Goal: Transaction & Acquisition: Purchase product/service

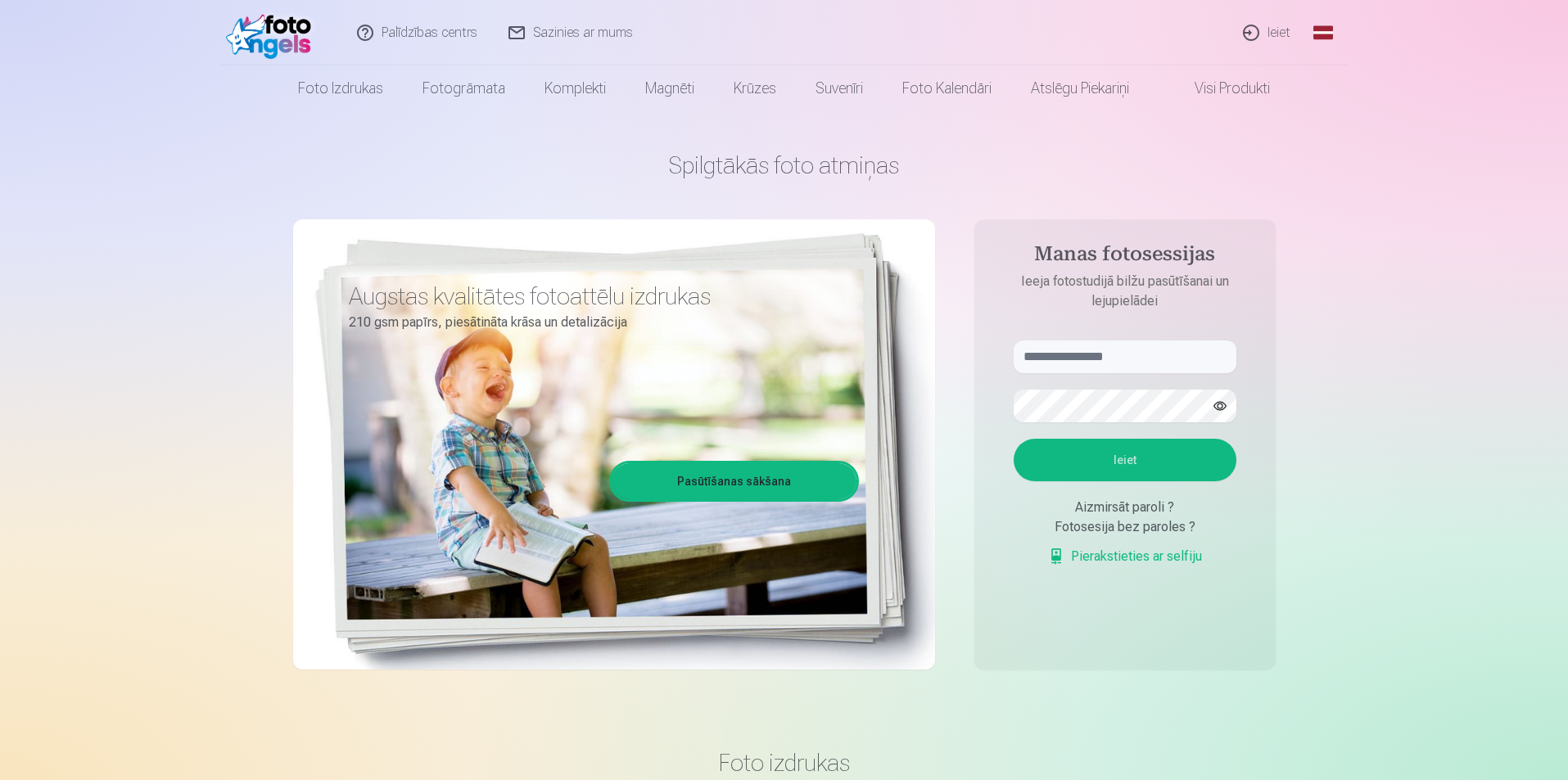
click at [1276, 31] on link "Ieiet" at bounding box center [1267, 32] width 78 height 66
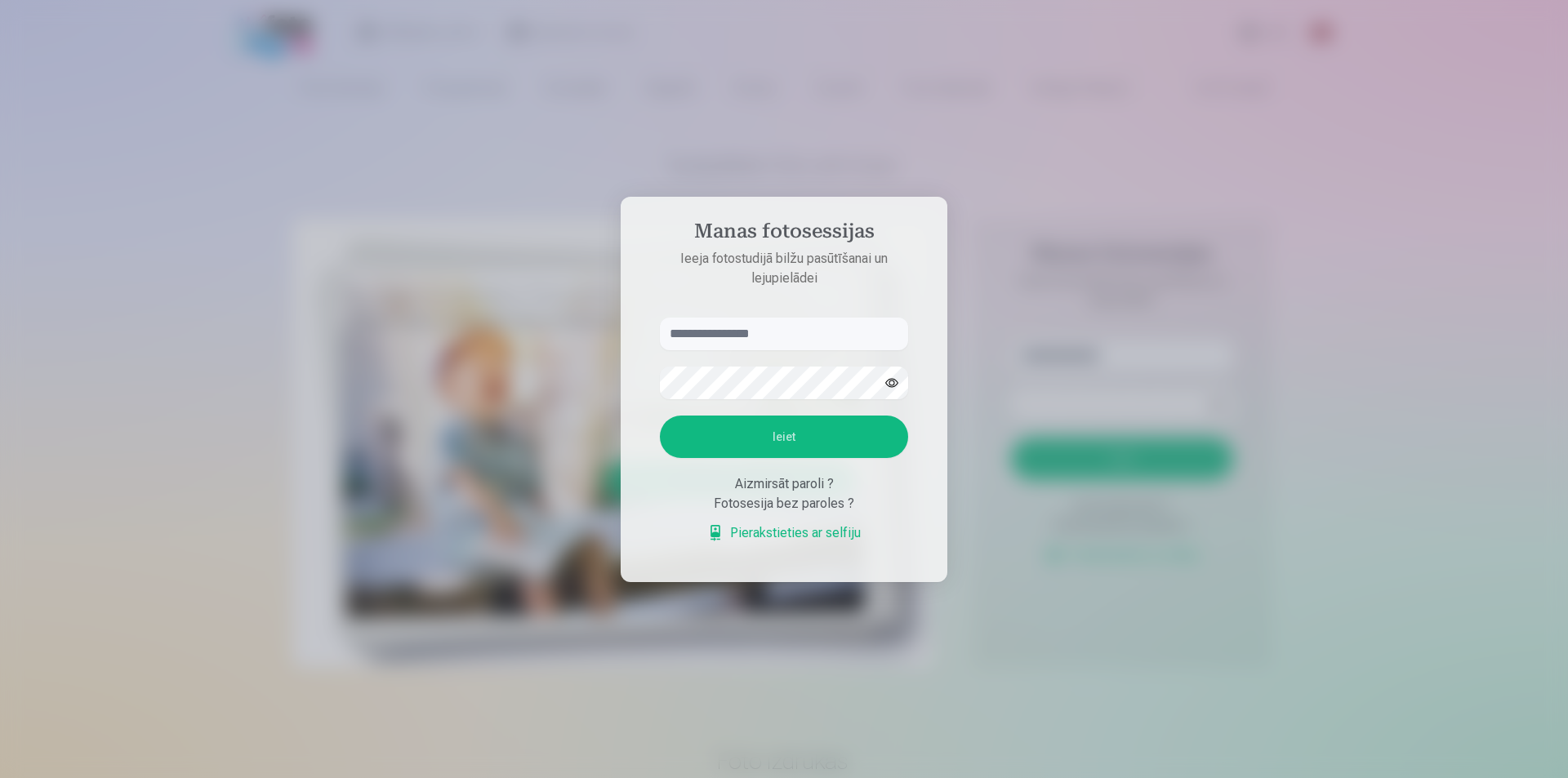
click at [753, 344] on input "text" at bounding box center [784, 334] width 248 height 32
type input "**********"
click at [660, 416] on button "Ieiet" at bounding box center [784, 437] width 248 height 43
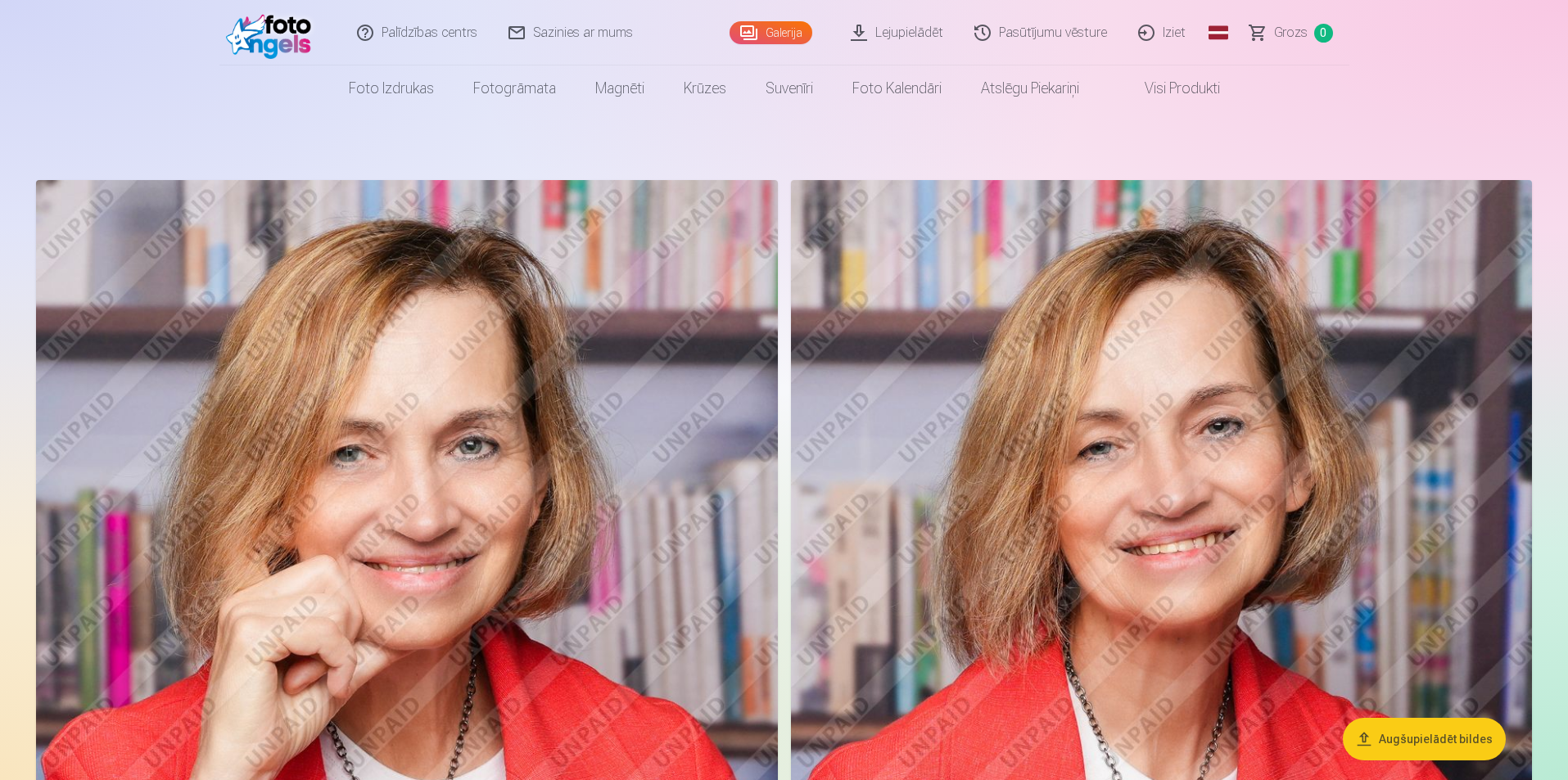
click at [599, 318] on img at bounding box center [407, 736] width 742 height 1112
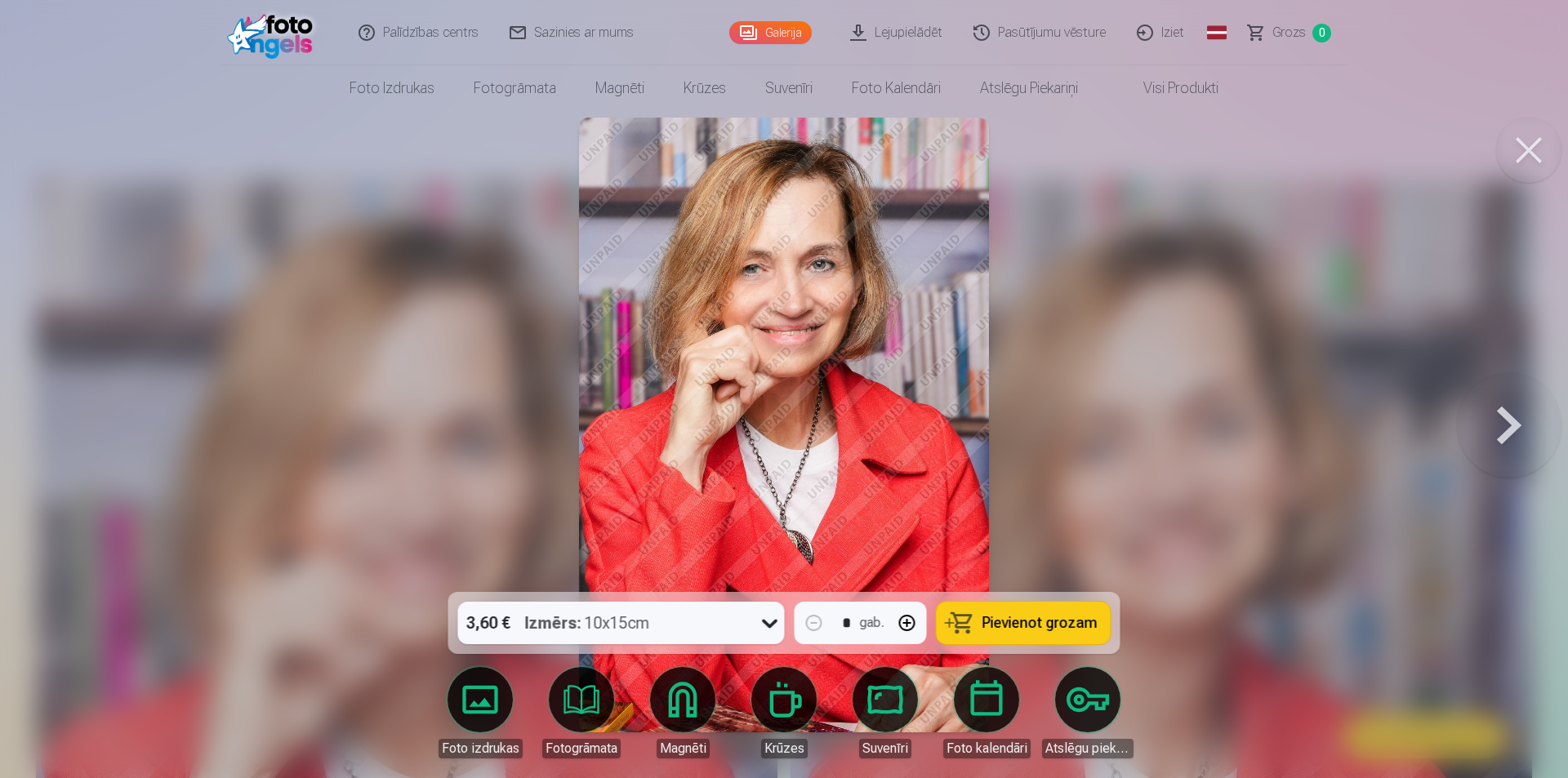
click at [792, 696] on link "Krūzes" at bounding box center [784, 713] width 92 height 92
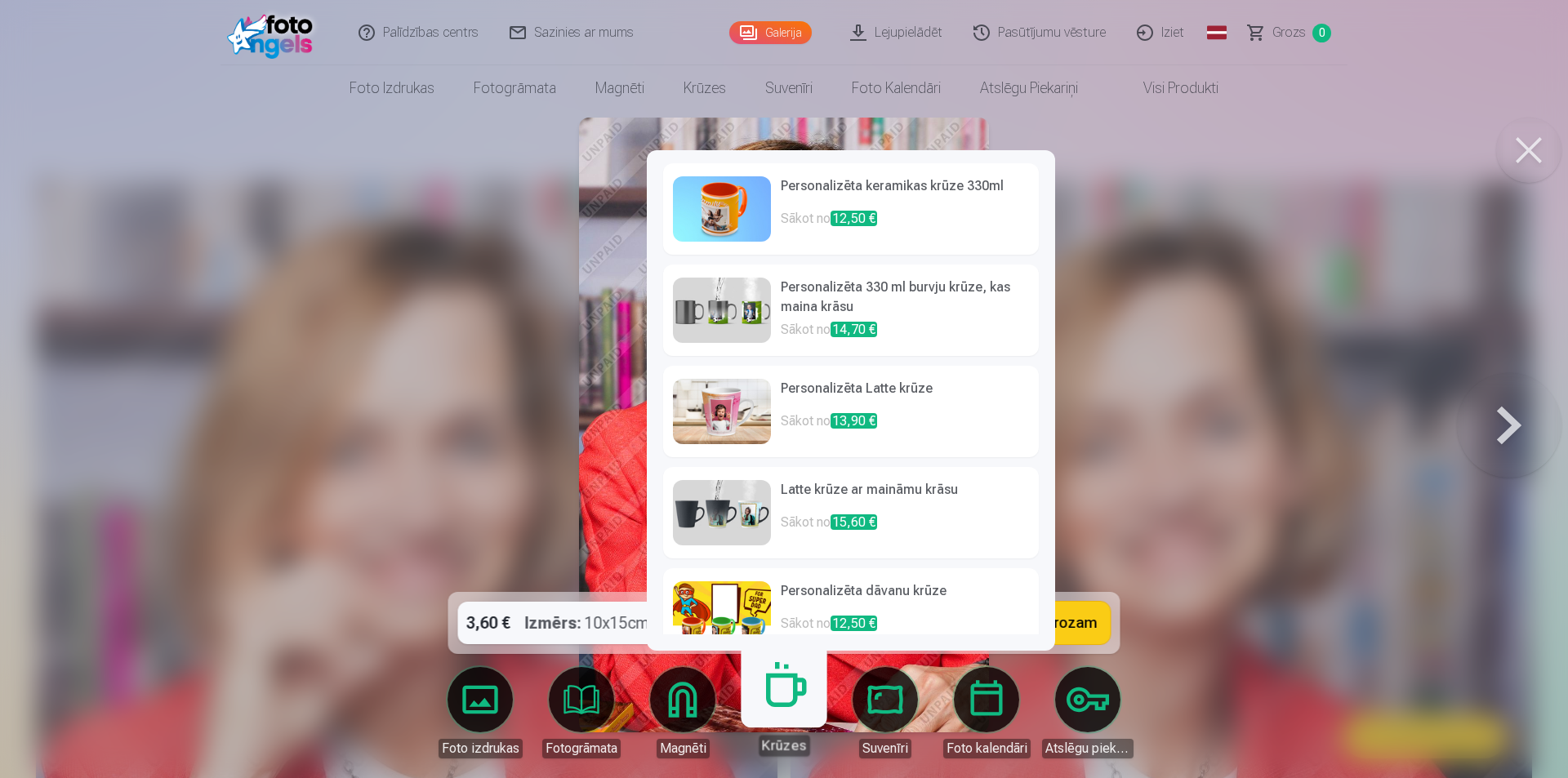
click at [1200, 469] on div at bounding box center [784, 389] width 1568 height 778
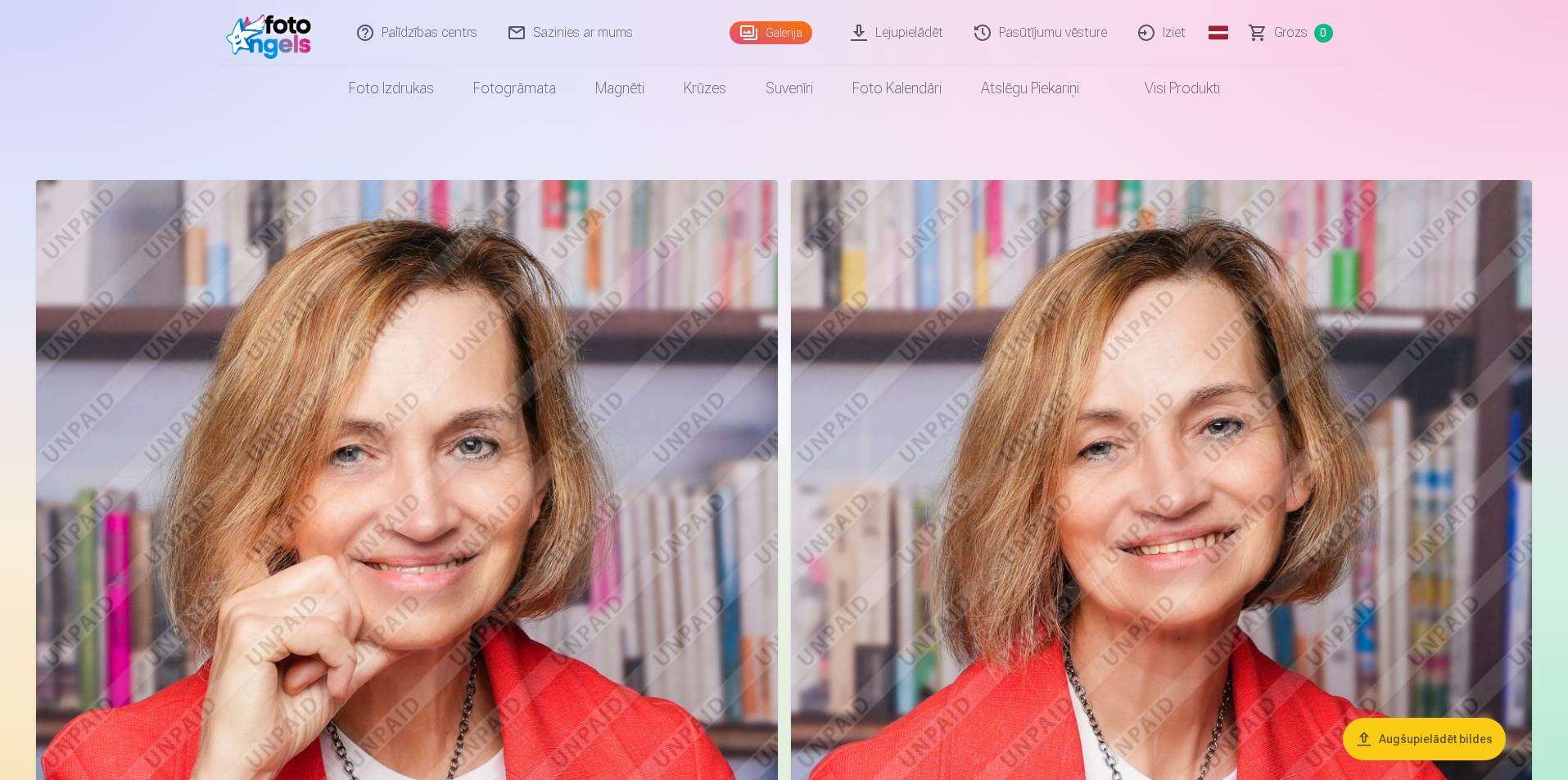
click at [239, 248] on img at bounding box center [407, 736] width 742 height 1112
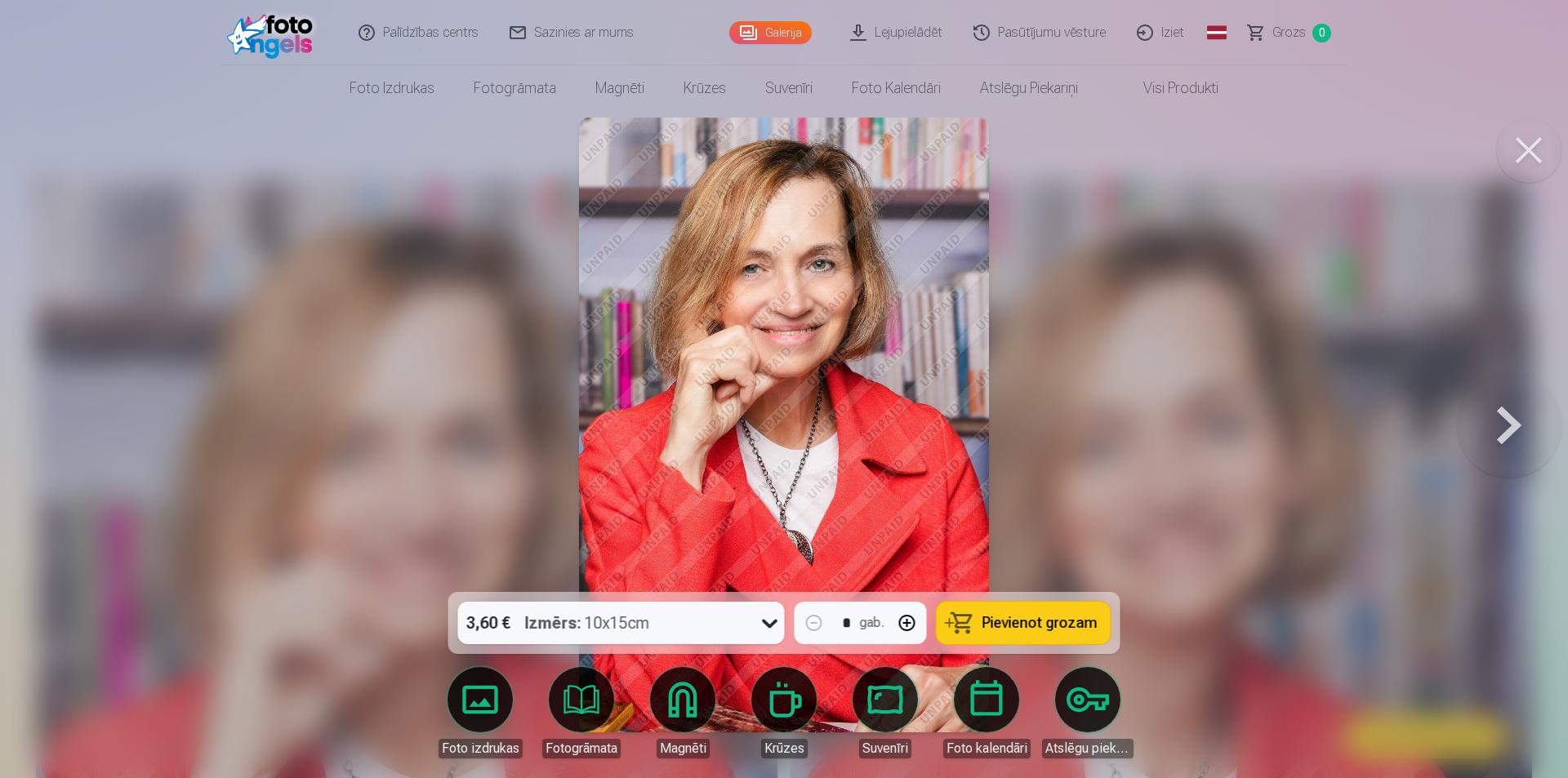
click at [989, 630] on span "Pievienot grozam" at bounding box center [1039, 622] width 115 height 14
click at [1508, 409] on button at bounding box center [1508, 425] width 105 height 301
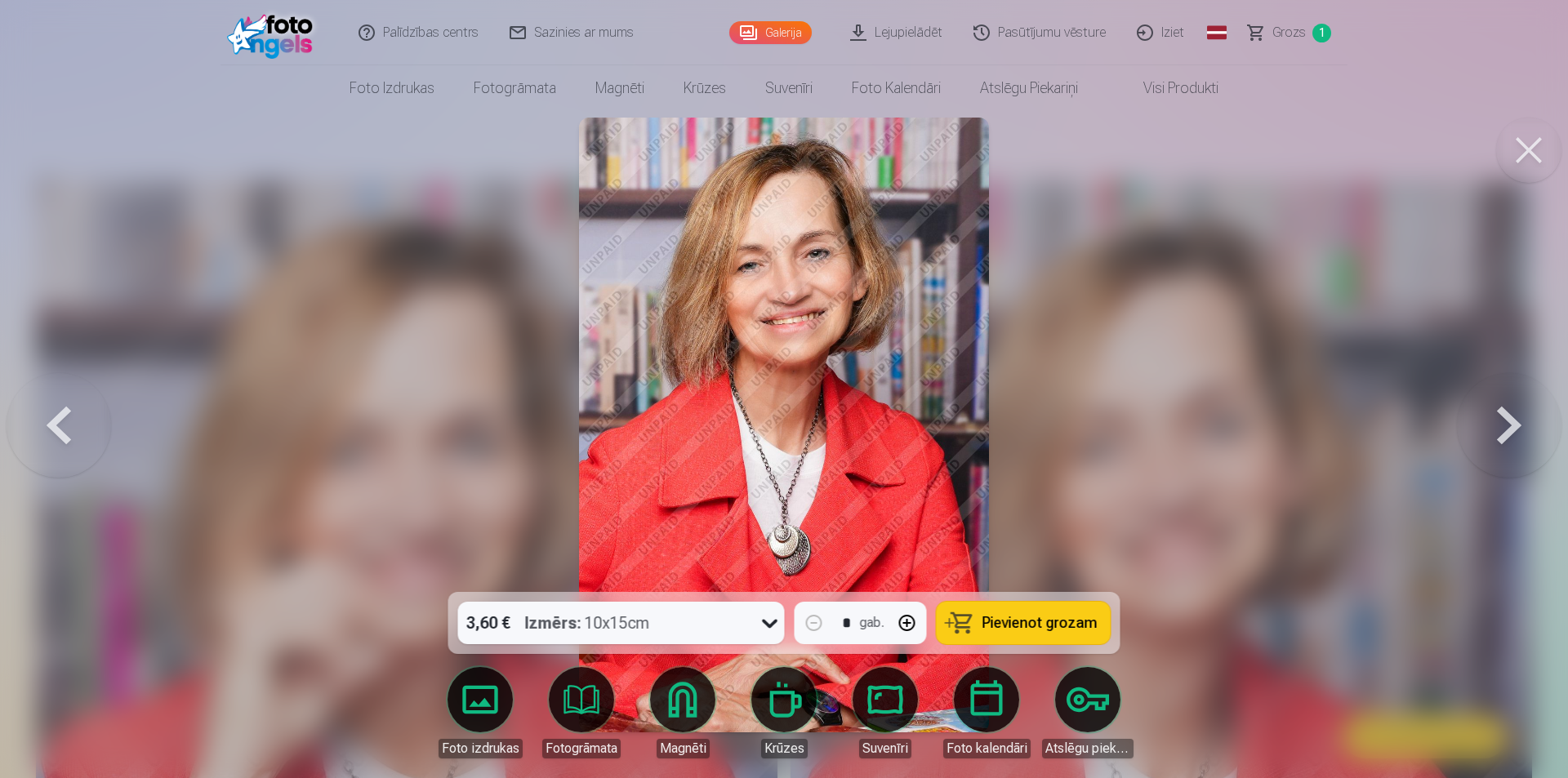
click at [1036, 621] on span "Pievienot grozam" at bounding box center [1039, 622] width 115 height 14
click at [1524, 440] on button at bounding box center [1508, 425] width 105 height 301
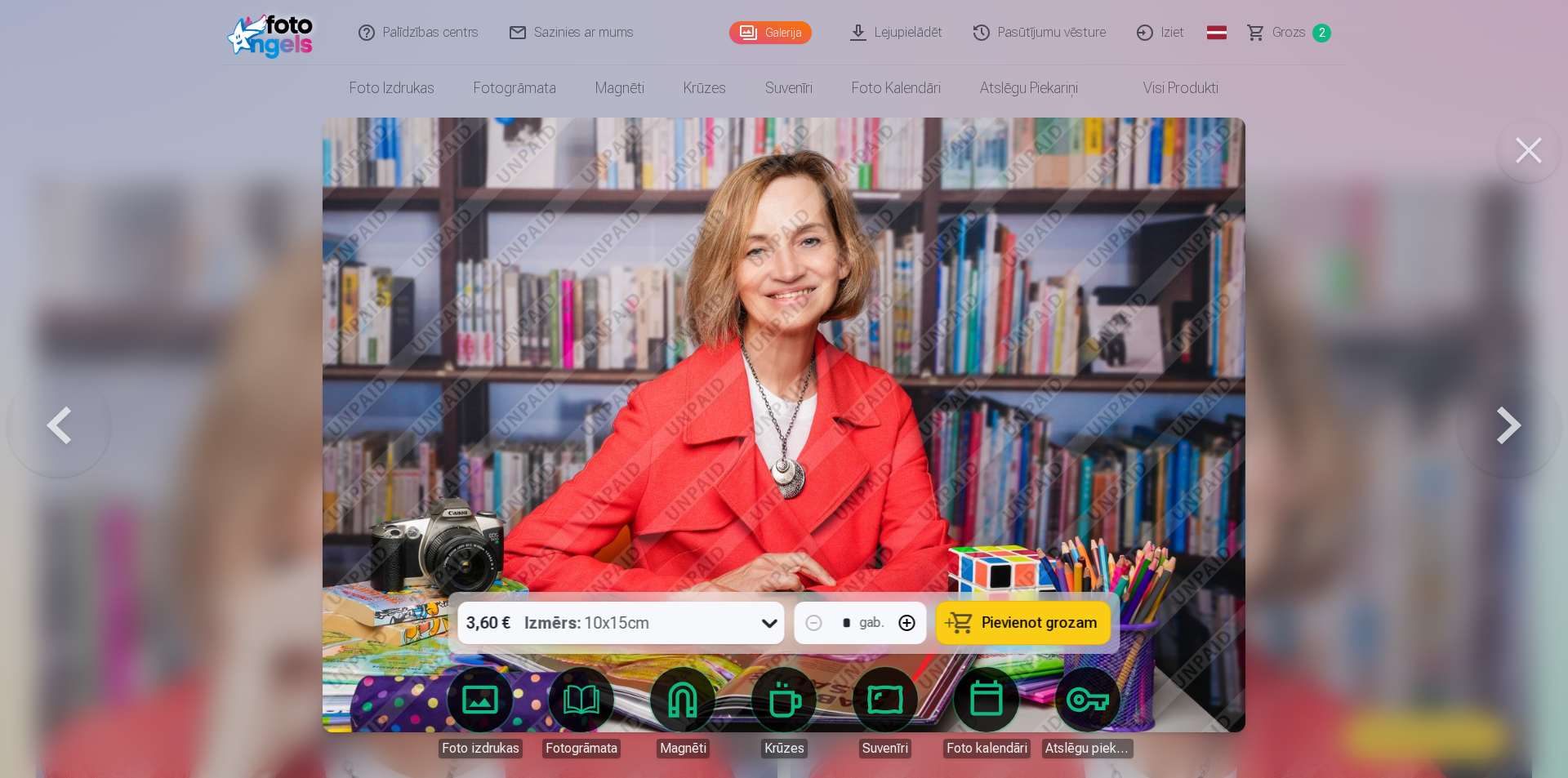
click at [983, 622] on span "Pievienot grozam" at bounding box center [1039, 622] width 115 height 14
click at [1515, 438] on button at bounding box center [1508, 425] width 105 height 301
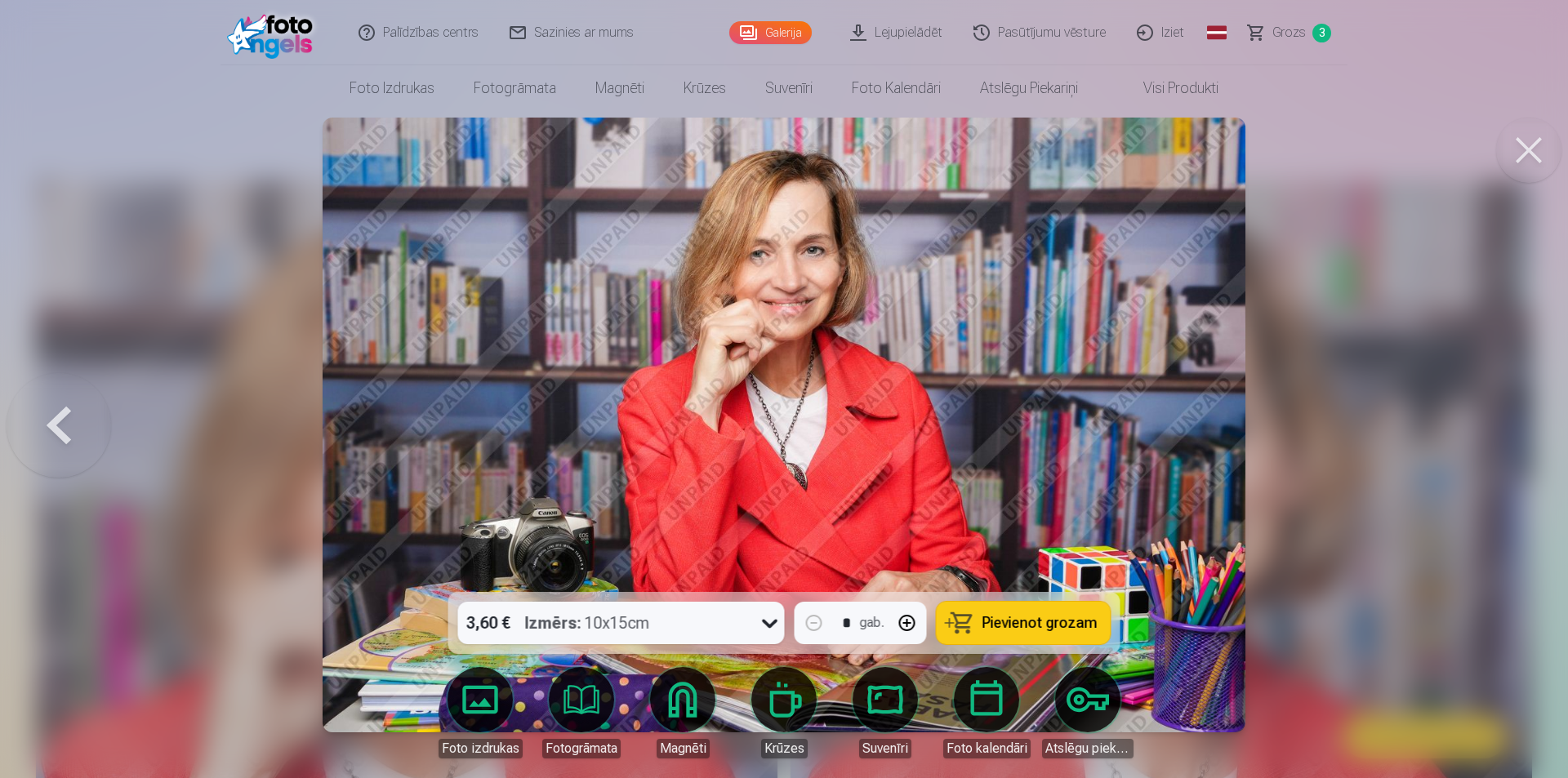
click at [1037, 621] on span "Pievienot grozam" at bounding box center [1039, 622] width 115 height 14
click at [753, 628] on div "3,60 € Izmērs : 10x15cm" at bounding box center [622, 623] width 327 height 43
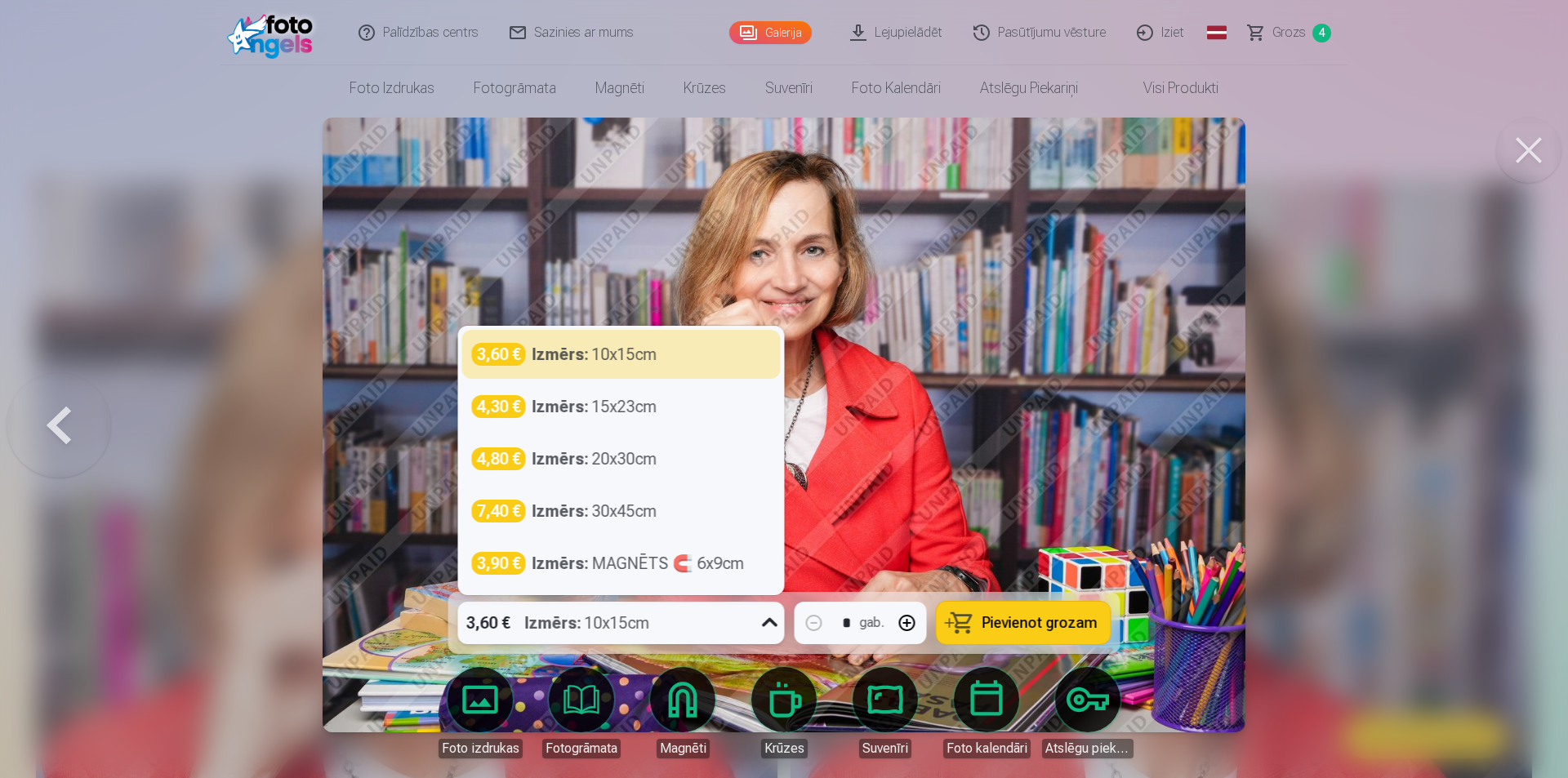
click at [1304, 412] on div at bounding box center [784, 389] width 1568 height 778
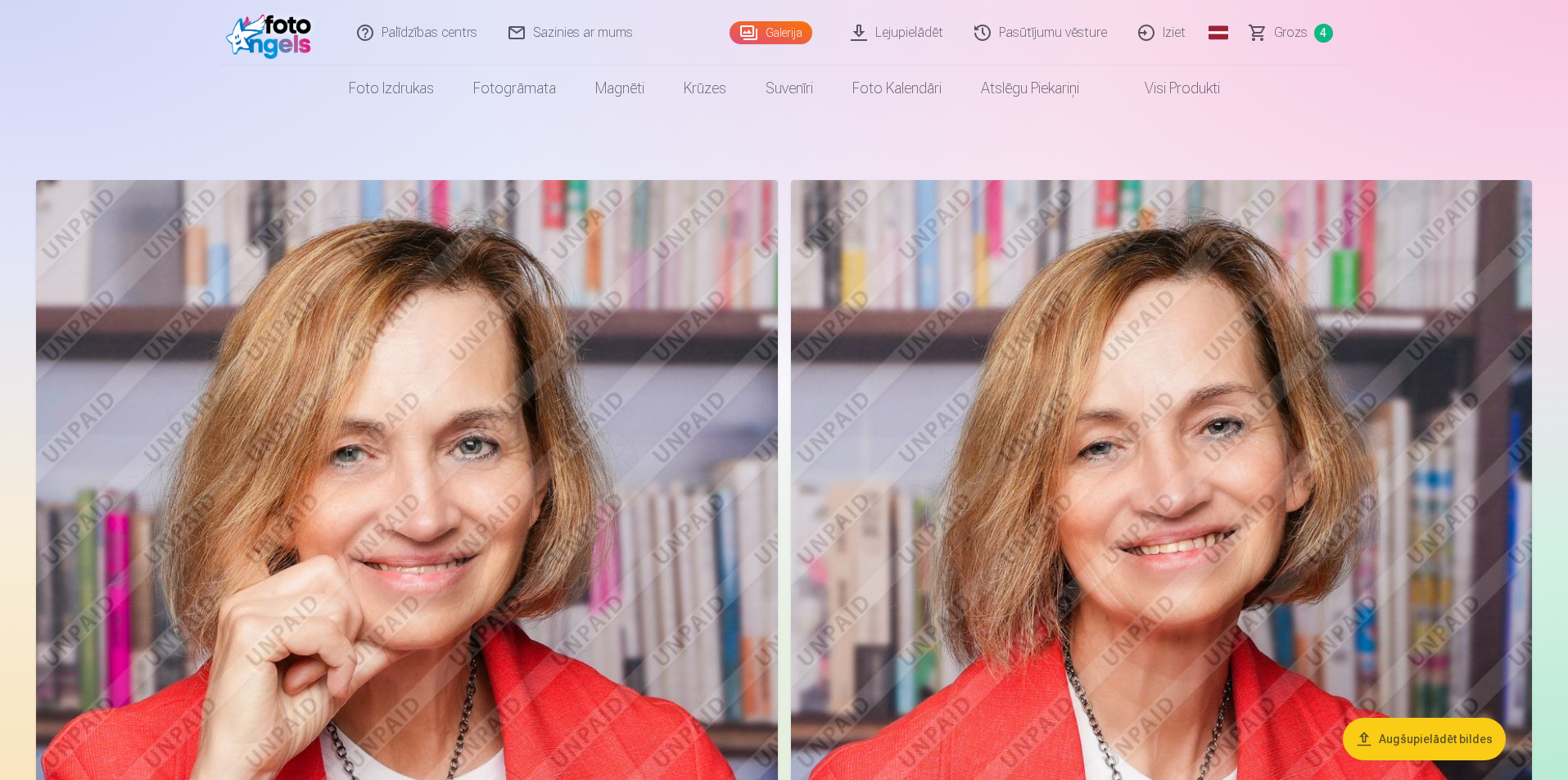
click at [1287, 40] on span "Grozs" at bounding box center [1290, 32] width 33 height 20
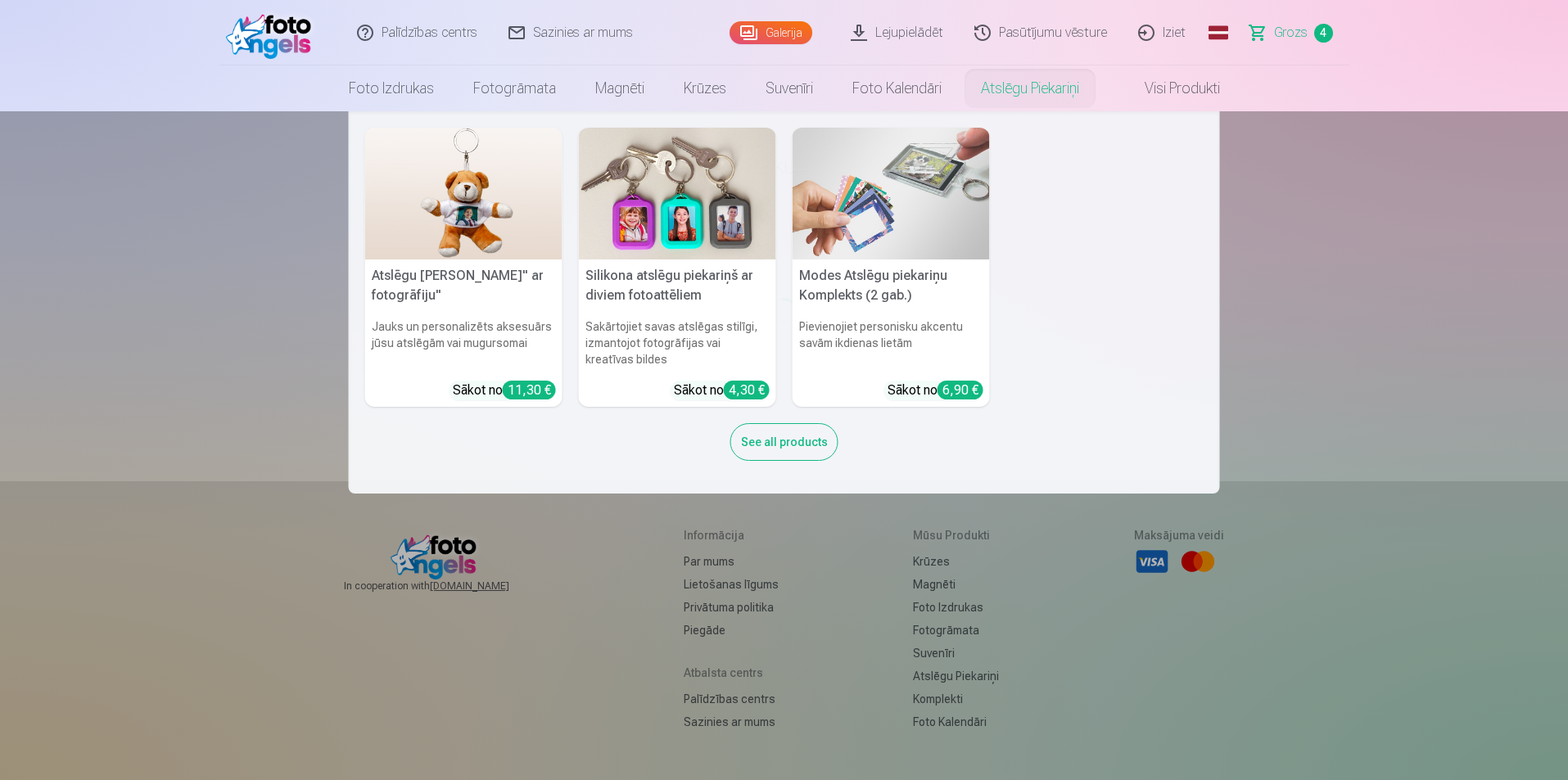
click at [1552, 253] on nav "Atslēgu piekariņš Lācītis" ar fotogrāfiju" Jauks un personalizēts aksesuārs jūs…" at bounding box center [784, 303] width 1568 height 382
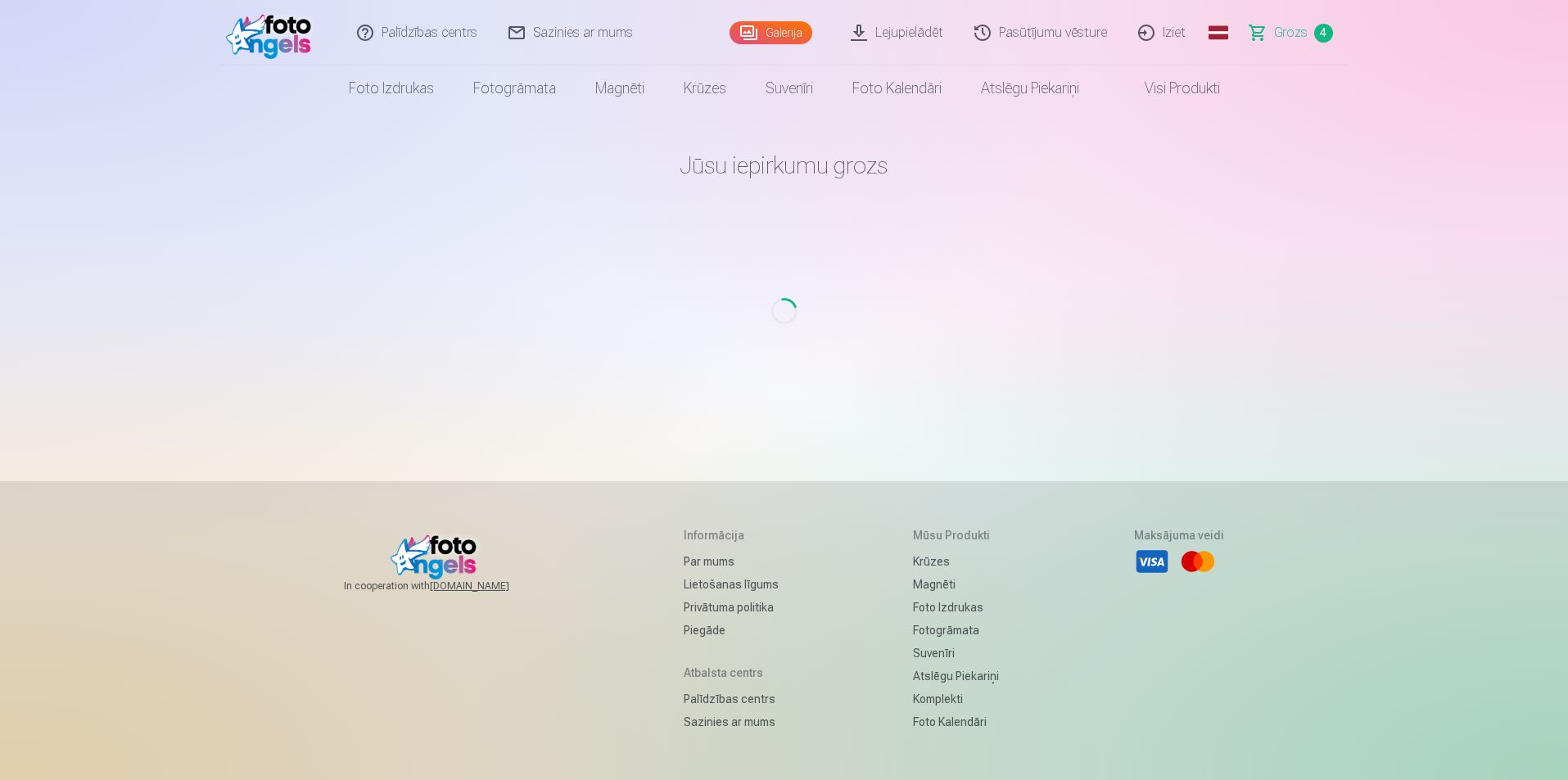
click at [1269, 43] on link "Grozs 4" at bounding box center [1292, 32] width 114 height 66
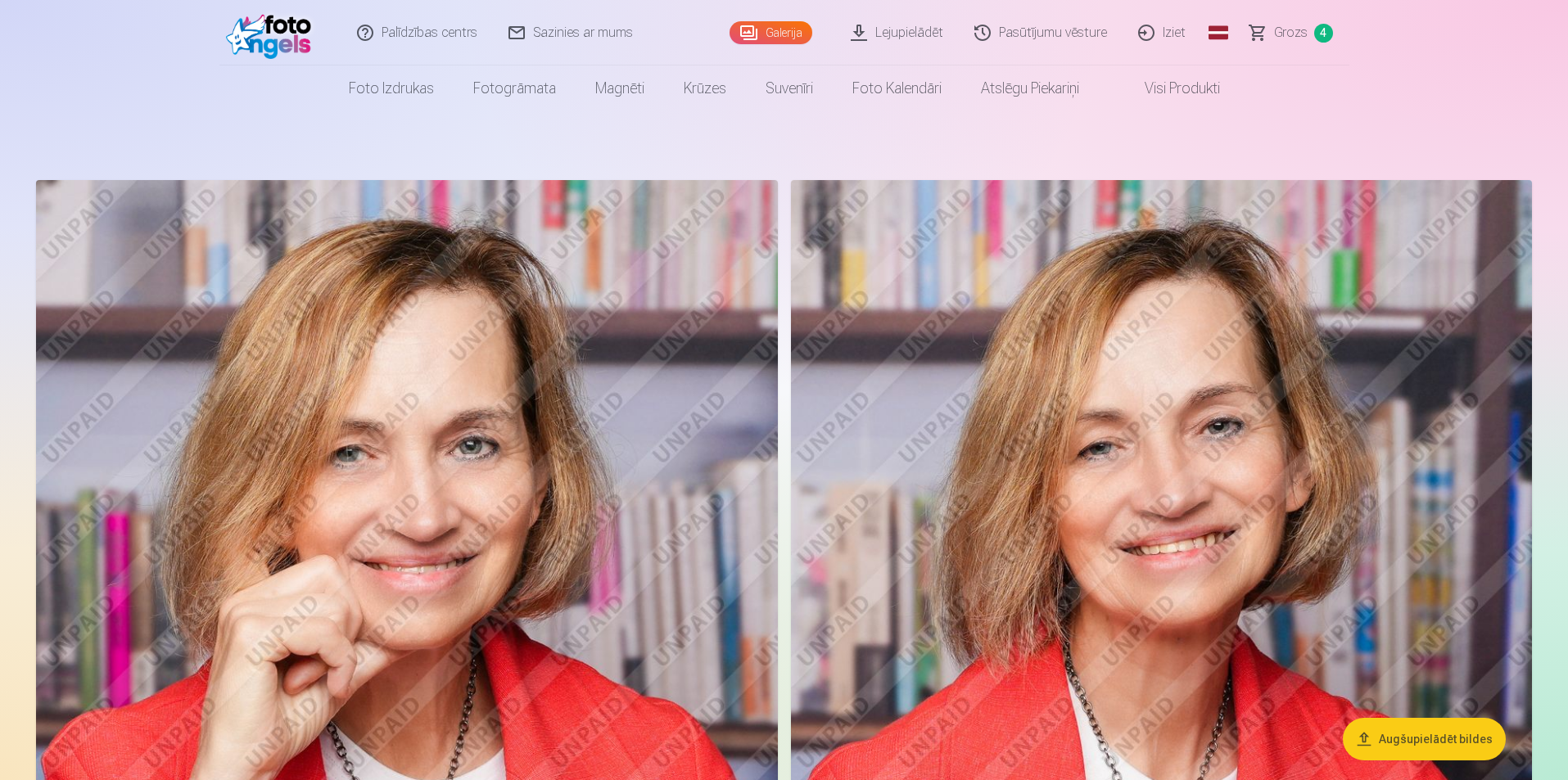
click at [1285, 36] on span "Grozs" at bounding box center [1290, 32] width 33 height 20
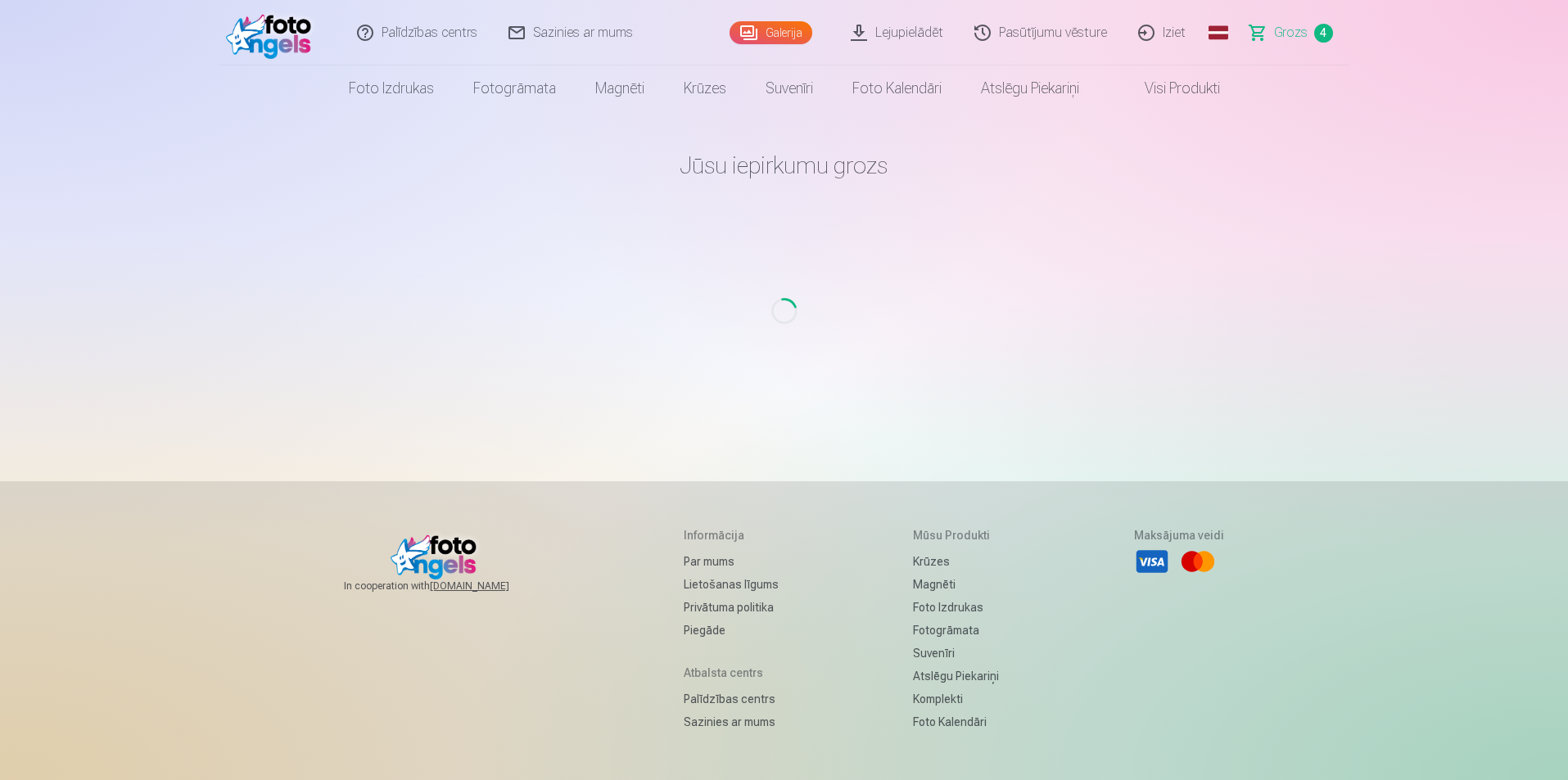
click at [1294, 41] on span "Grozs" at bounding box center [1290, 32] width 33 height 20
click at [1293, 31] on span "Grozs" at bounding box center [1290, 32] width 33 height 20
click at [1291, 31] on span "Grozs" at bounding box center [1290, 32] width 33 height 20
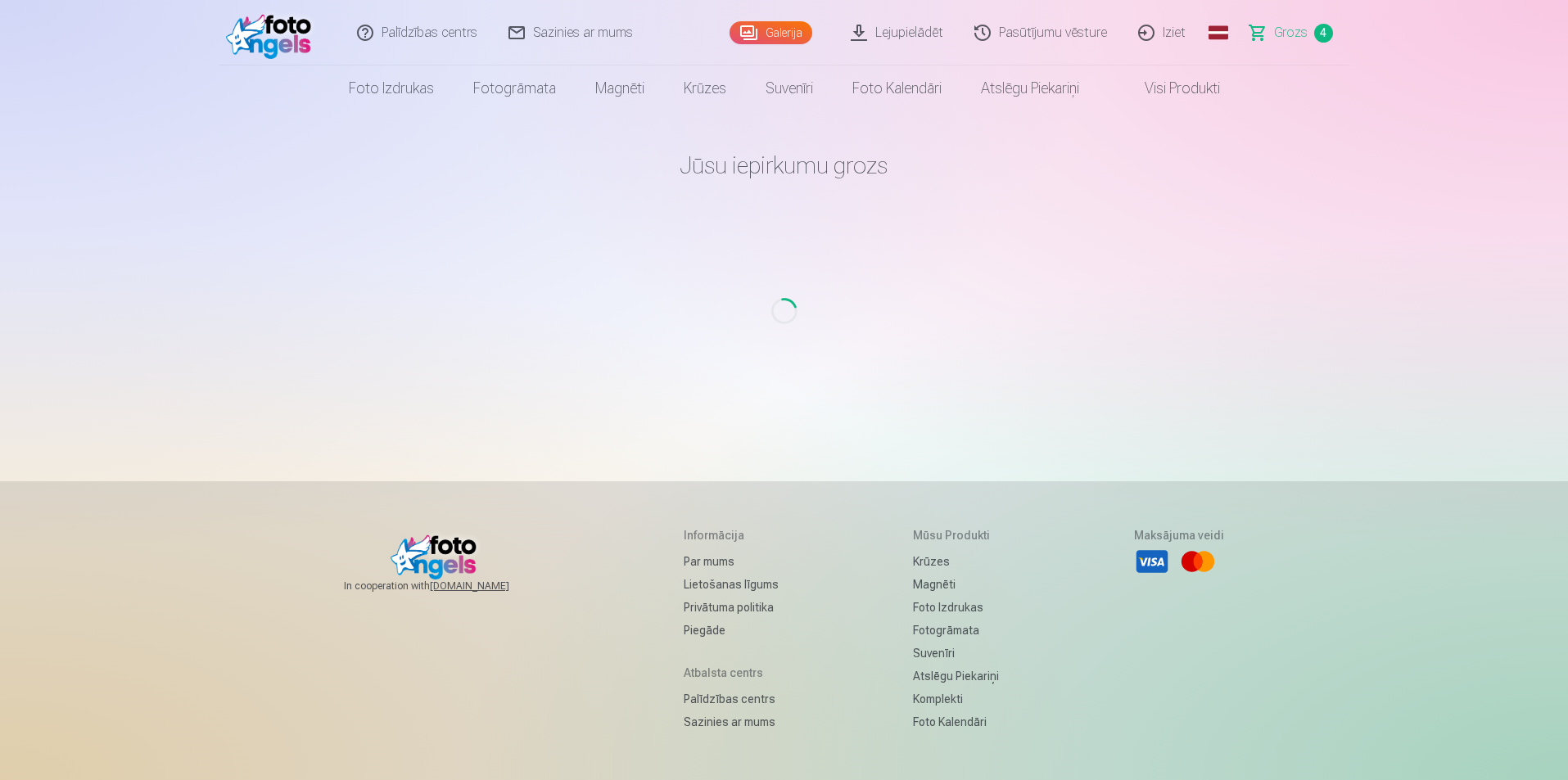
click at [1291, 31] on span "Grozs" at bounding box center [1290, 32] width 33 height 20
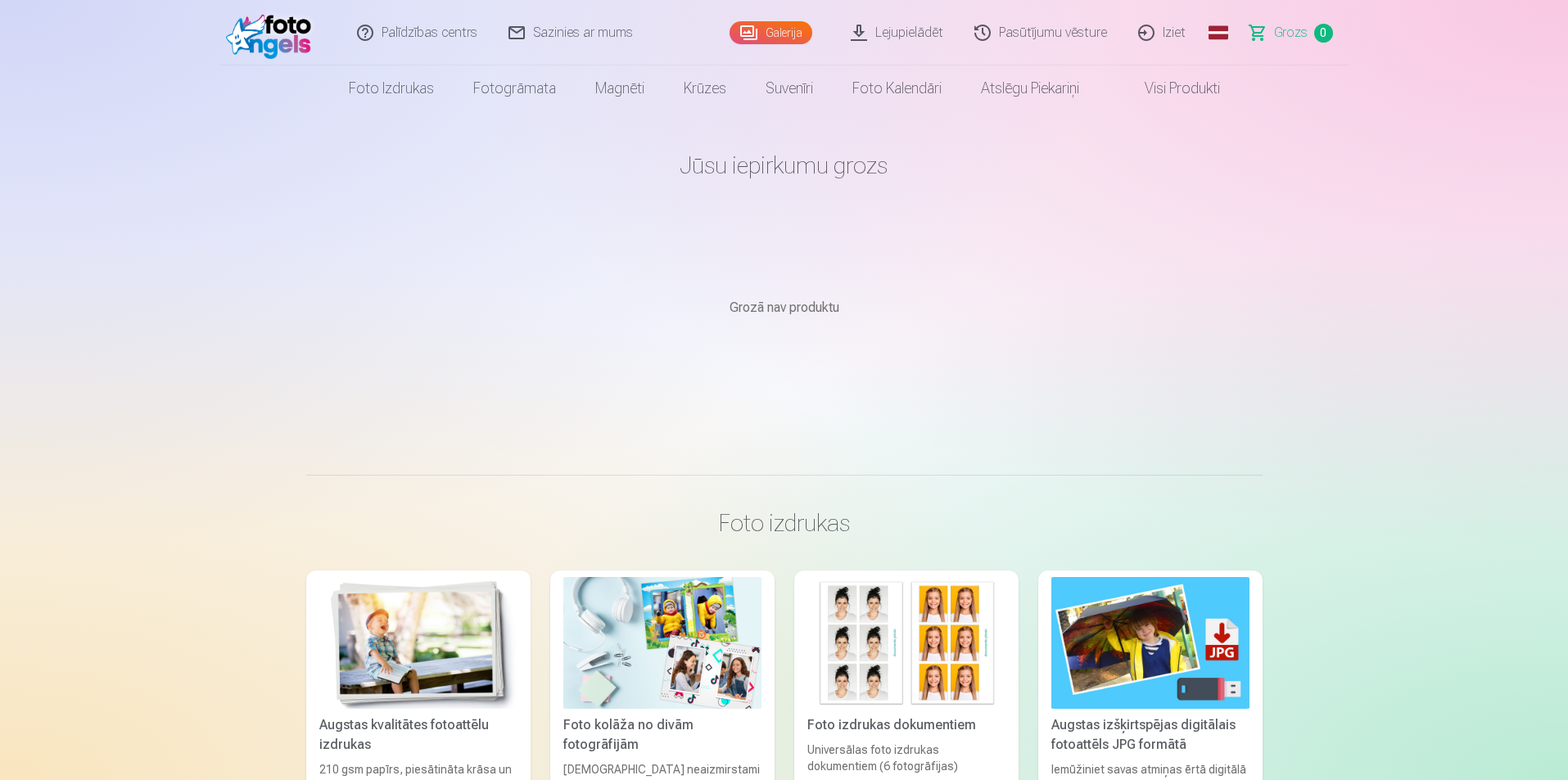
click at [250, 38] on img at bounding box center [273, 32] width 94 height 52
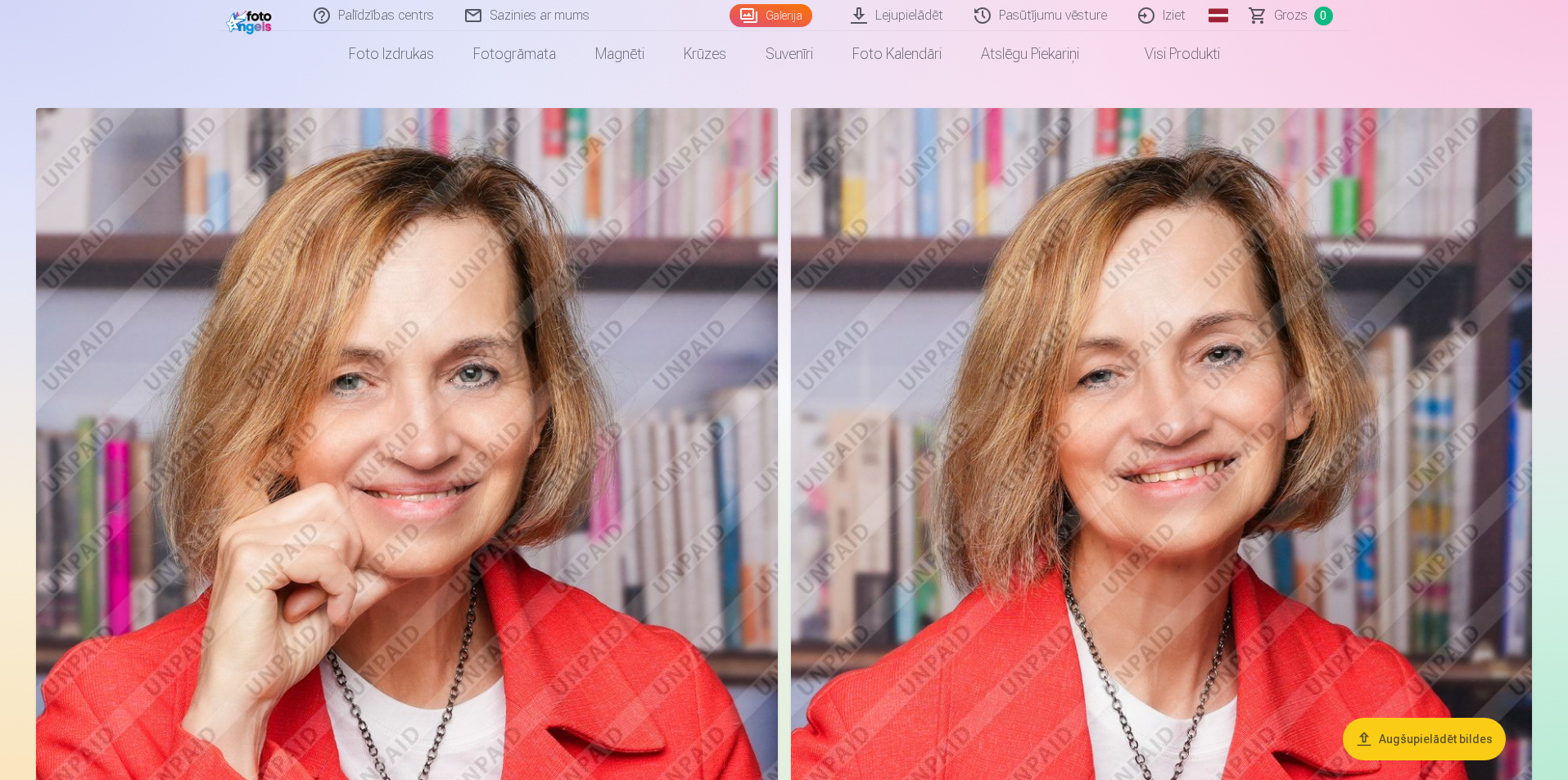
scroll to position [164, 0]
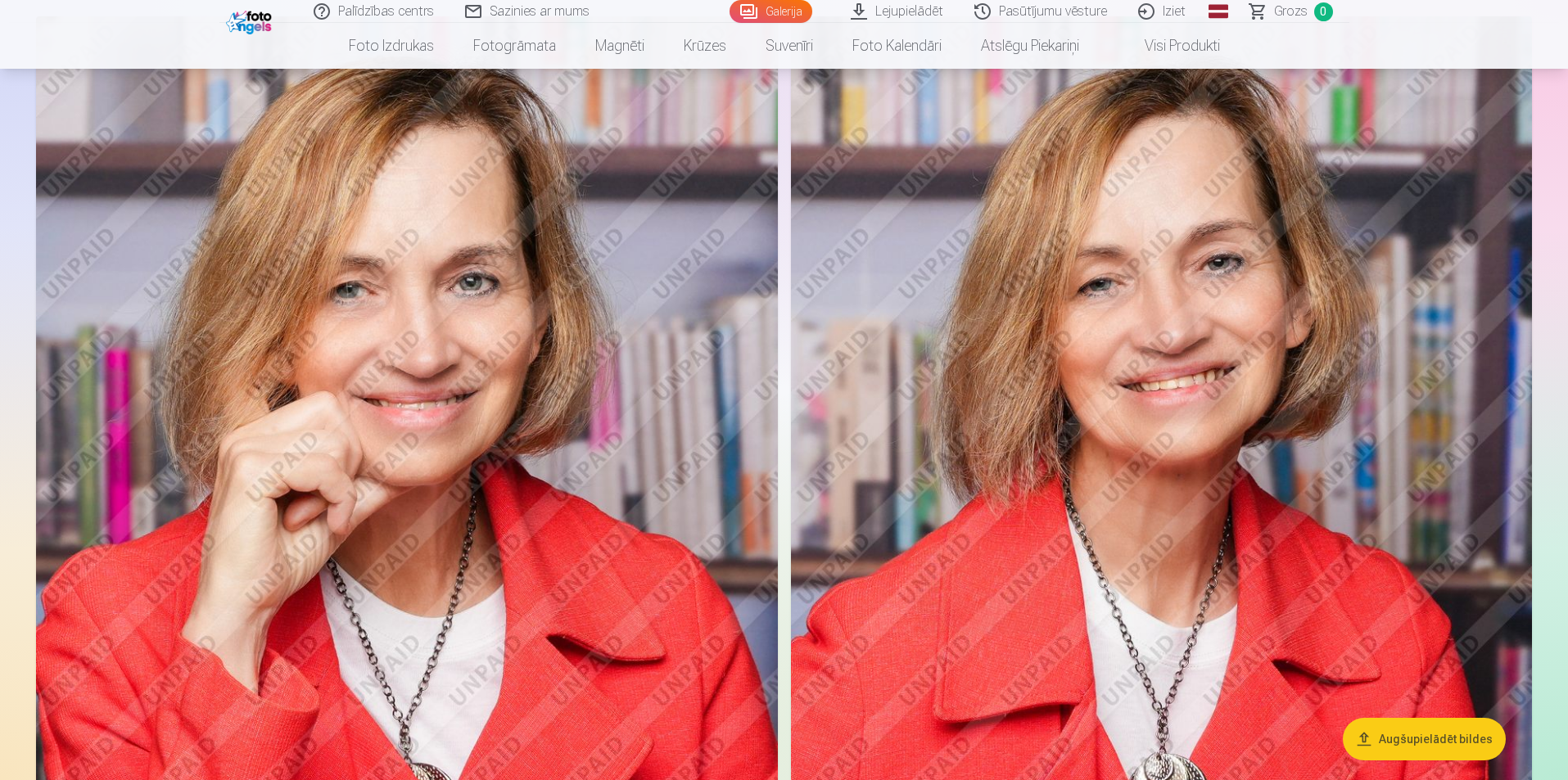
click at [539, 407] on img at bounding box center [407, 572] width 742 height 1112
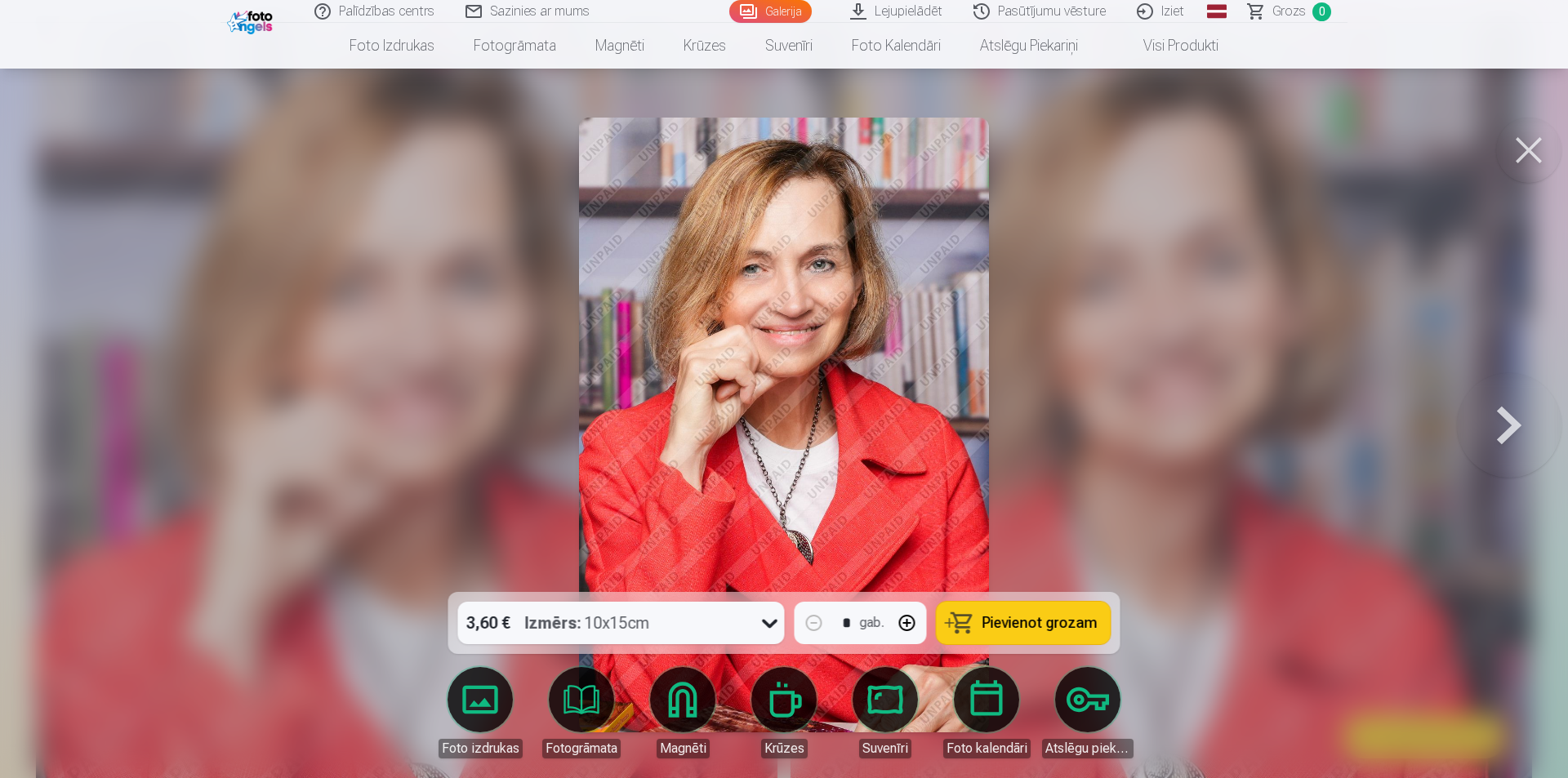
click at [1005, 628] on span "Pievienot grozam" at bounding box center [1039, 622] width 115 height 14
click at [1520, 425] on button at bounding box center [1508, 425] width 105 height 301
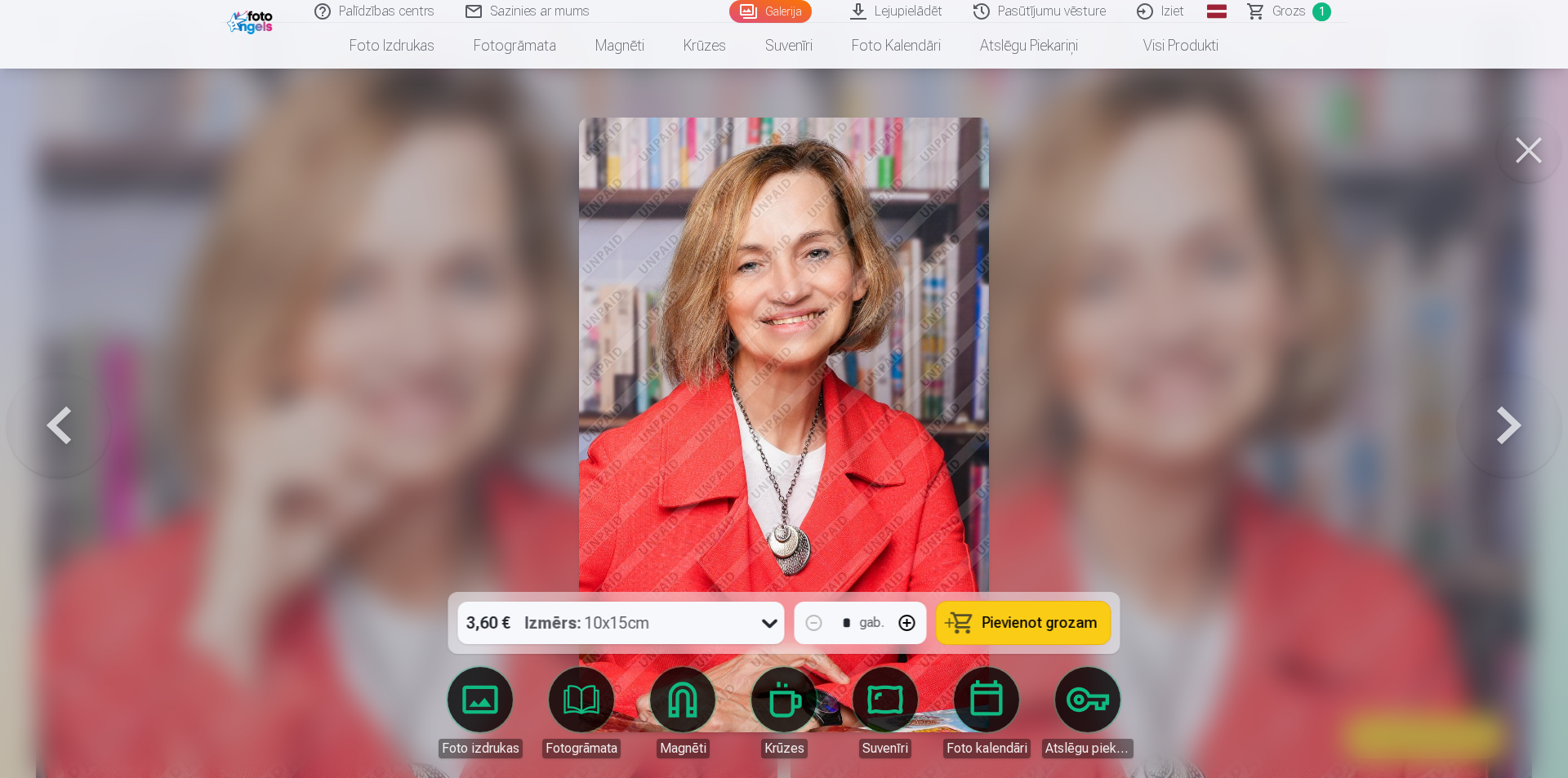
click at [1026, 616] on span "Pievienot grozam" at bounding box center [1039, 622] width 115 height 14
click at [1516, 412] on button at bounding box center [1508, 425] width 105 height 301
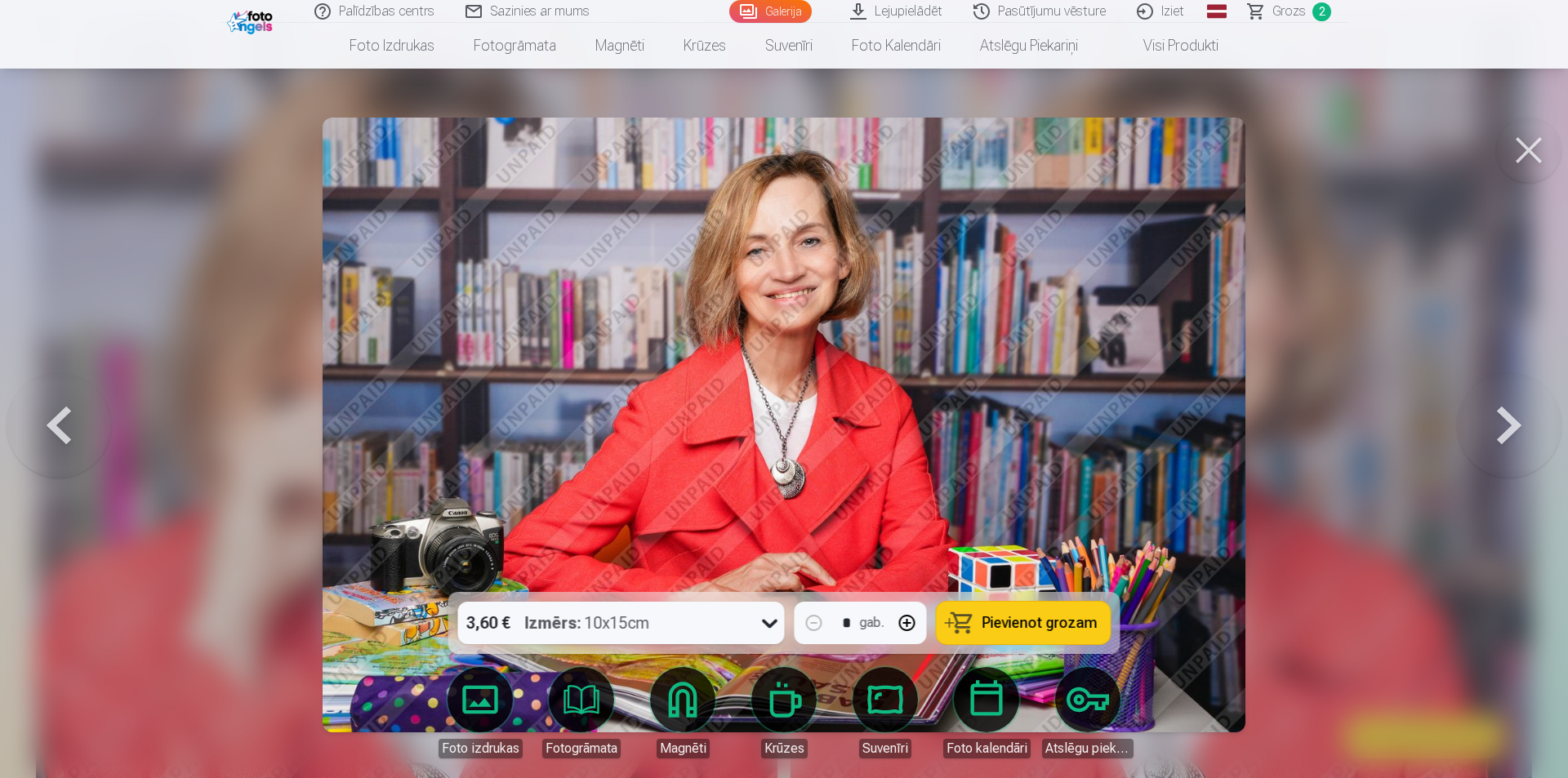
click at [1042, 639] on button "Pievienot grozam" at bounding box center [1023, 623] width 174 height 43
click at [1522, 400] on button at bounding box center [1508, 425] width 105 height 301
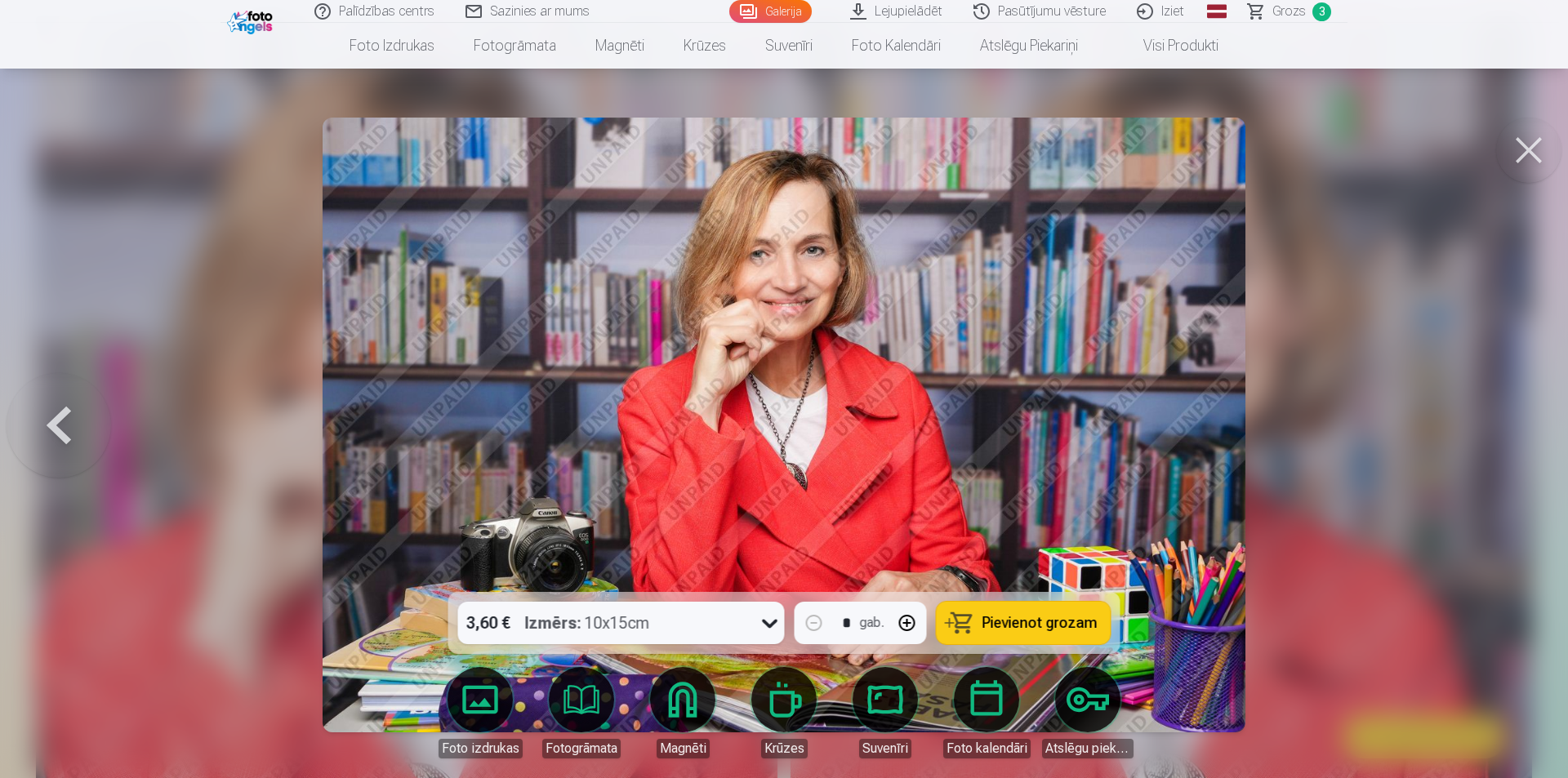
click at [1040, 624] on span "Pievienot grozam" at bounding box center [1039, 622] width 115 height 14
click at [1527, 161] on button at bounding box center [1528, 150] width 65 height 65
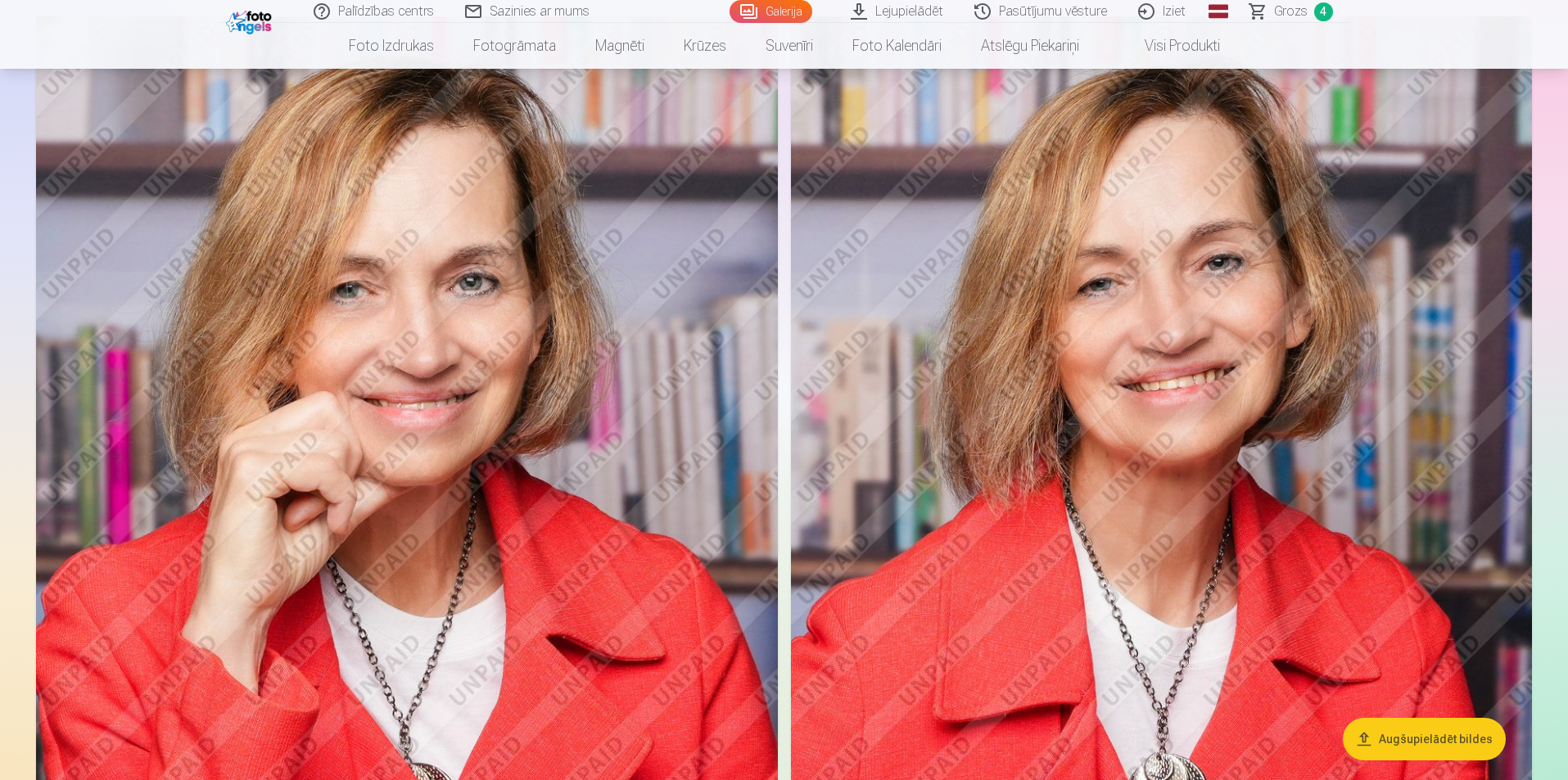
click at [1282, 14] on span "Grozs" at bounding box center [1290, 11] width 33 height 20
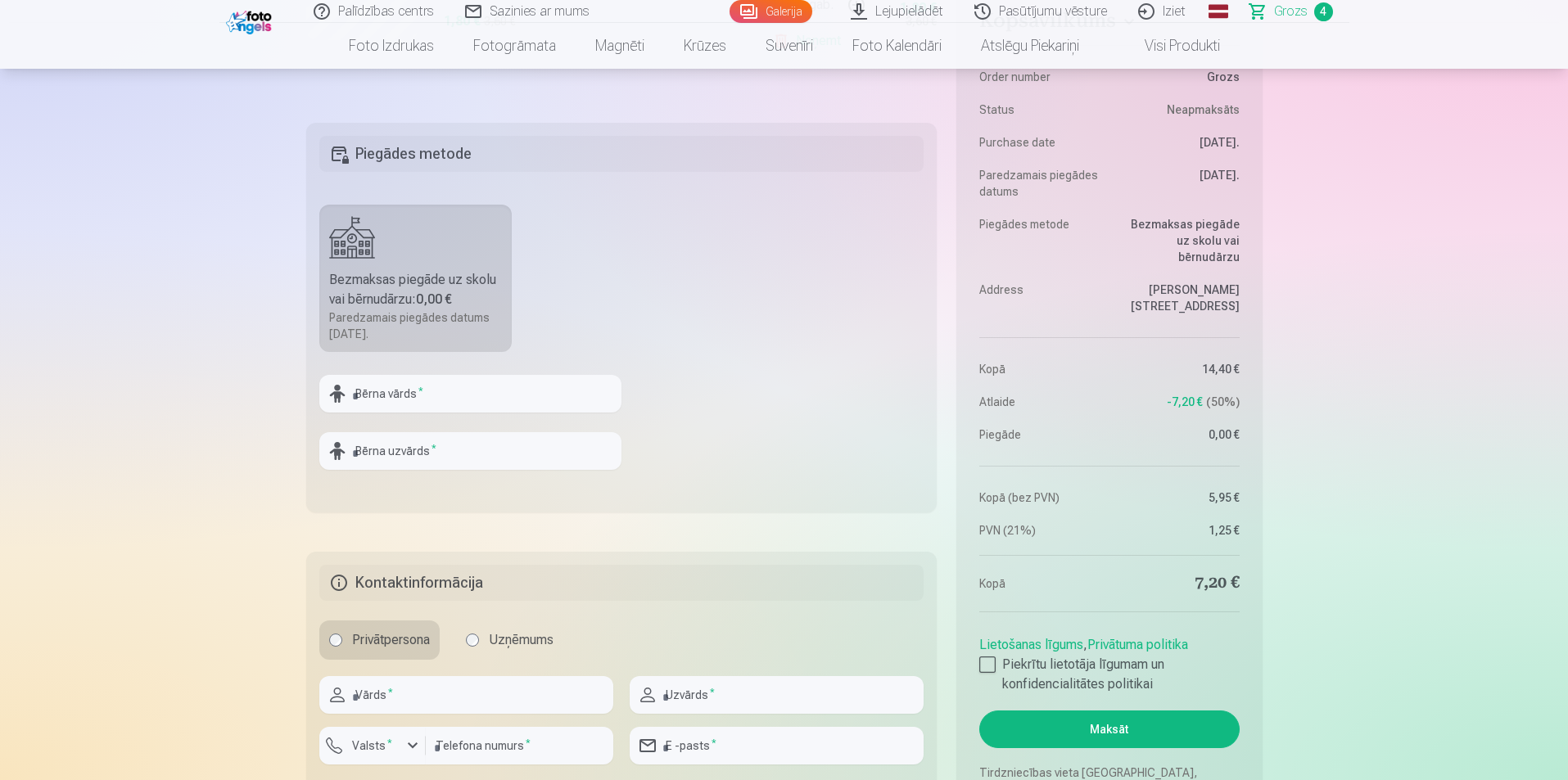
scroll to position [982, 0]
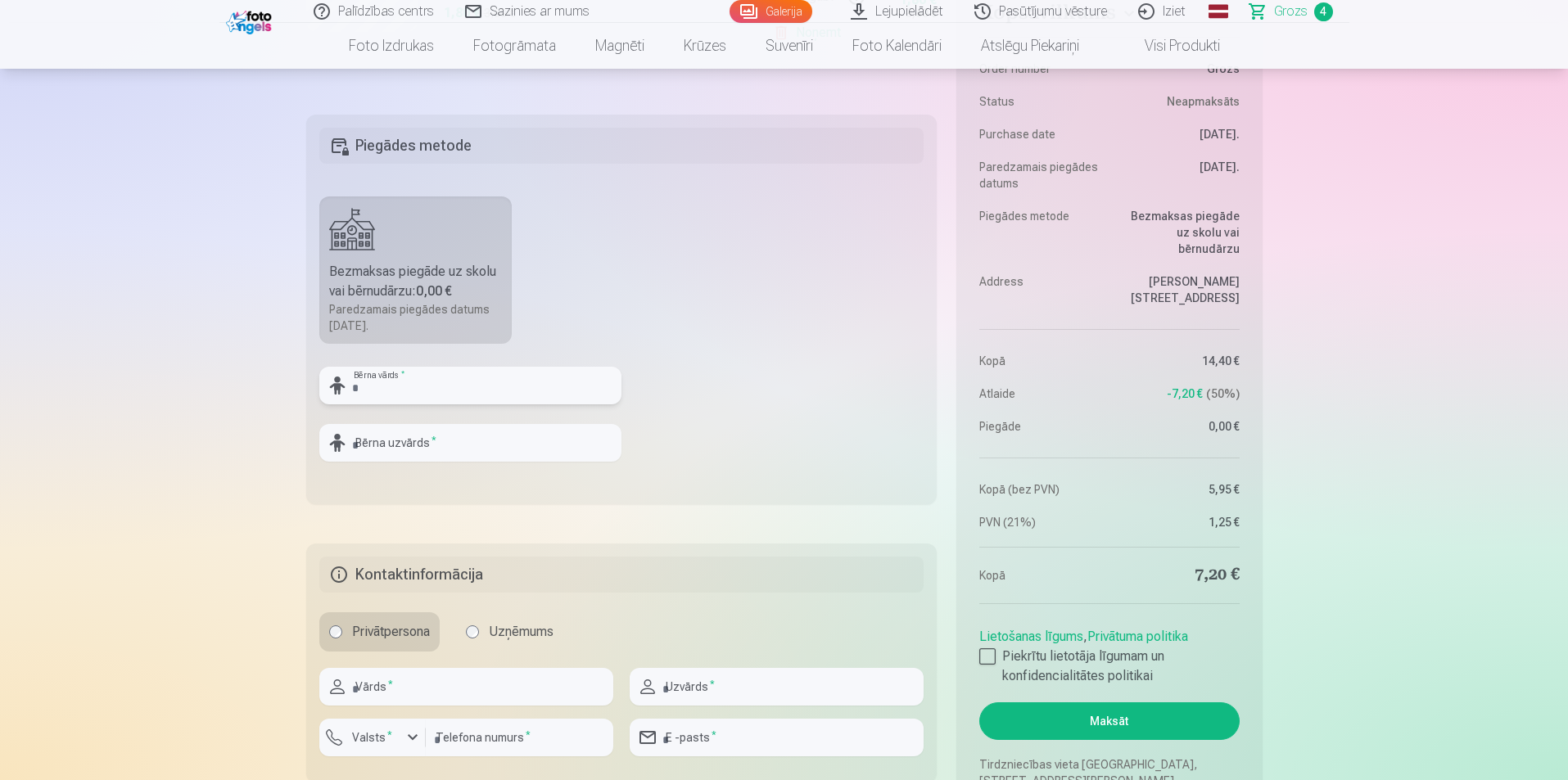
click at [451, 375] on input "text" at bounding box center [470, 385] width 302 height 38
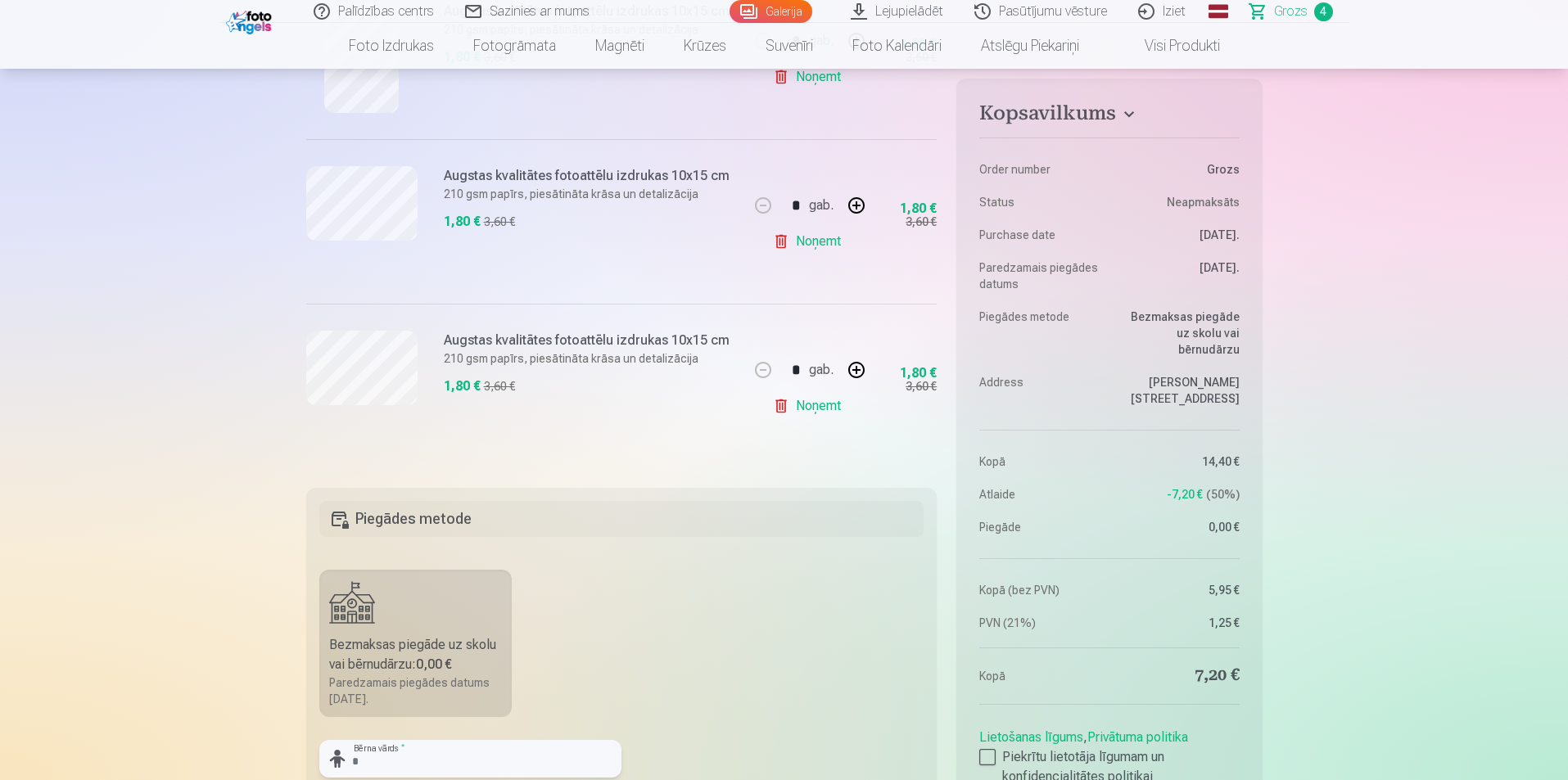
scroll to position [900, 0]
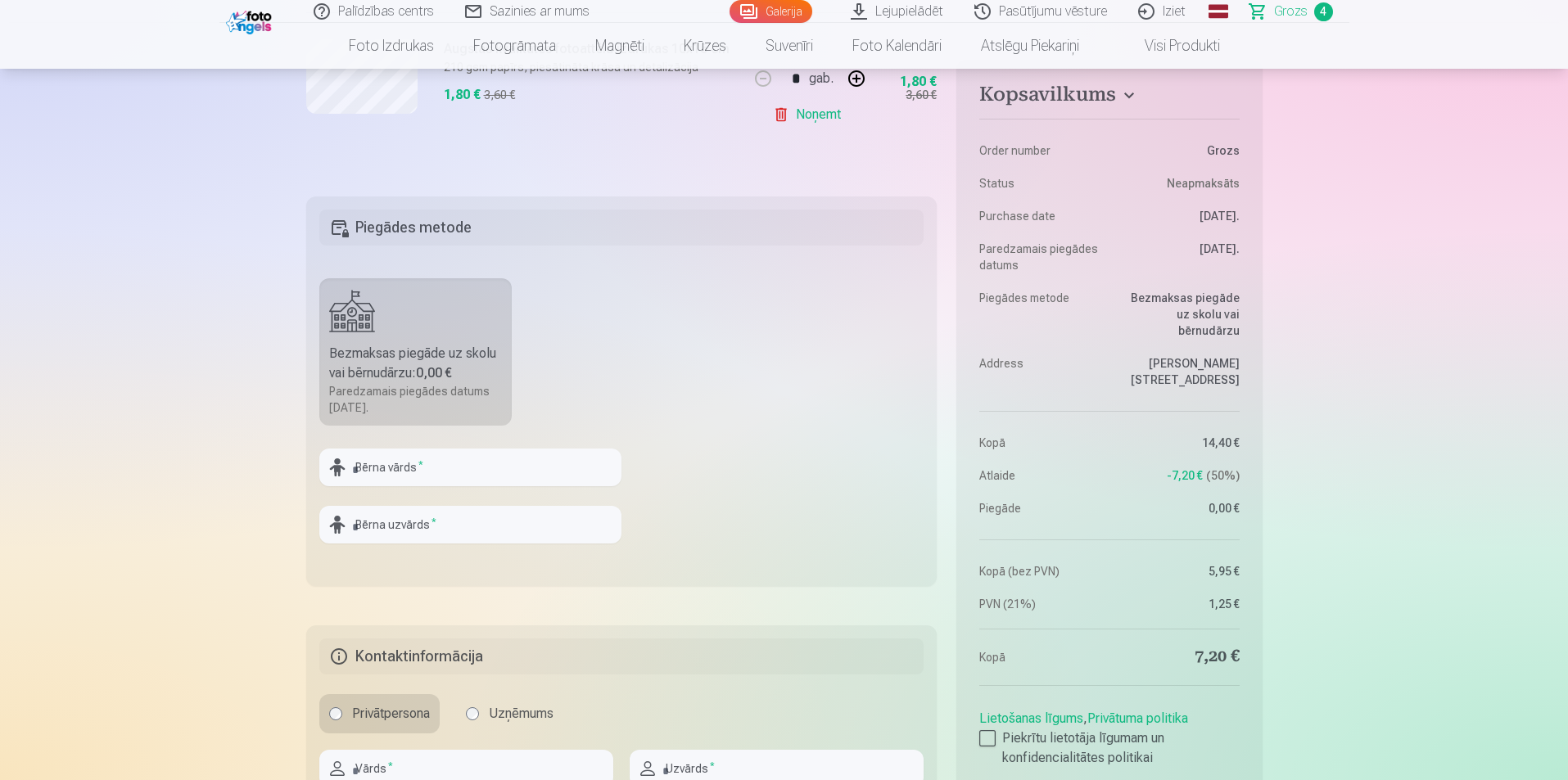
click at [851, 406] on fieldset "Piegādes metode Bezmaksas piegāde uz skolu vai bērnudārzu : 0,00 € Paredzamais …" at bounding box center [622, 390] width 631 height 390
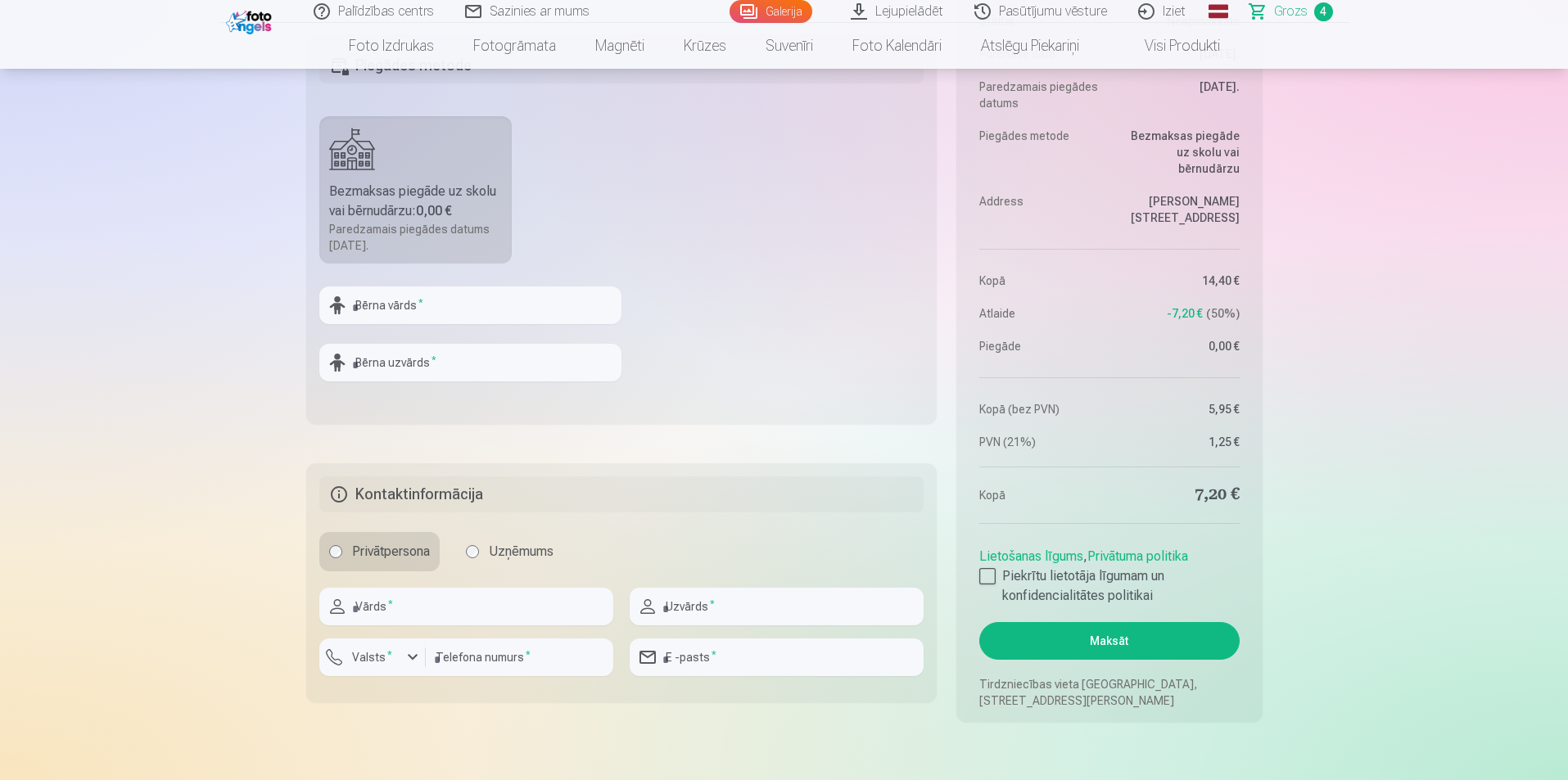
scroll to position [1228, 0]
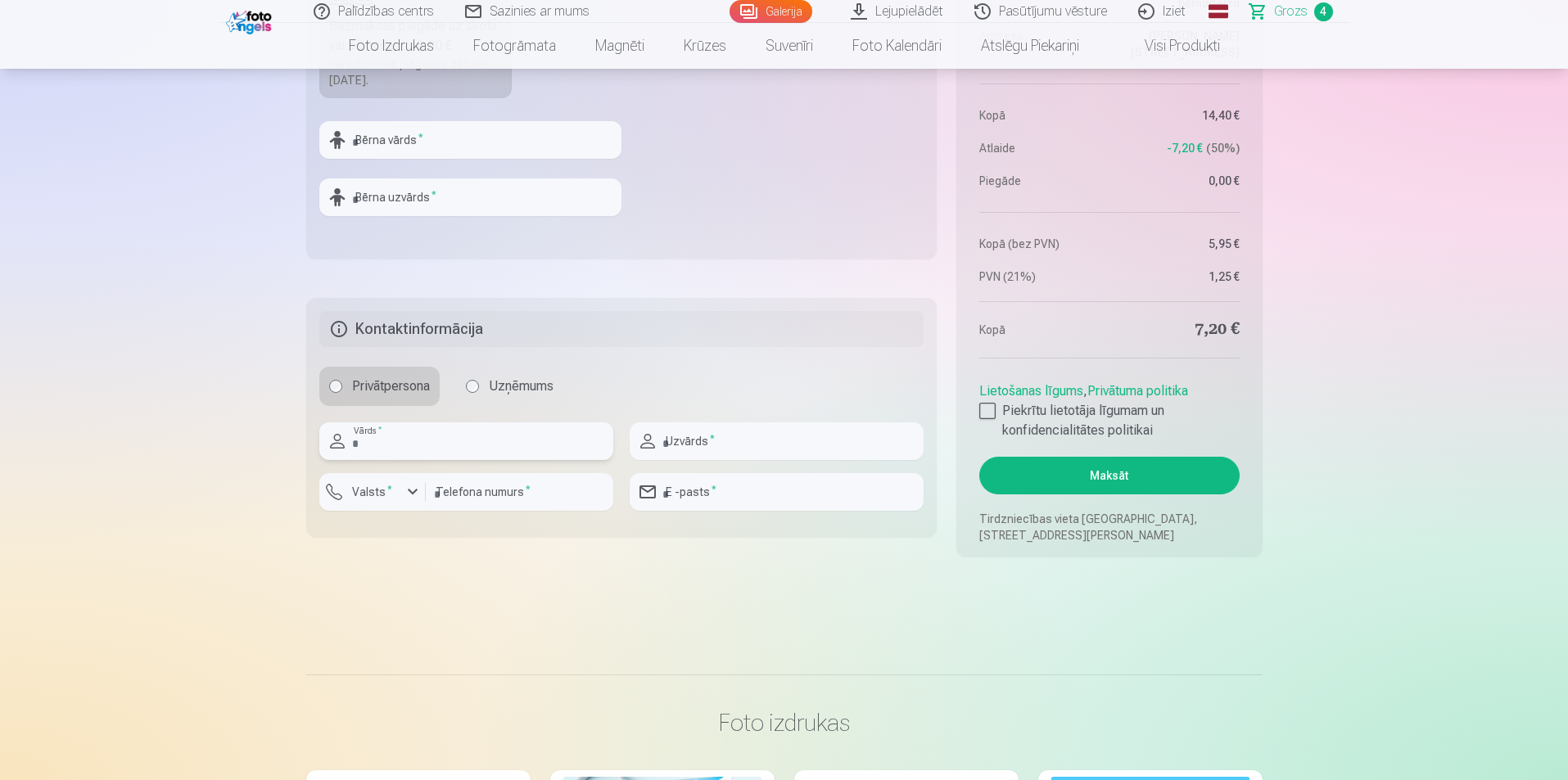
click at [486, 448] on input "text" at bounding box center [466, 441] width 294 height 38
type input "***"
type input "********"
click at [489, 493] on input "number" at bounding box center [519, 492] width 188 height 38
type input "********"
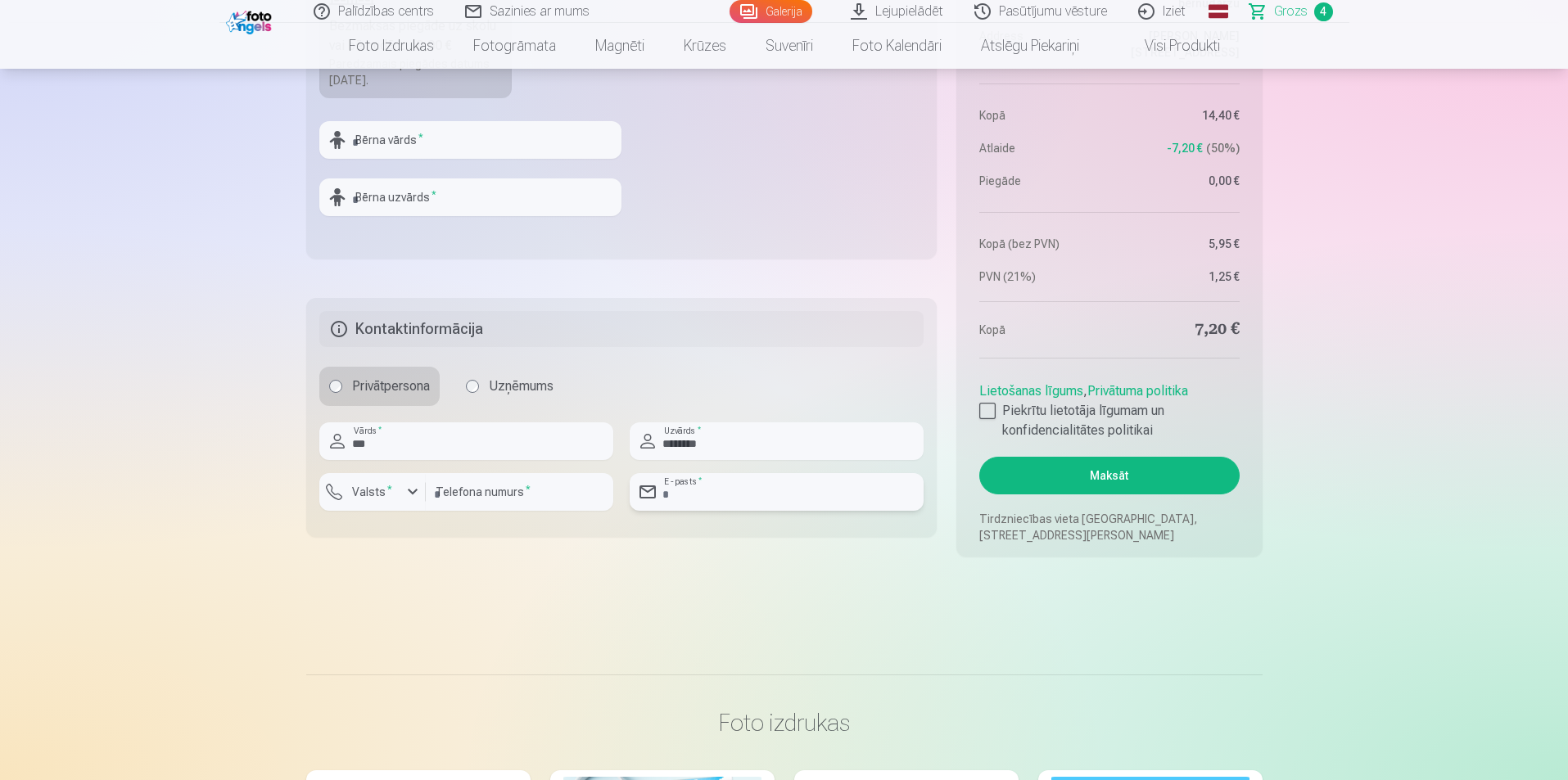
click at [730, 491] on input "email" at bounding box center [776, 492] width 294 height 38
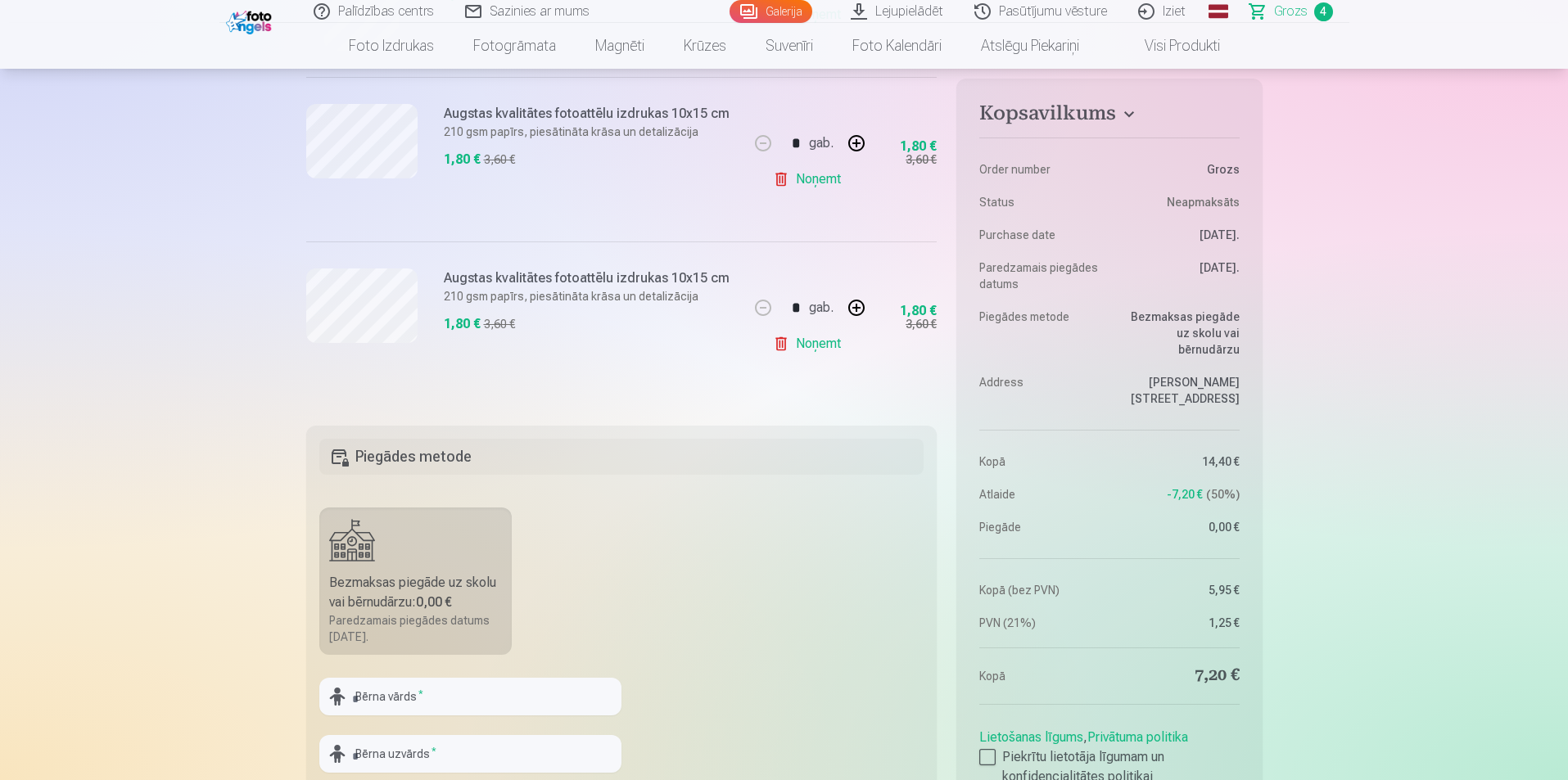
scroll to position [737, 0]
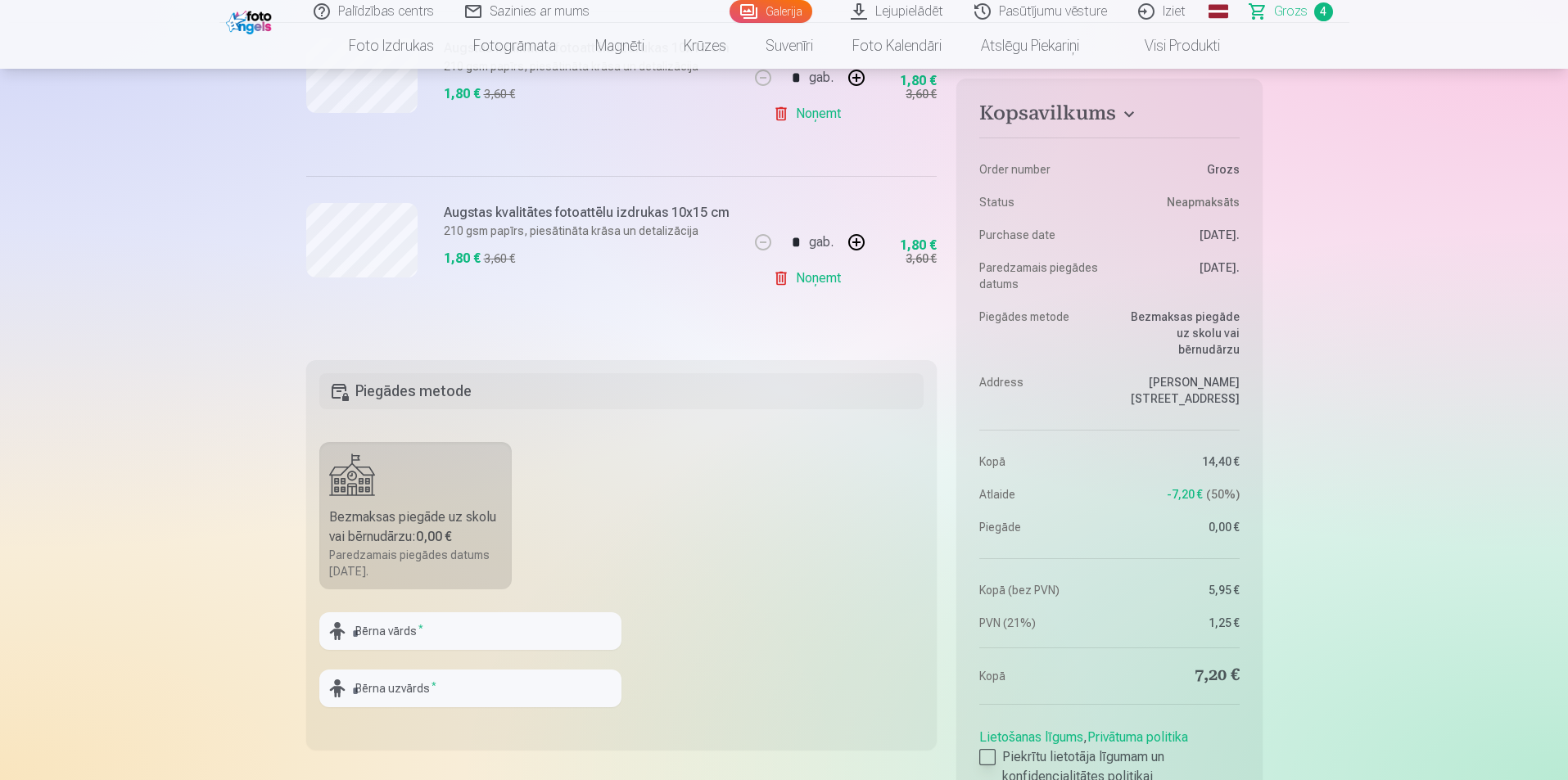
type input "**********"
click at [982, 749] on div at bounding box center [987, 757] width 16 height 16
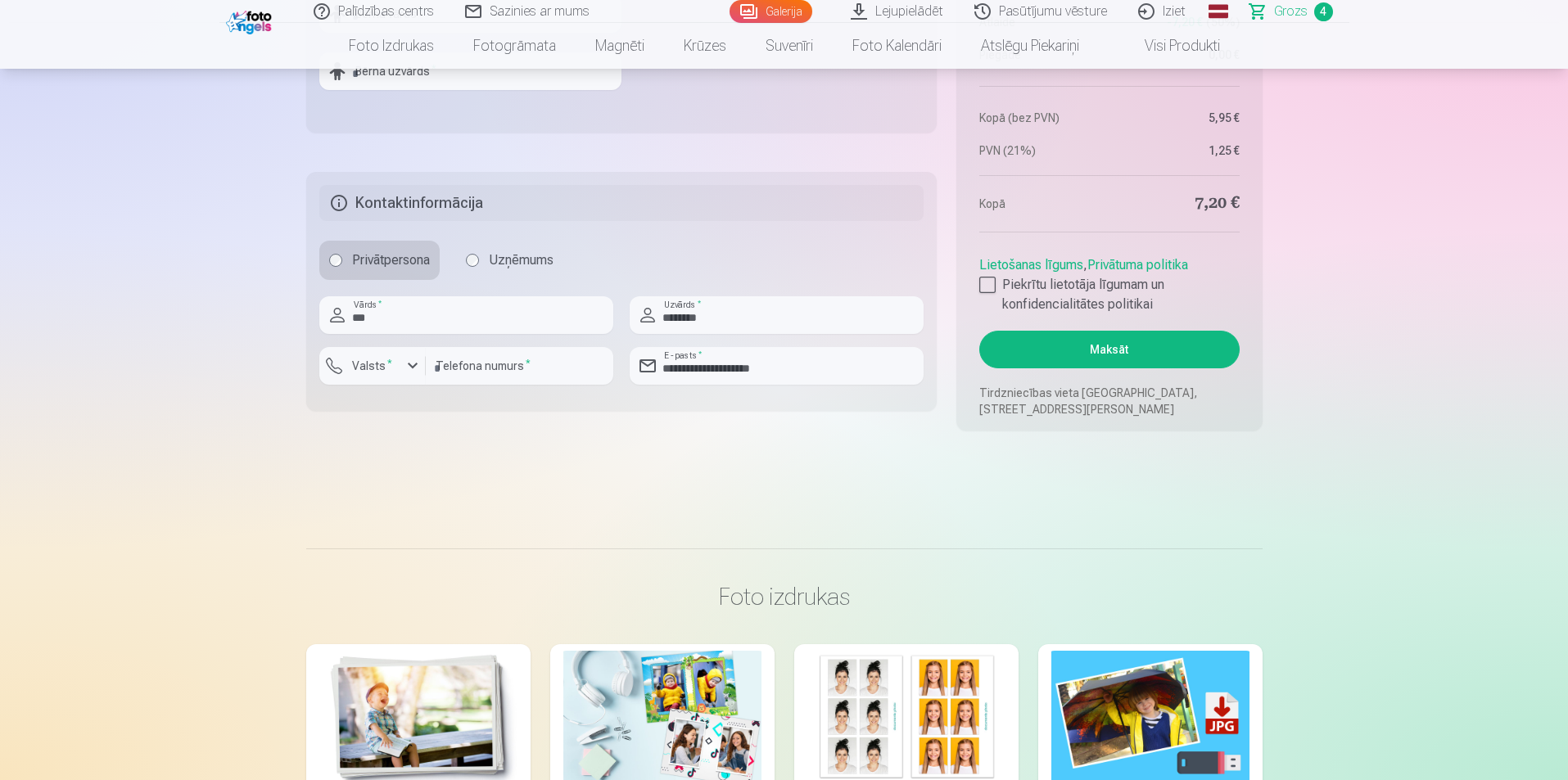
scroll to position [1473, 0]
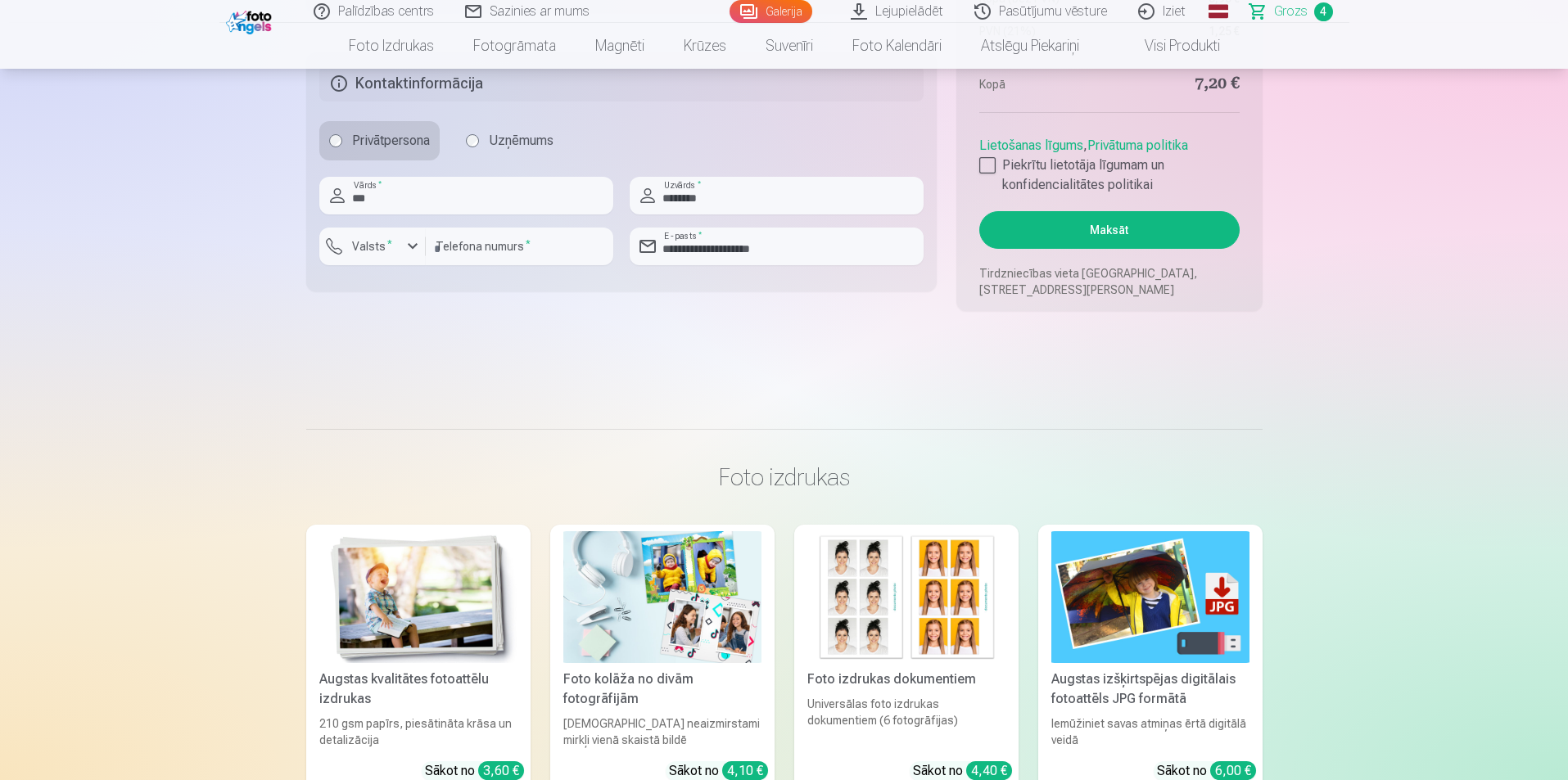
click at [1162, 237] on button "Maksāt" at bounding box center [1108, 230] width 259 height 38
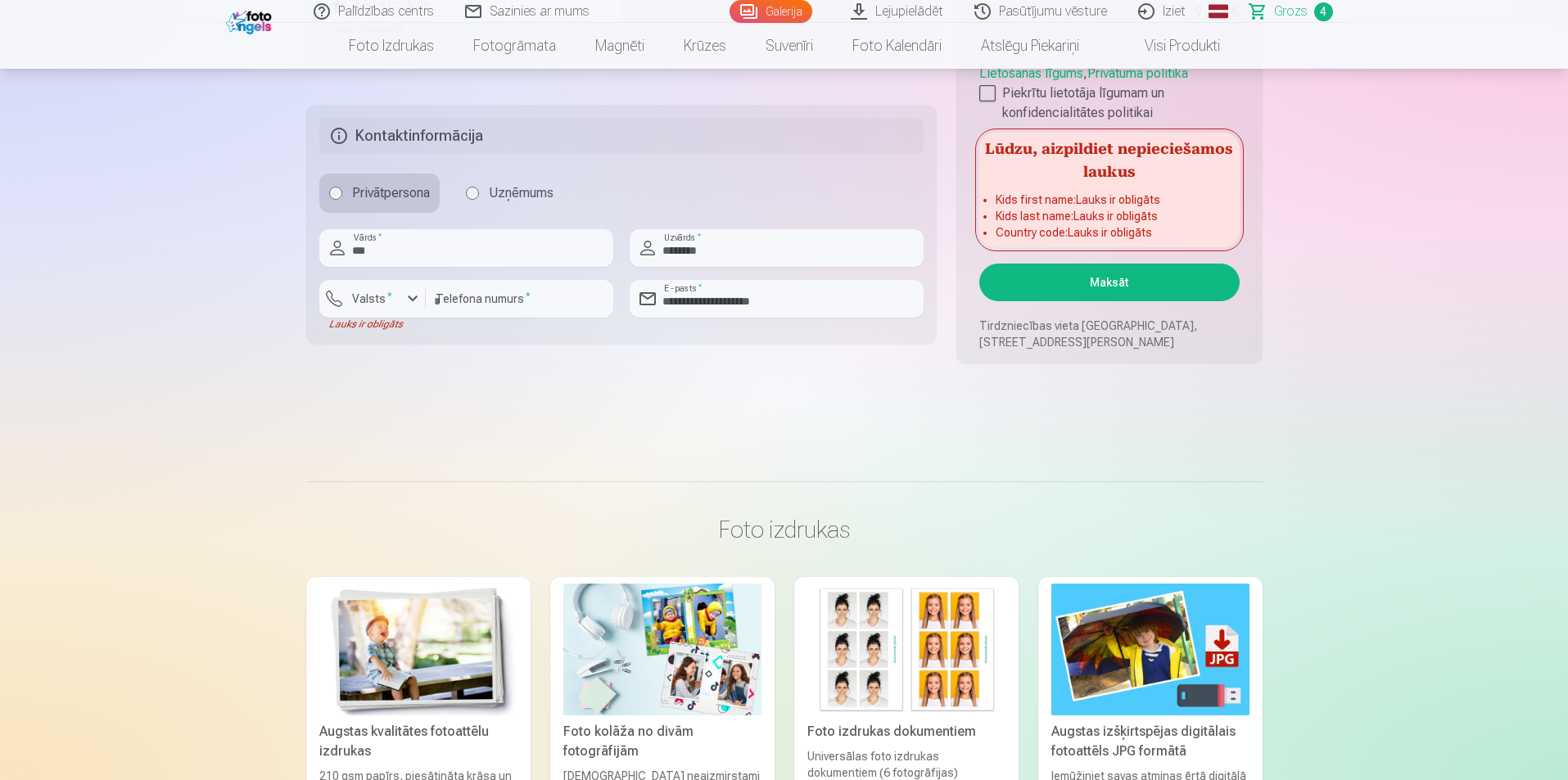
scroll to position [1146, 0]
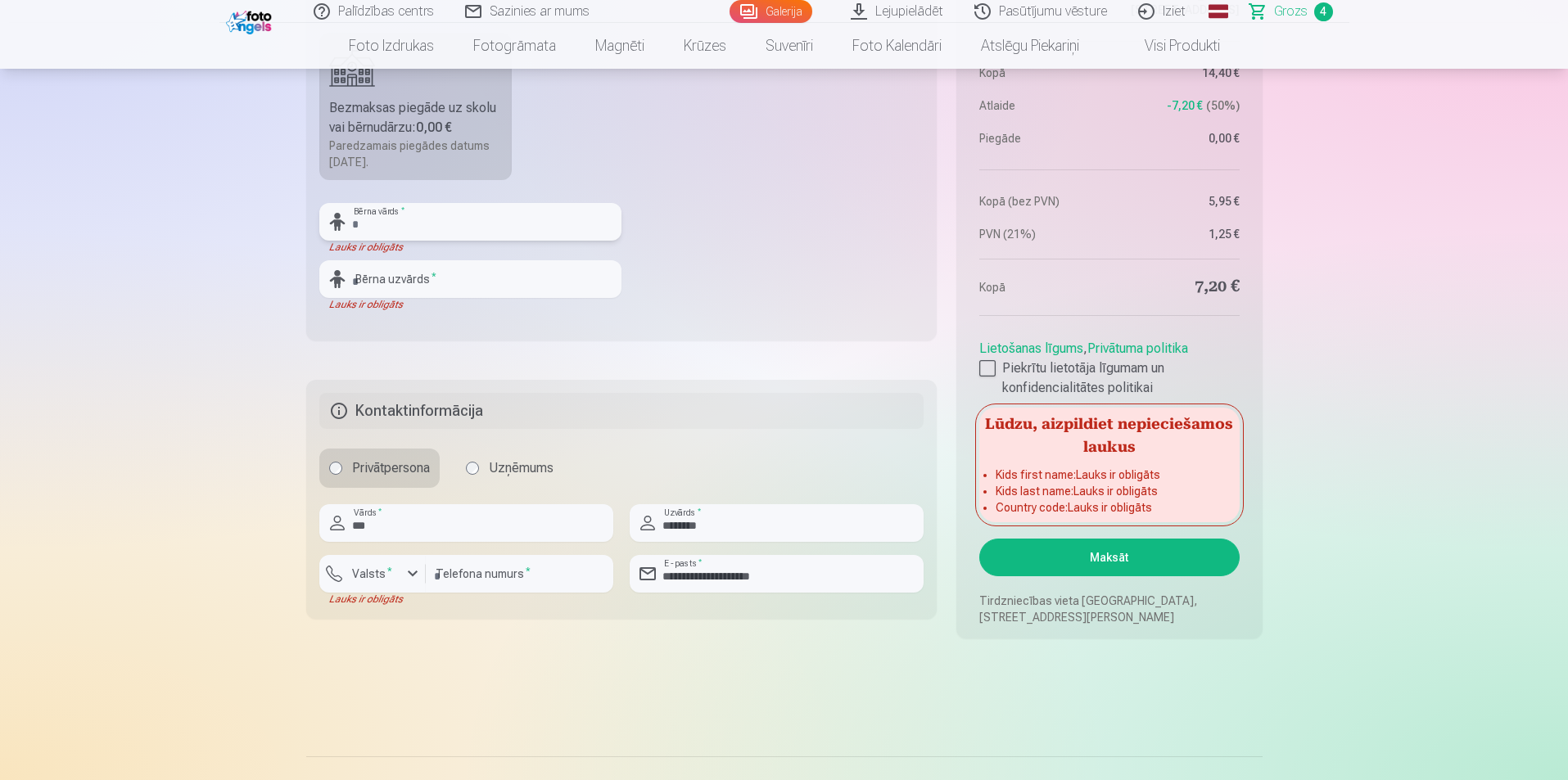
click at [437, 229] on input "text" at bounding box center [470, 222] width 302 height 38
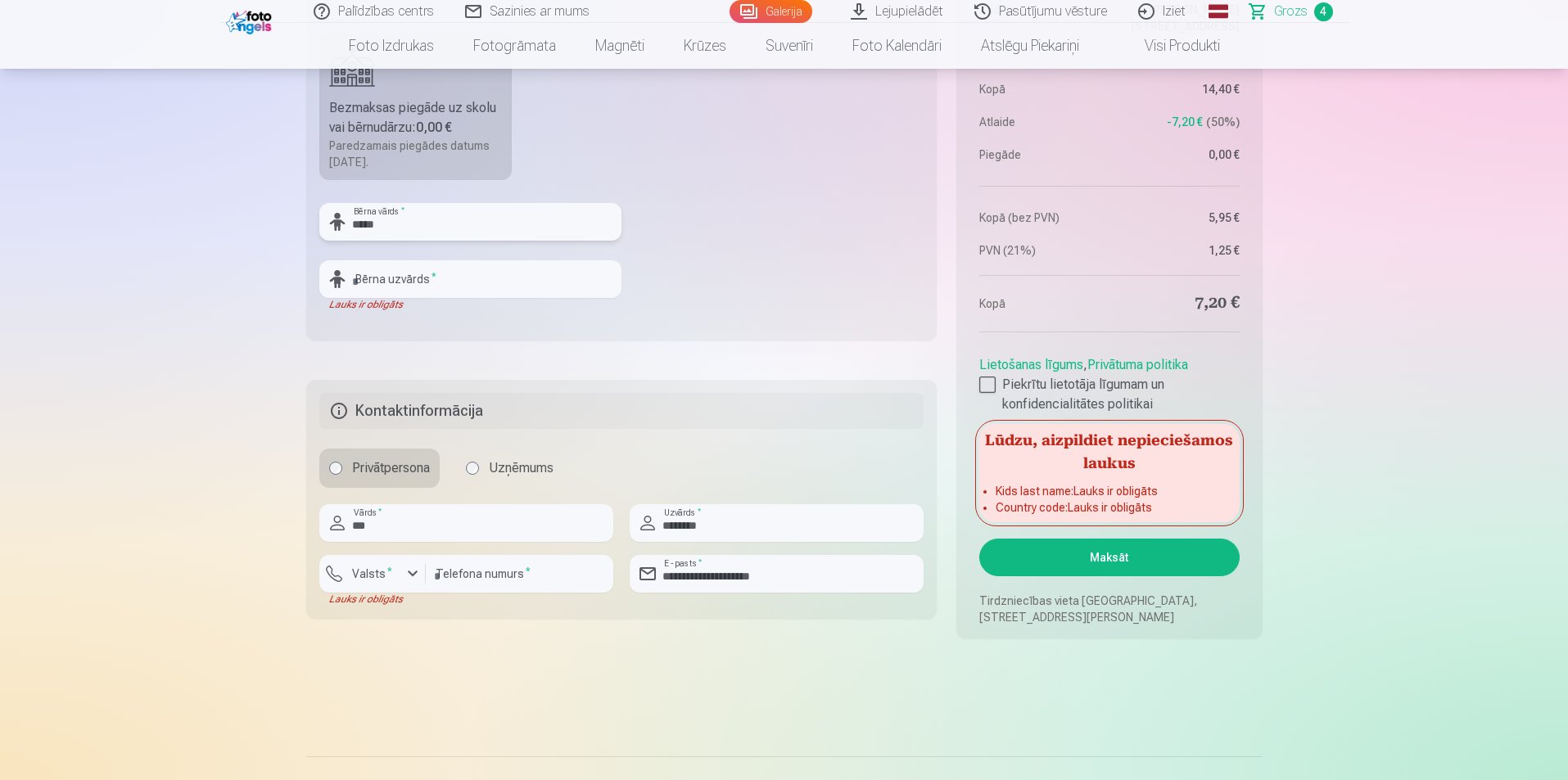
type input "*****"
click at [440, 270] on input "text" at bounding box center [470, 279] width 302 height 38
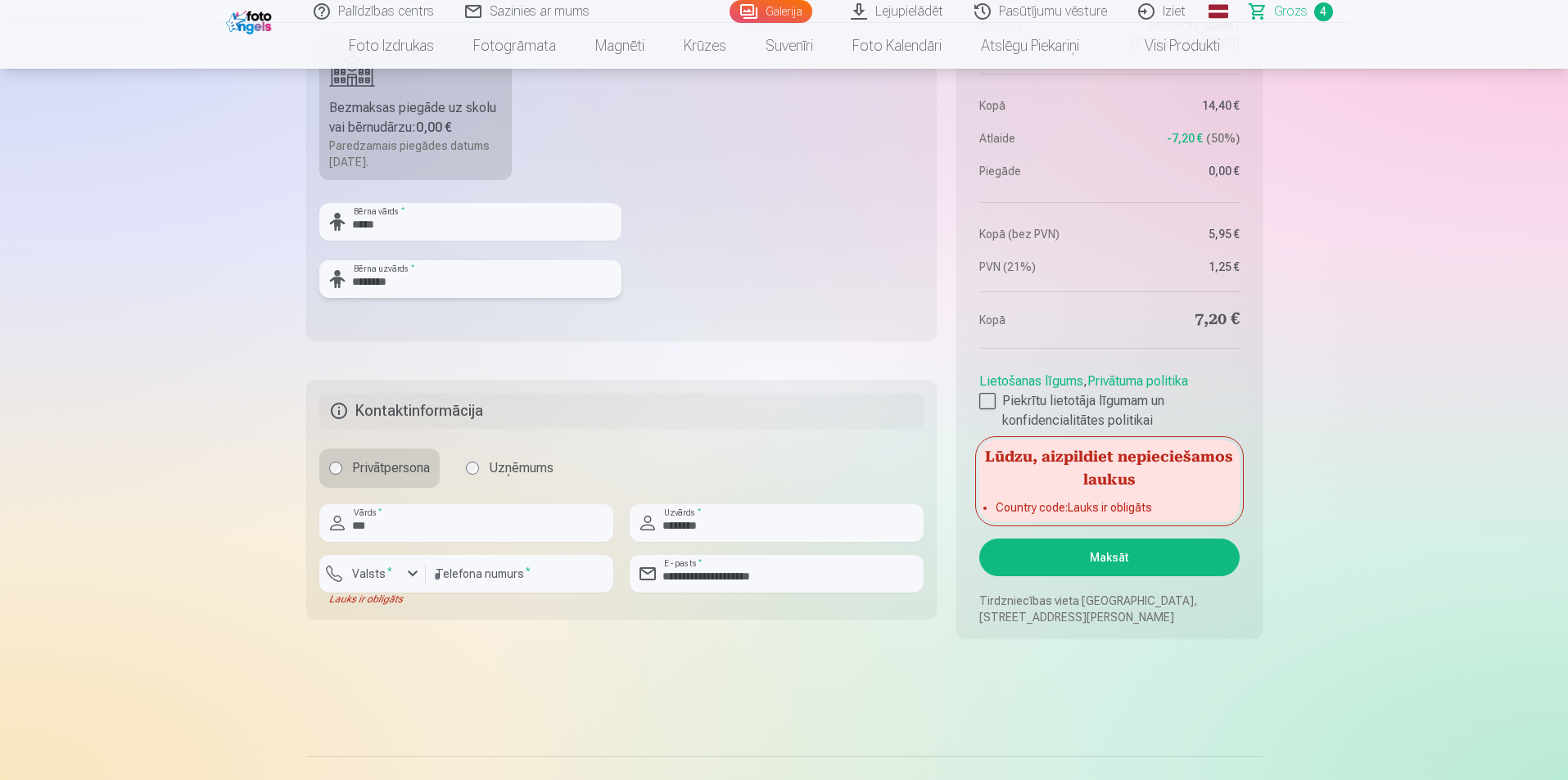
type input "********"
click at [1102, 565] on button "Maksāt" at bounding box center [1108, 558] width 259 height 38
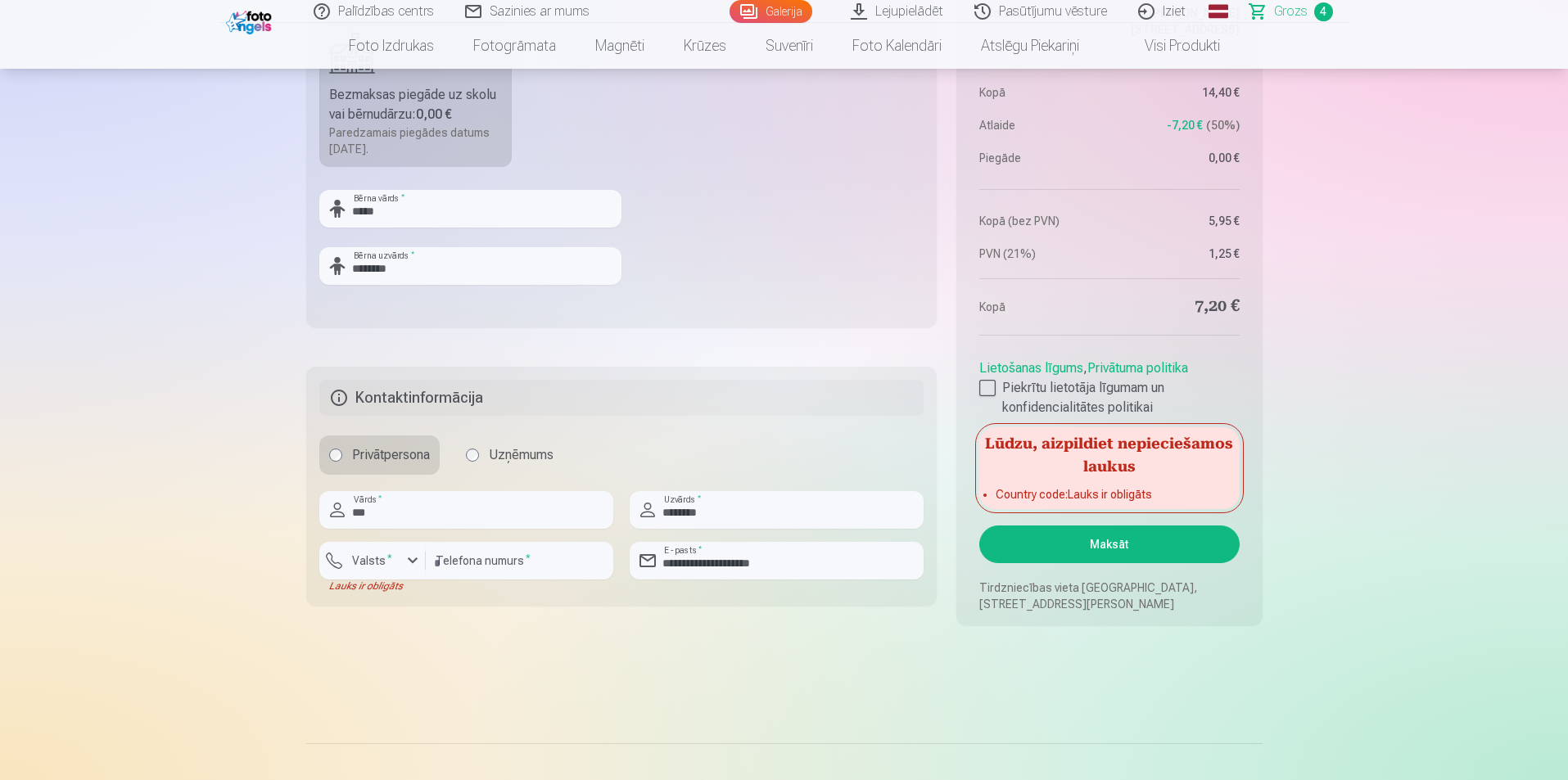
scroll to position [1064, 0]
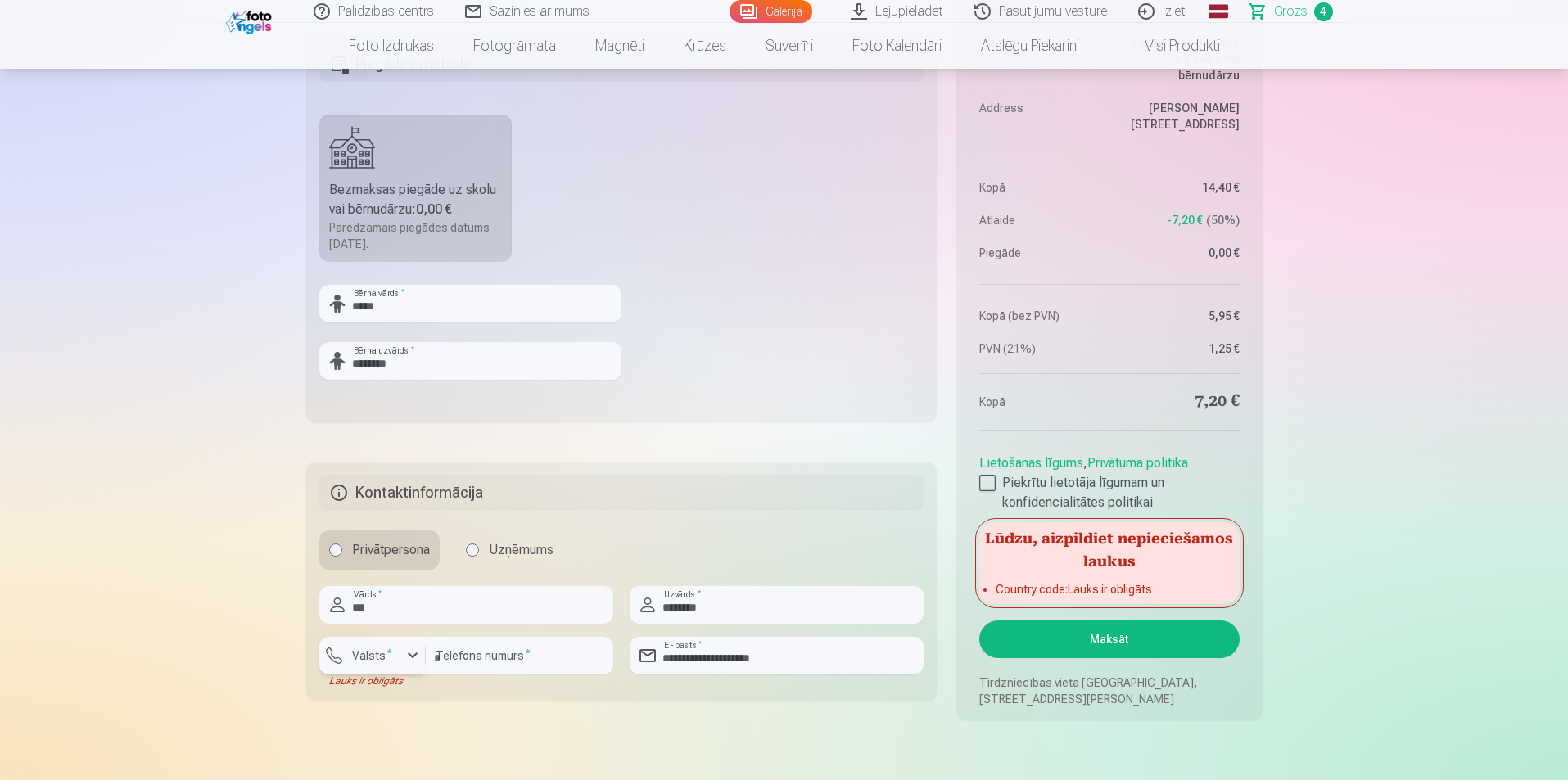
click at [381, 668] on button "Valsts *" at bounding box center [372, 656] width 107 height 38
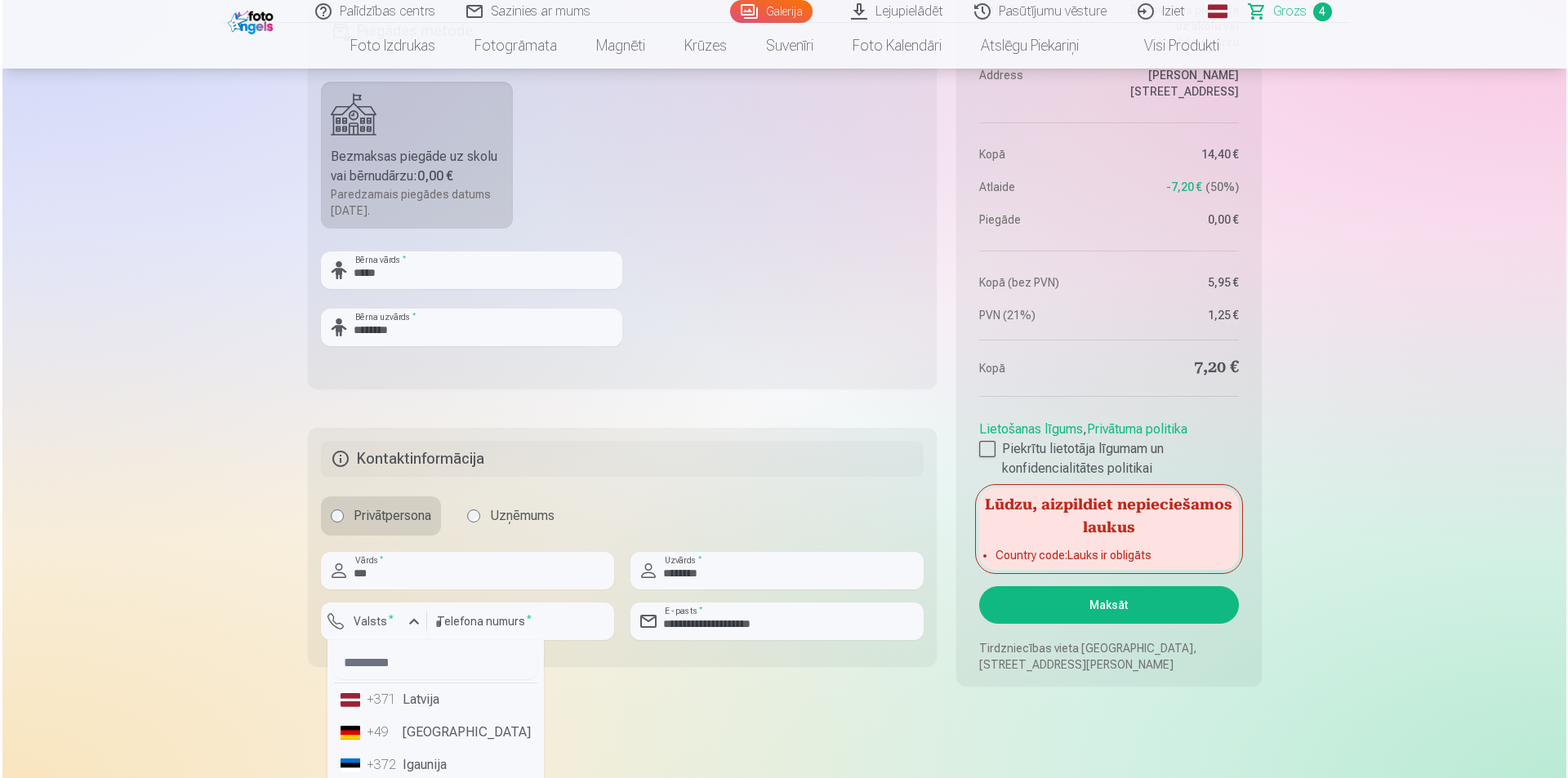
scroll to position [1143, 0]
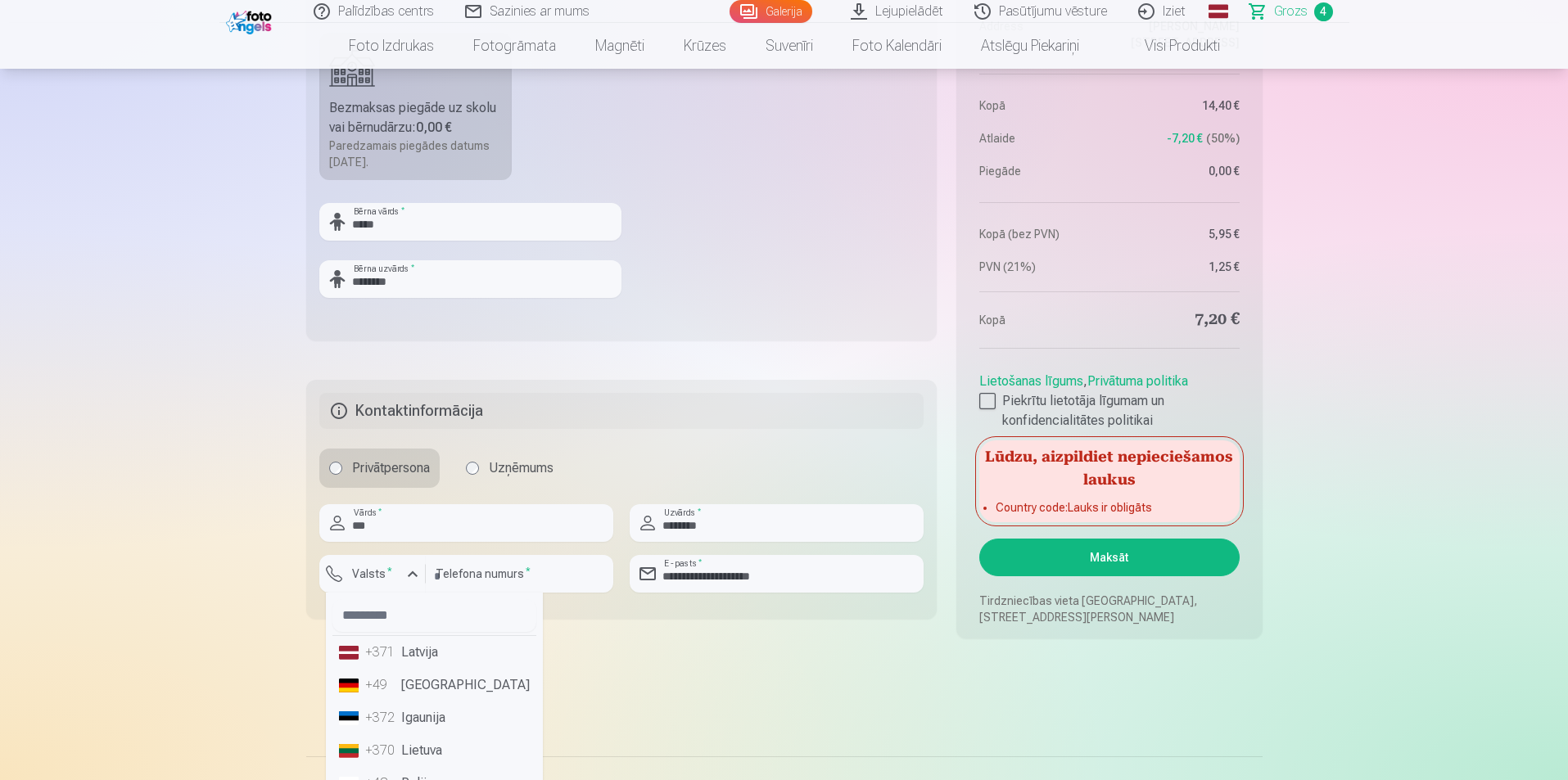
click at [434, 654] on li "+371 Latvija" at bounding box center [434, 652] width 204 height 32
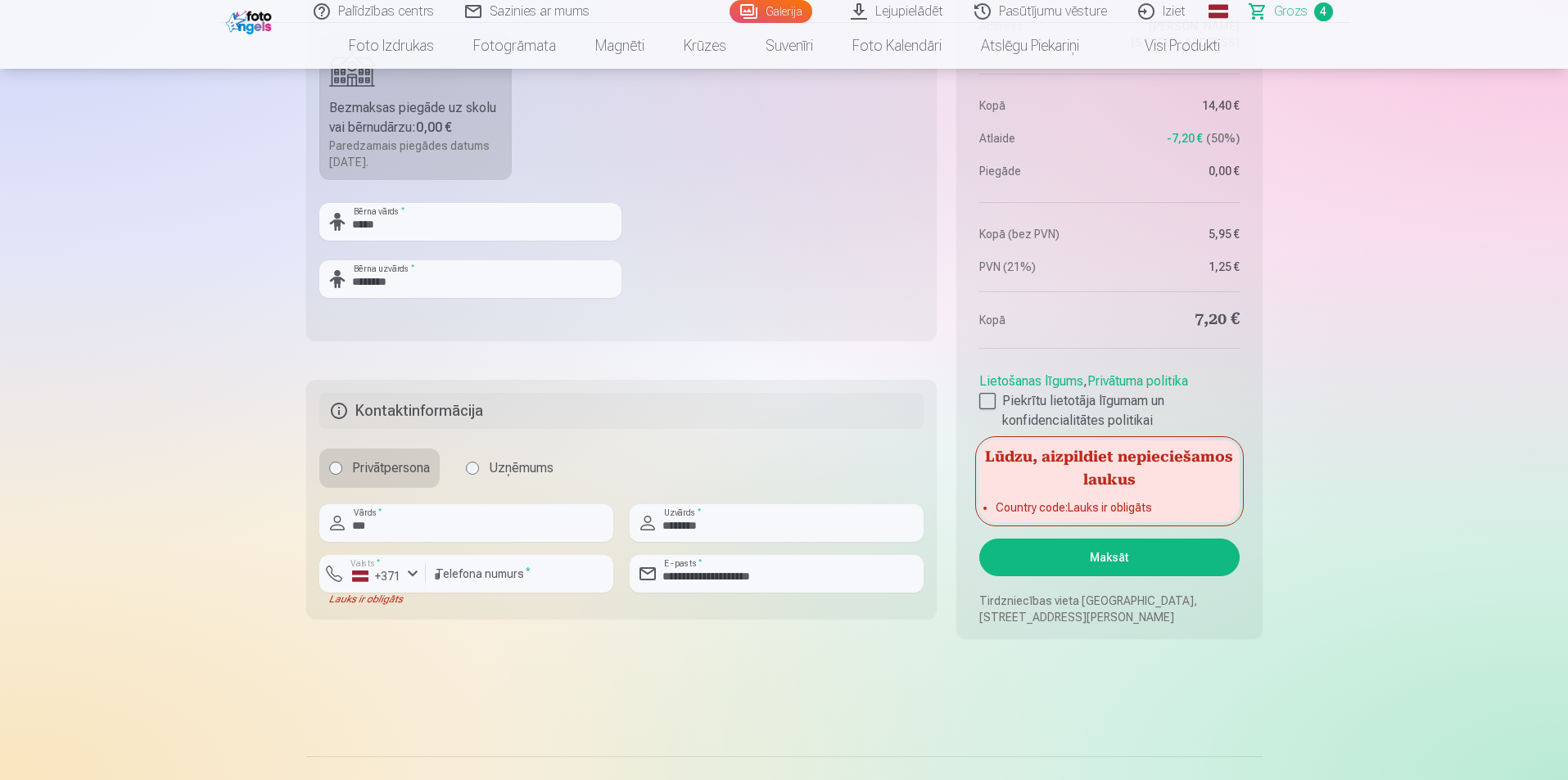
click at [1102, 558] on button "Maksāt" at bounding box center [1108, 558] width 259 height 38
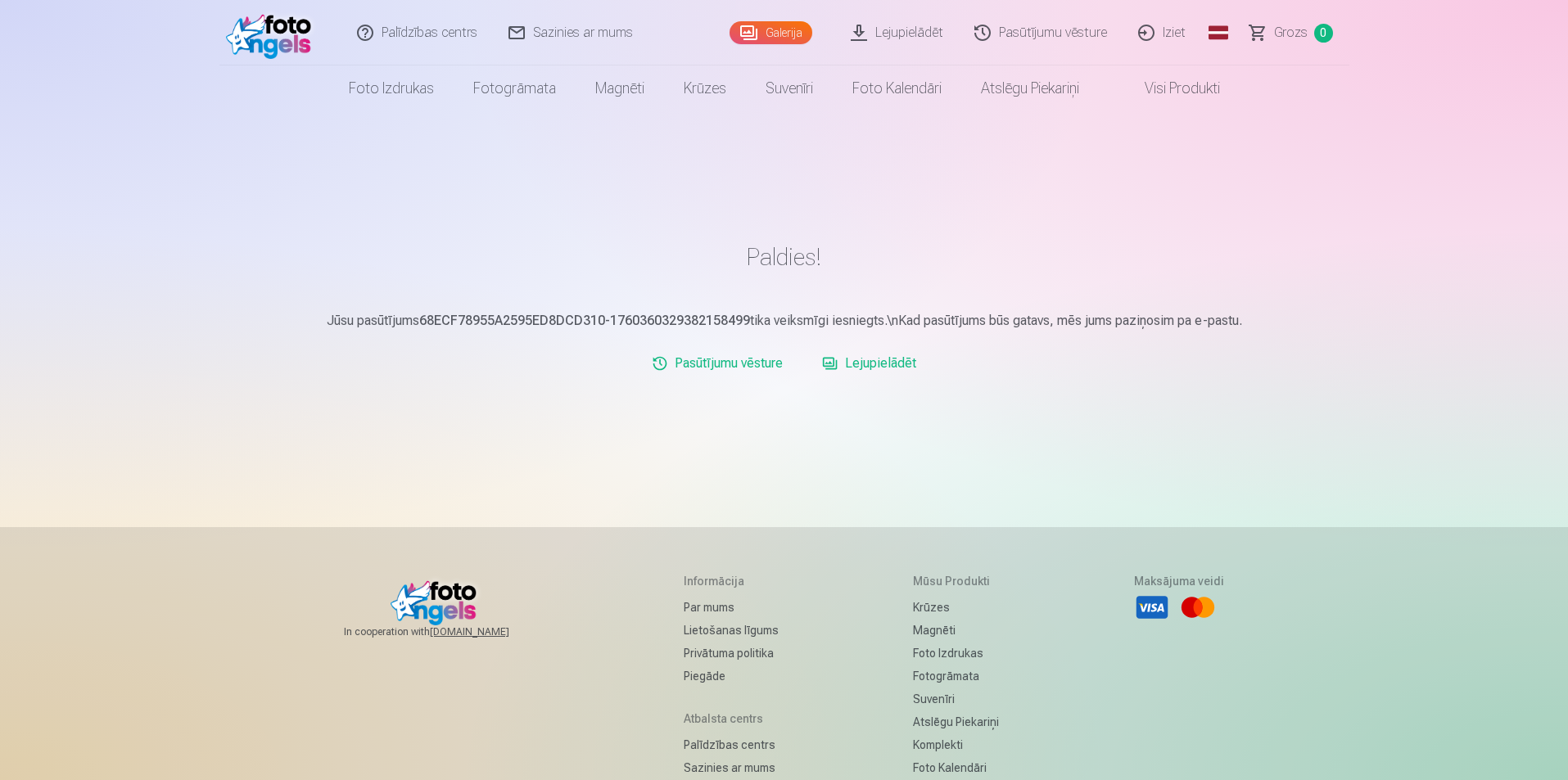
click at [874, 368] on link "Lejupielādēt" at bounding box center [869, 363] width 107 height 32
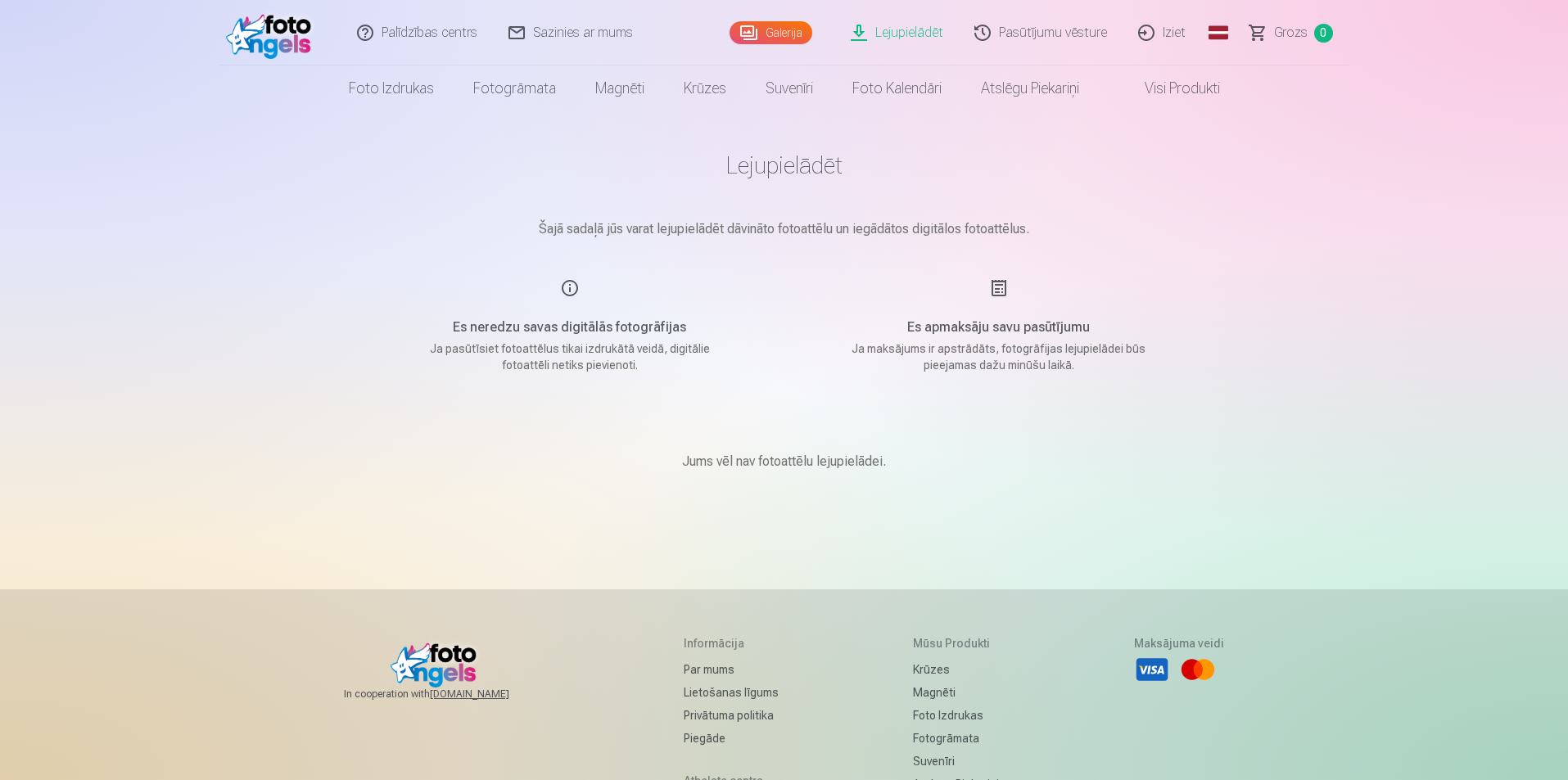
click at [926, 28] on link "Lejupielādēt" at bounding box center [897, 32] width 124 height 66
click at [917, 34] on link "Lejupielādēt" at bounding box center [897, 32] width 124 height 66
click at [882, 33] on link "Lejupielādēt" at bounding box center [897, 32] width 124 height 66
click at [243, 39] on img at bounding box center [273, 32] width 94 height 52
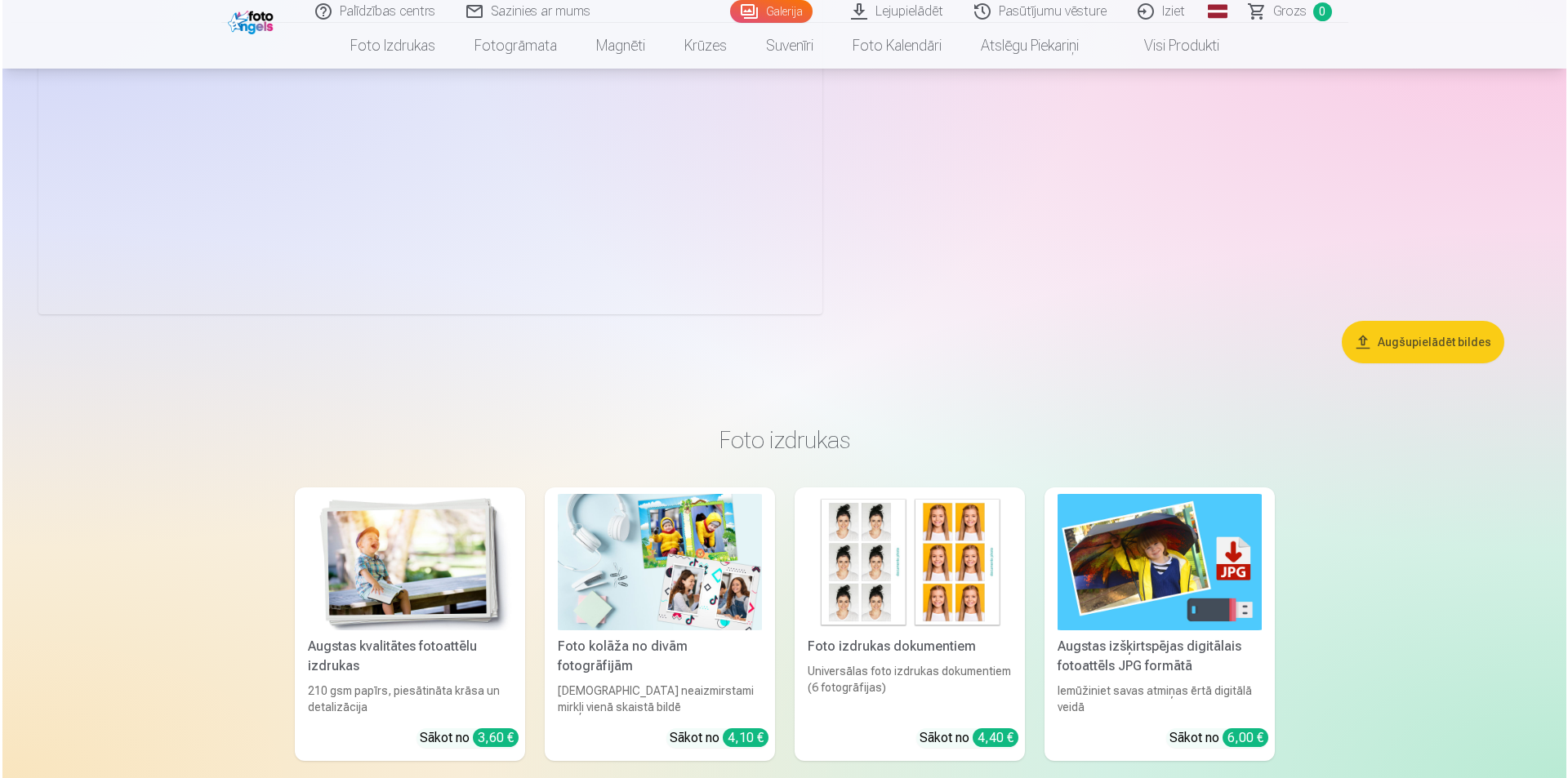
scroll to position [2368, 0]
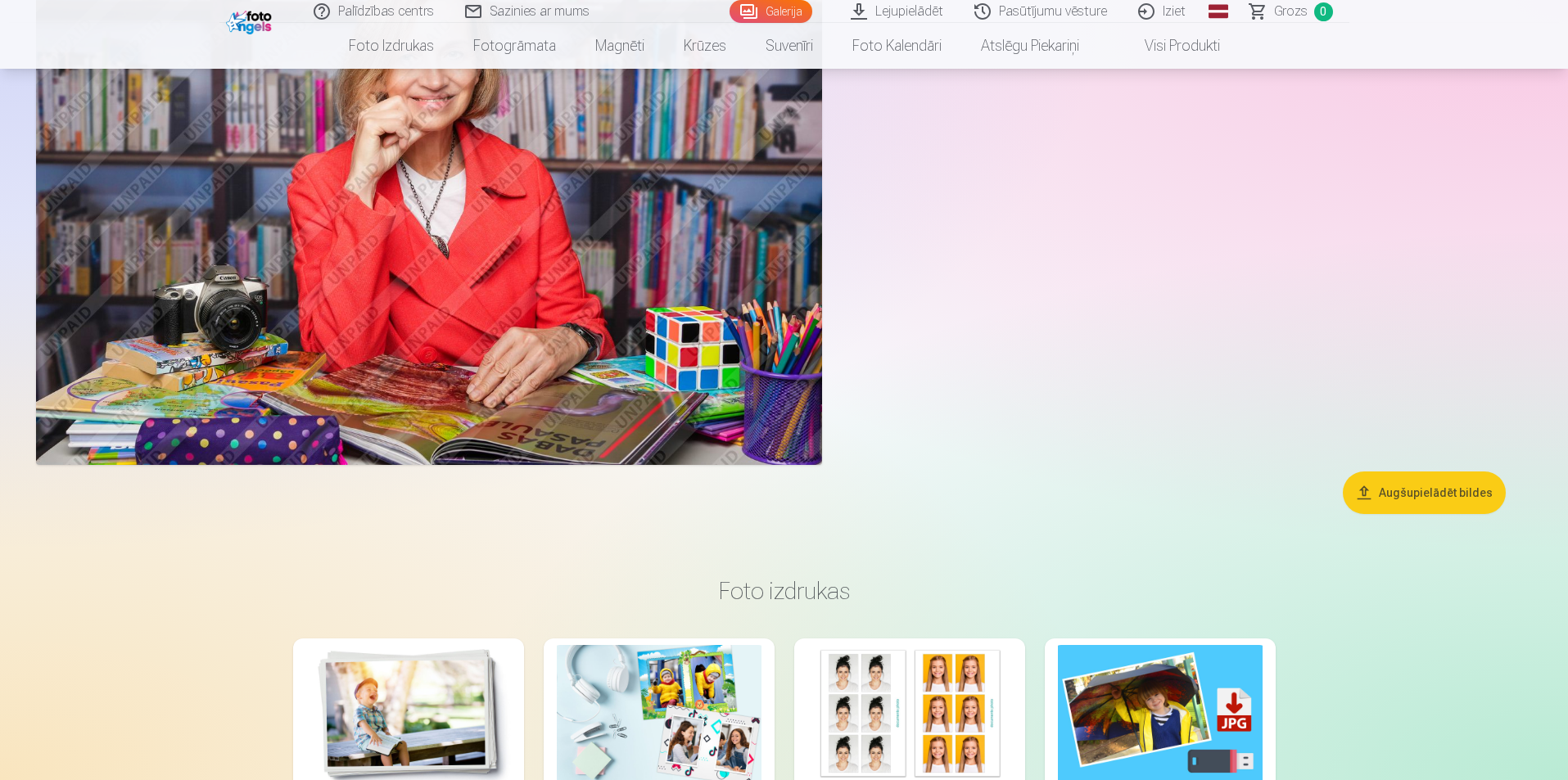
click at [631, 332] on img at bounding box center [429, 203] width 786 height 524
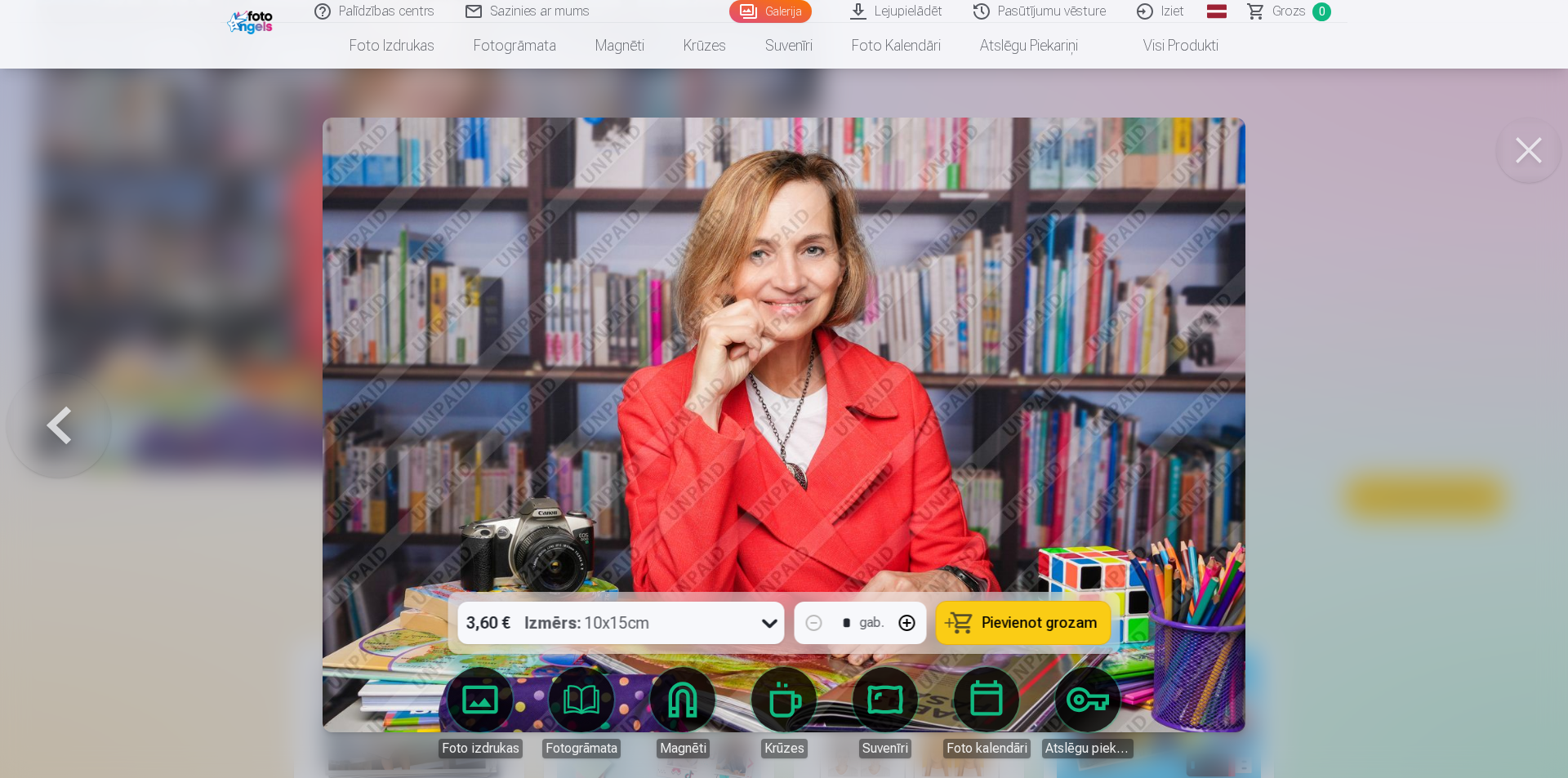
click at [752, 630] on div "3,60 € Izmērs : 10x15cm" at bounding box center [622, 623] width 327 height 43
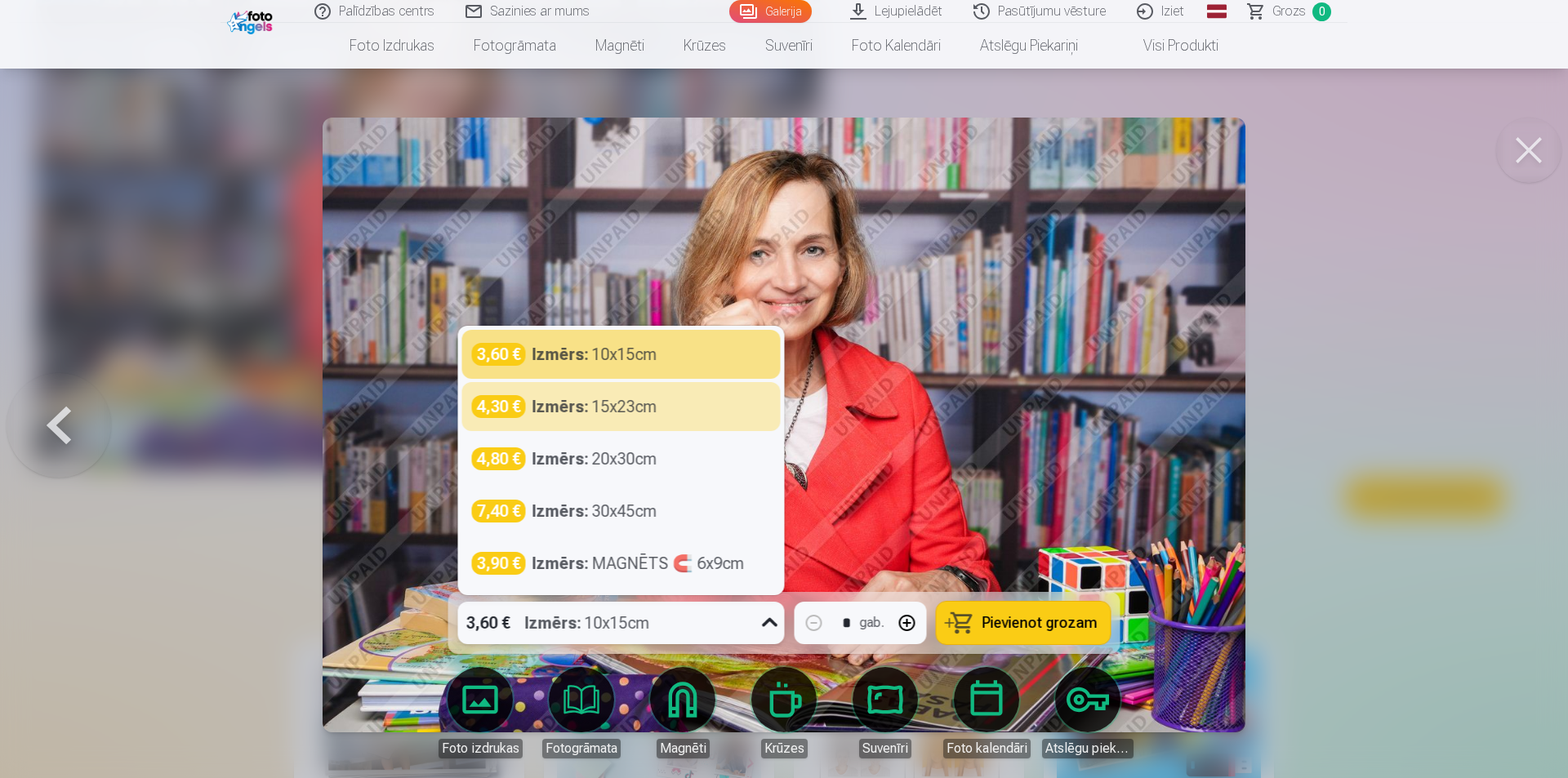
click at [1367, 391] on div at bounding box center [784, 389] width 1568 height 778
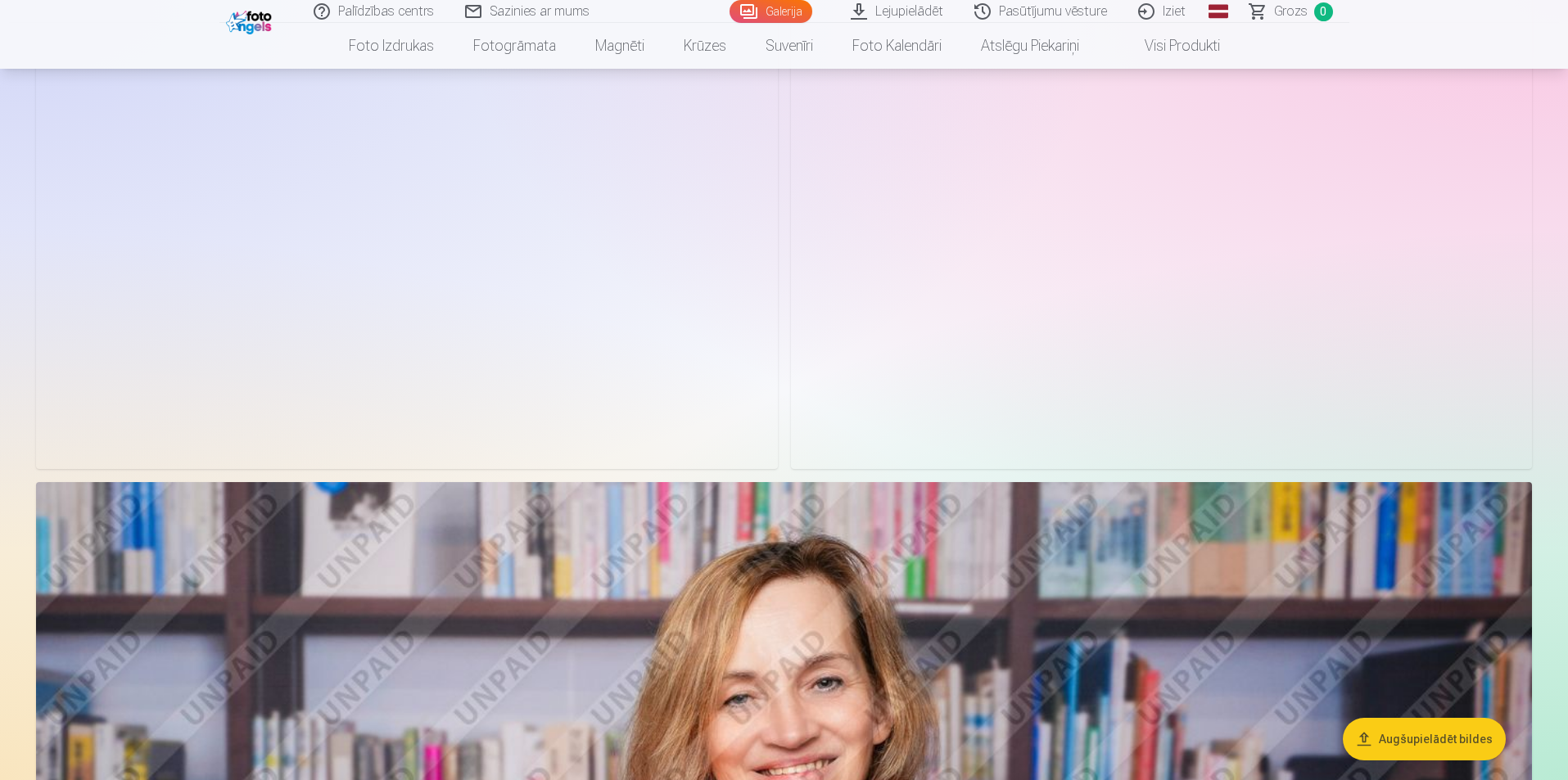
scroll to position [567, 0]
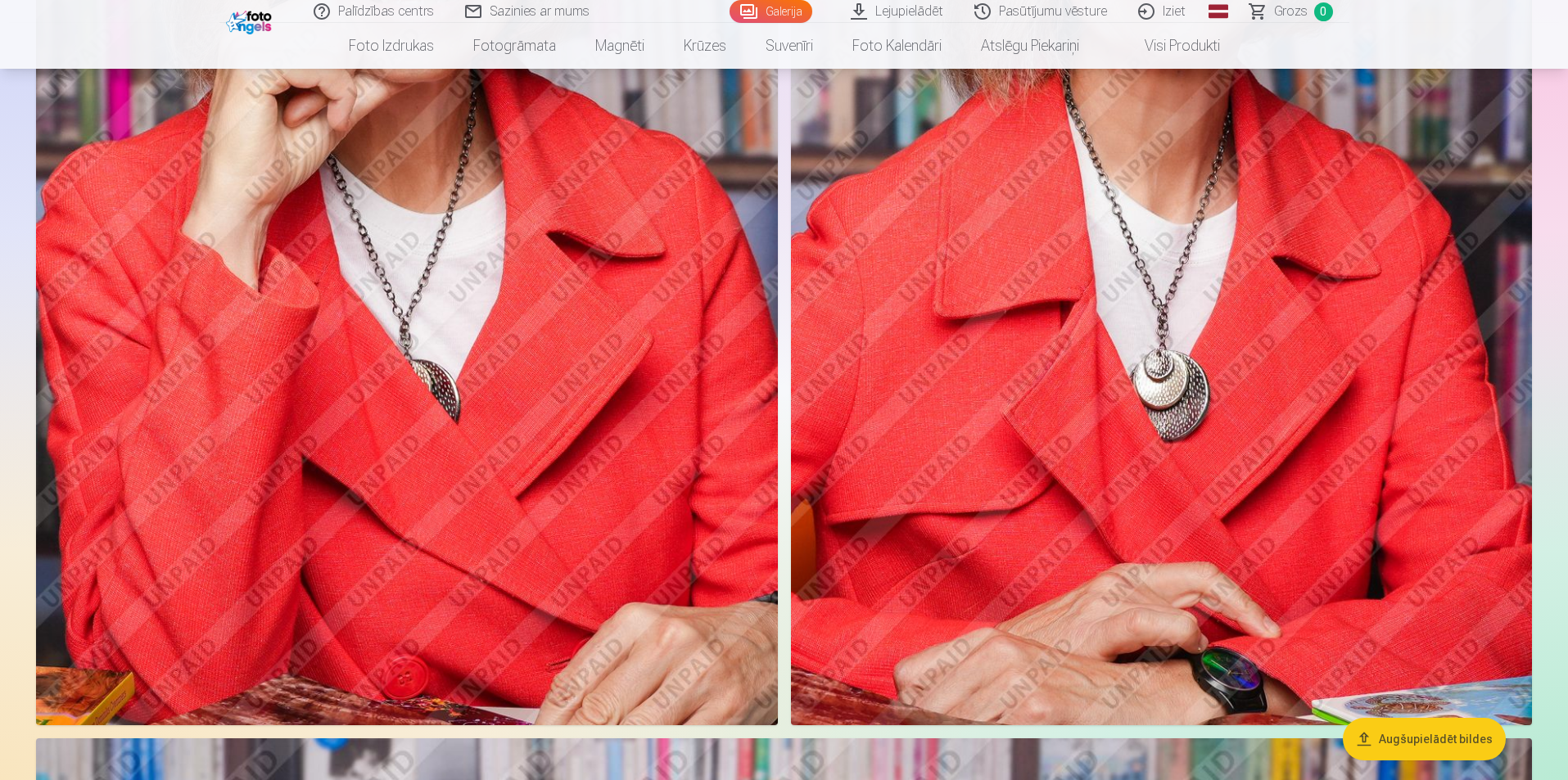
click at [929, 9] on link "Lejupielādēt" at bounding box center [897, 11] width 124 height 23
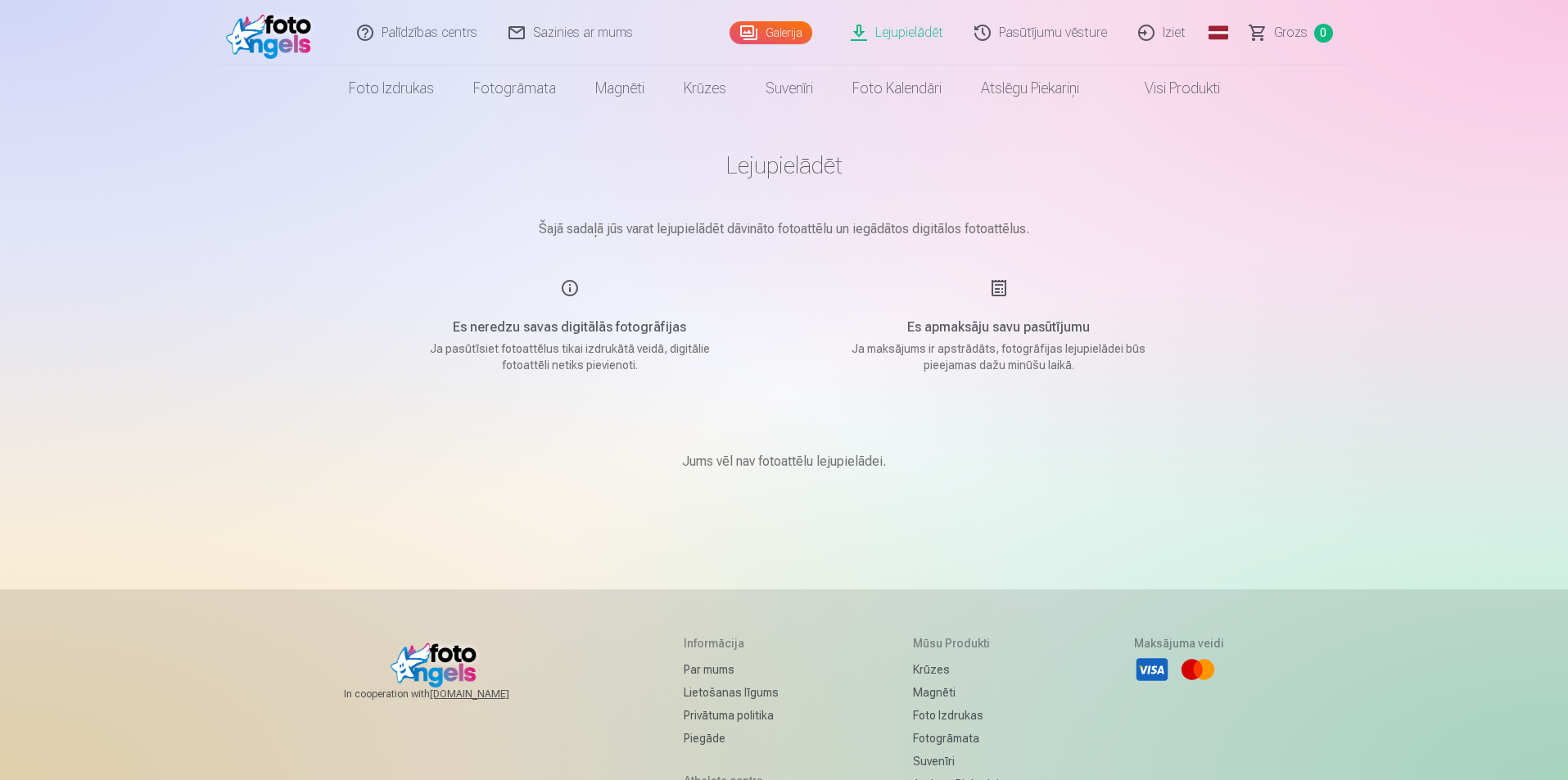
click at [282, 45] on img at bounding box center [273, 32] width 94 height 52
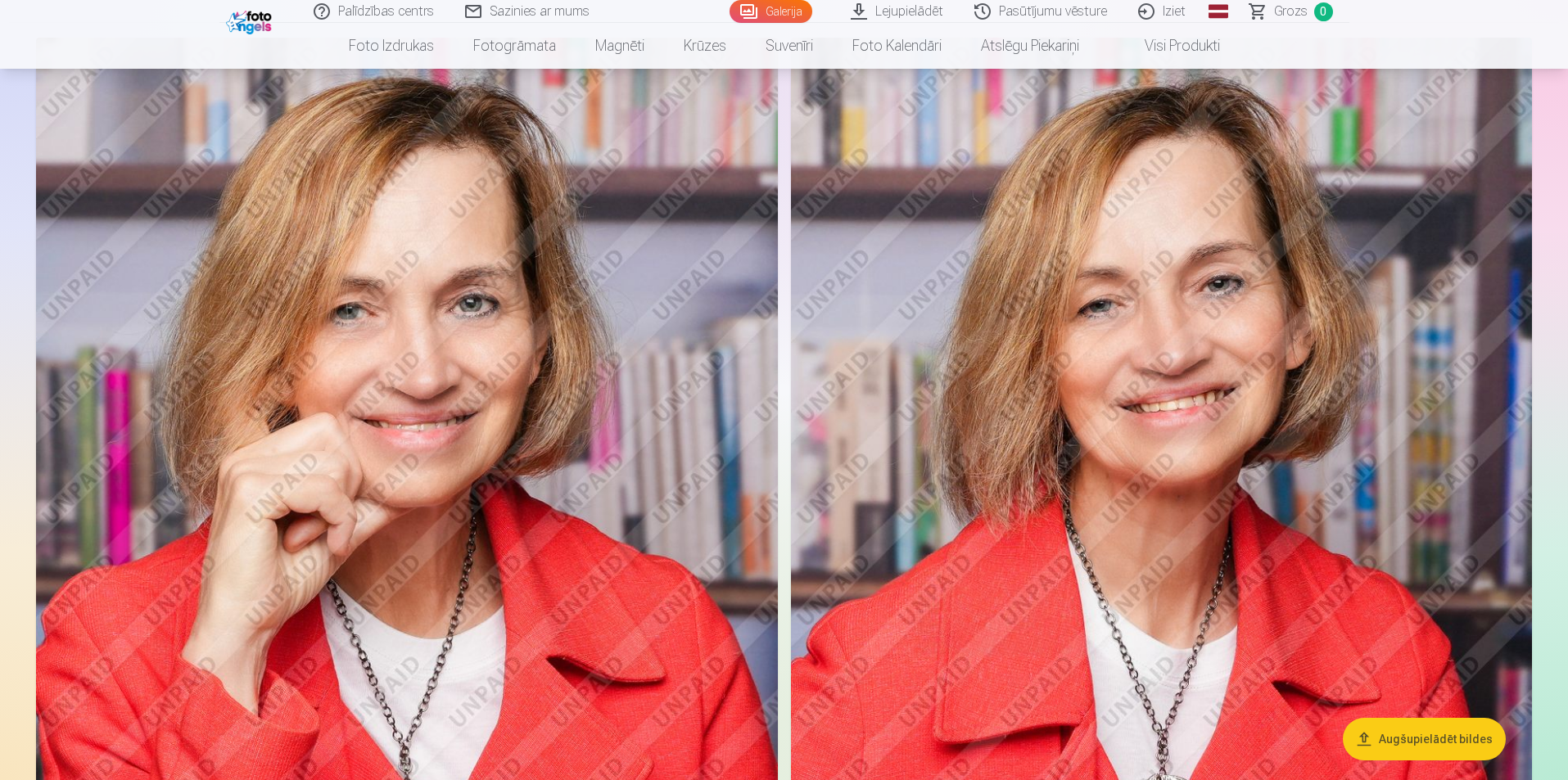
scroll to position [164, 0]
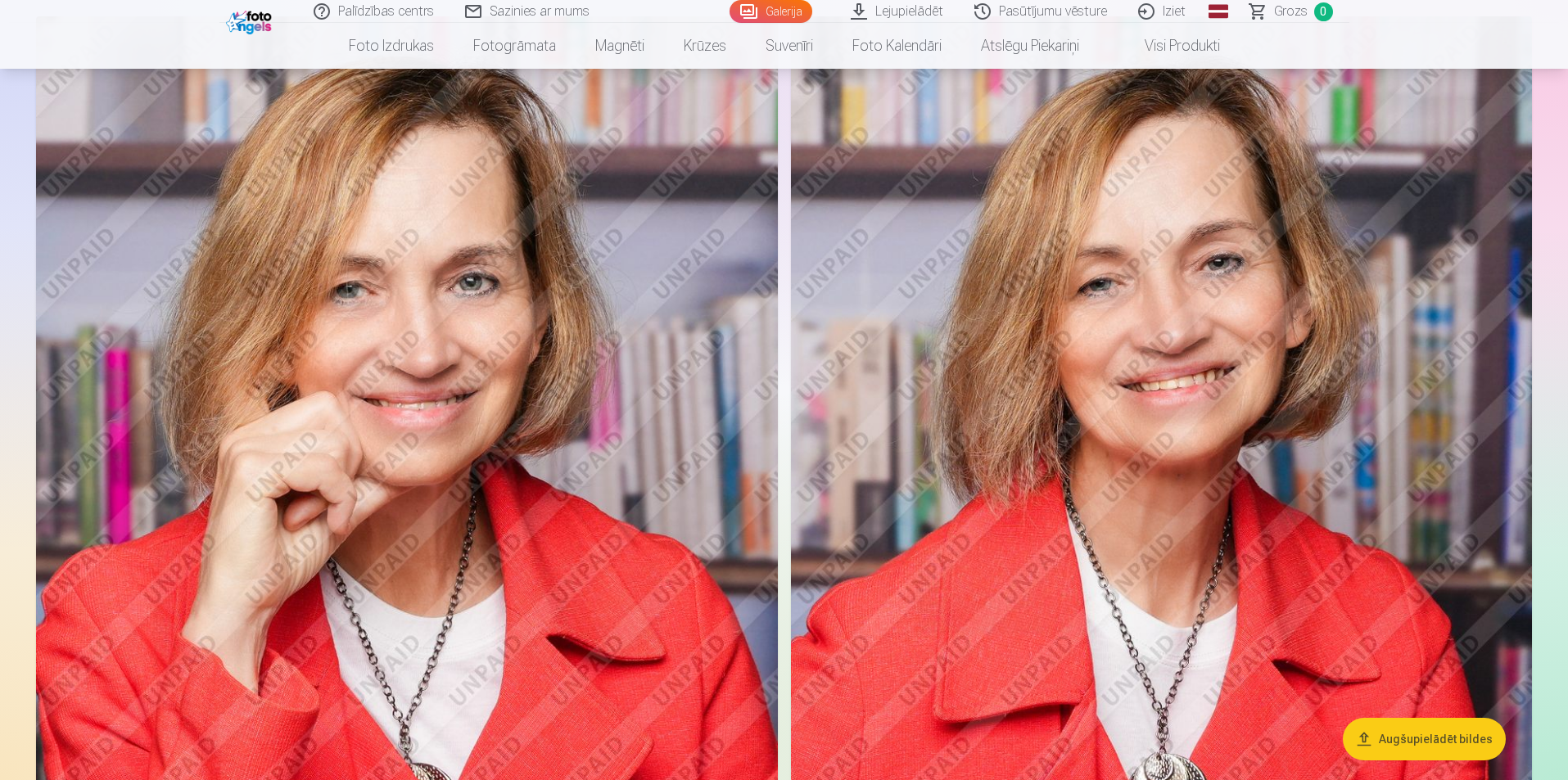
click at [629, 353] on img at bounding box center [407, 572] width 742 height 1112
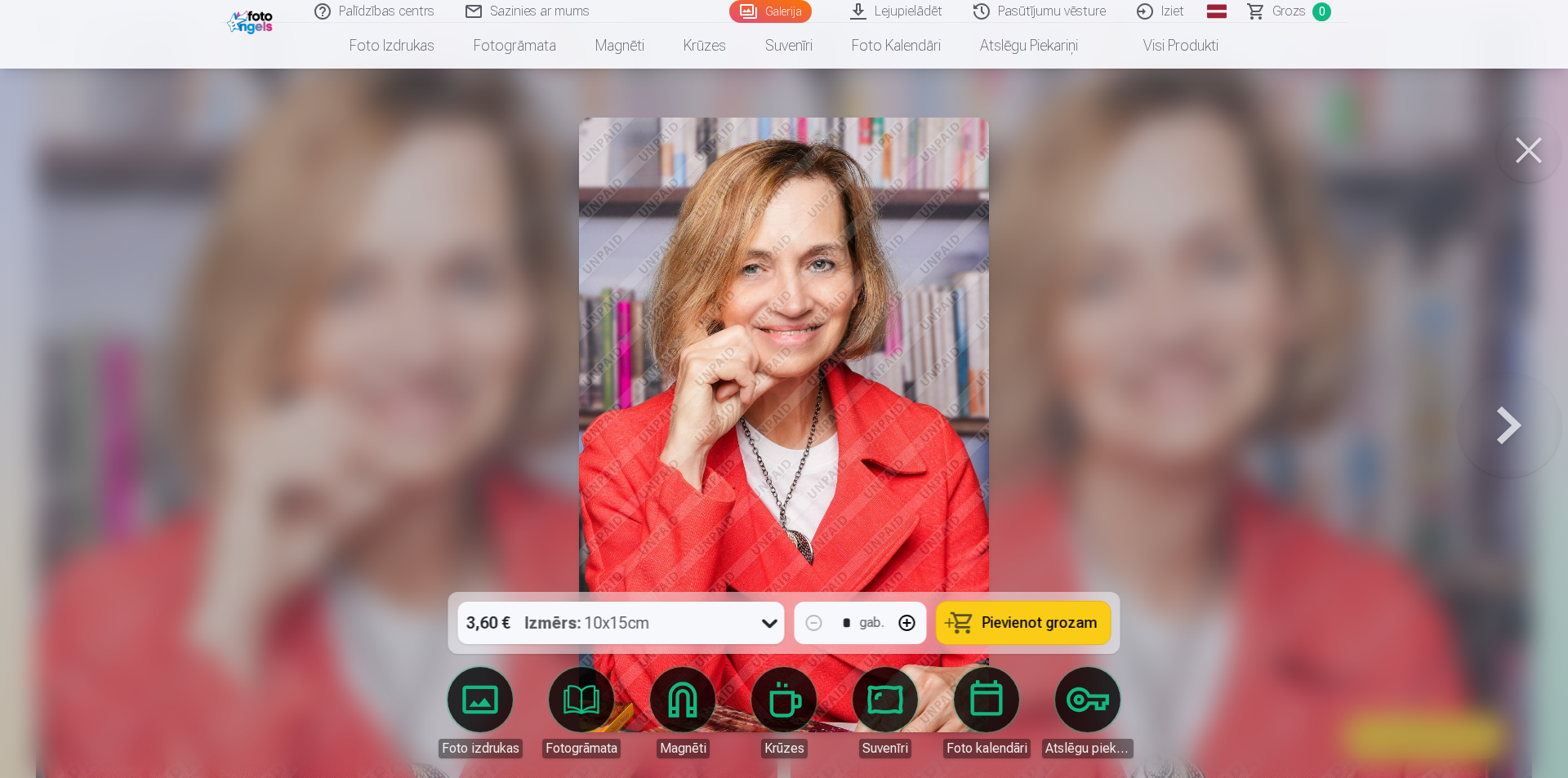
click at [1519, 162] on button at bounding box center [1528, 150] width 65 height 65
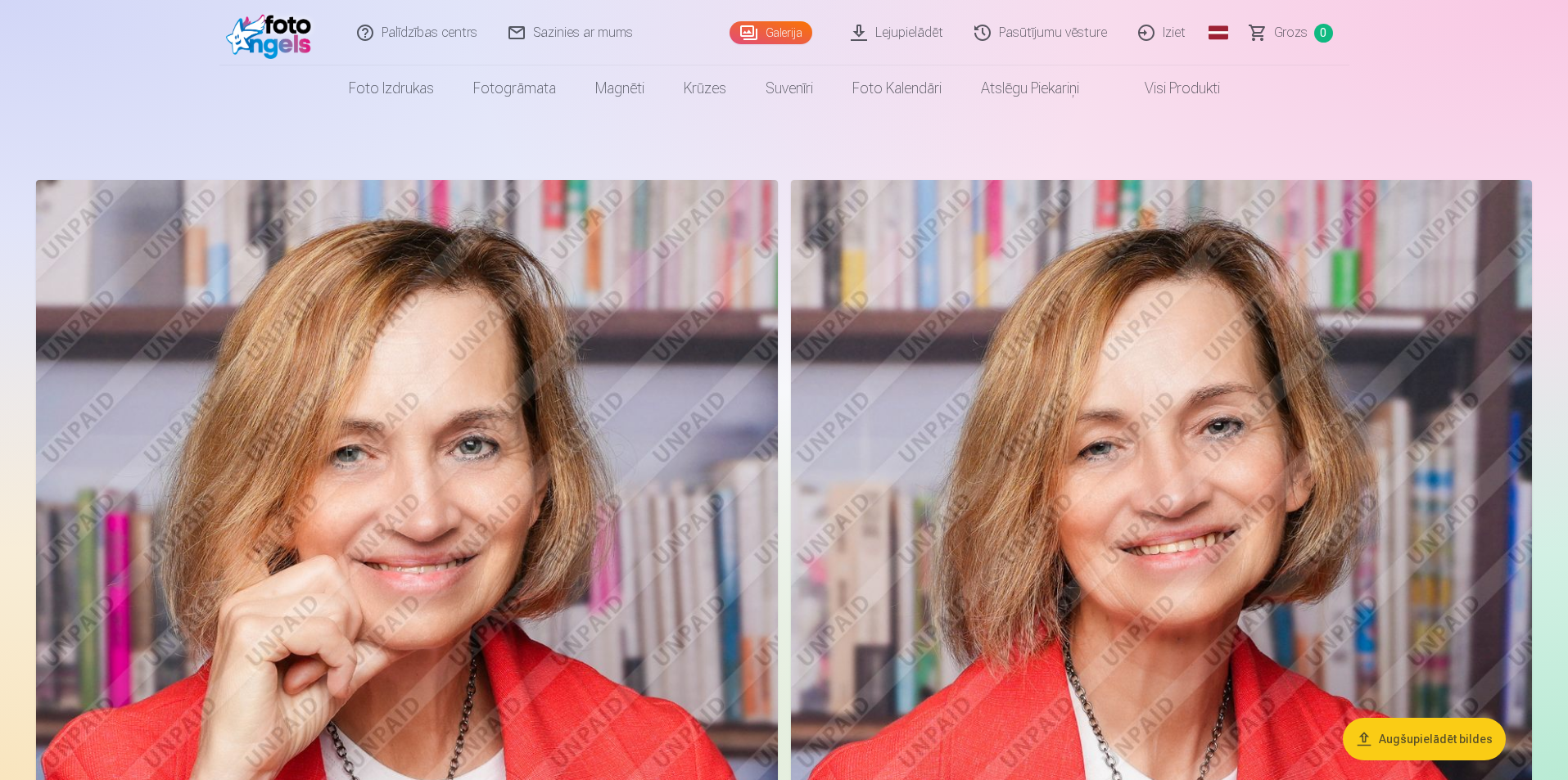
click at [588, 54] on link "Sazinies ar mums" at bounding box center [571, 32] width 155 height 66
click at [586, 406] on img at bounding box center [407, 736] width 742 height 1112
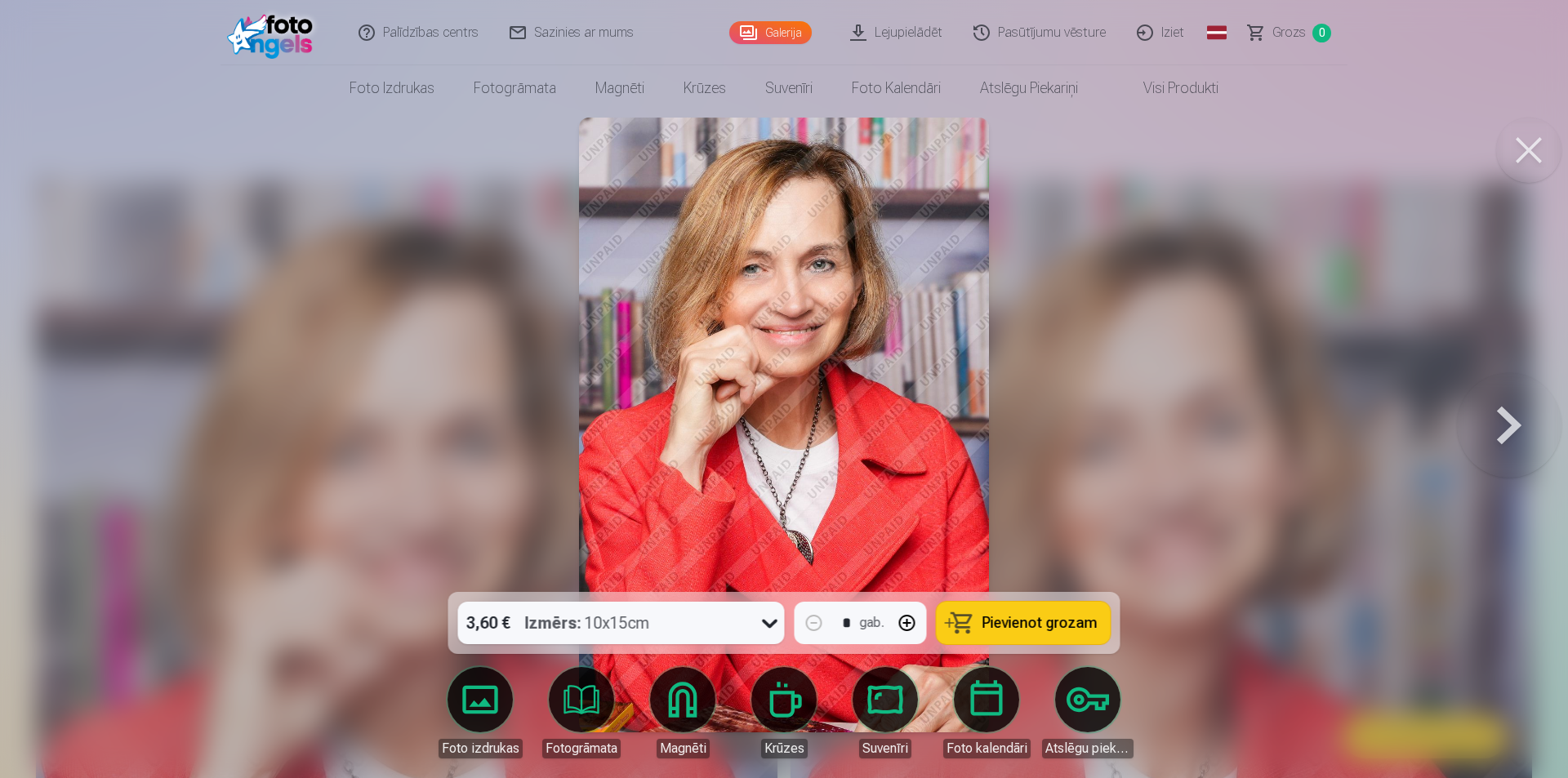
click at [748, 619] on div "3,60 € Izmērs : 10x15cm" at bounding box center [622, 623] width 327 height 43
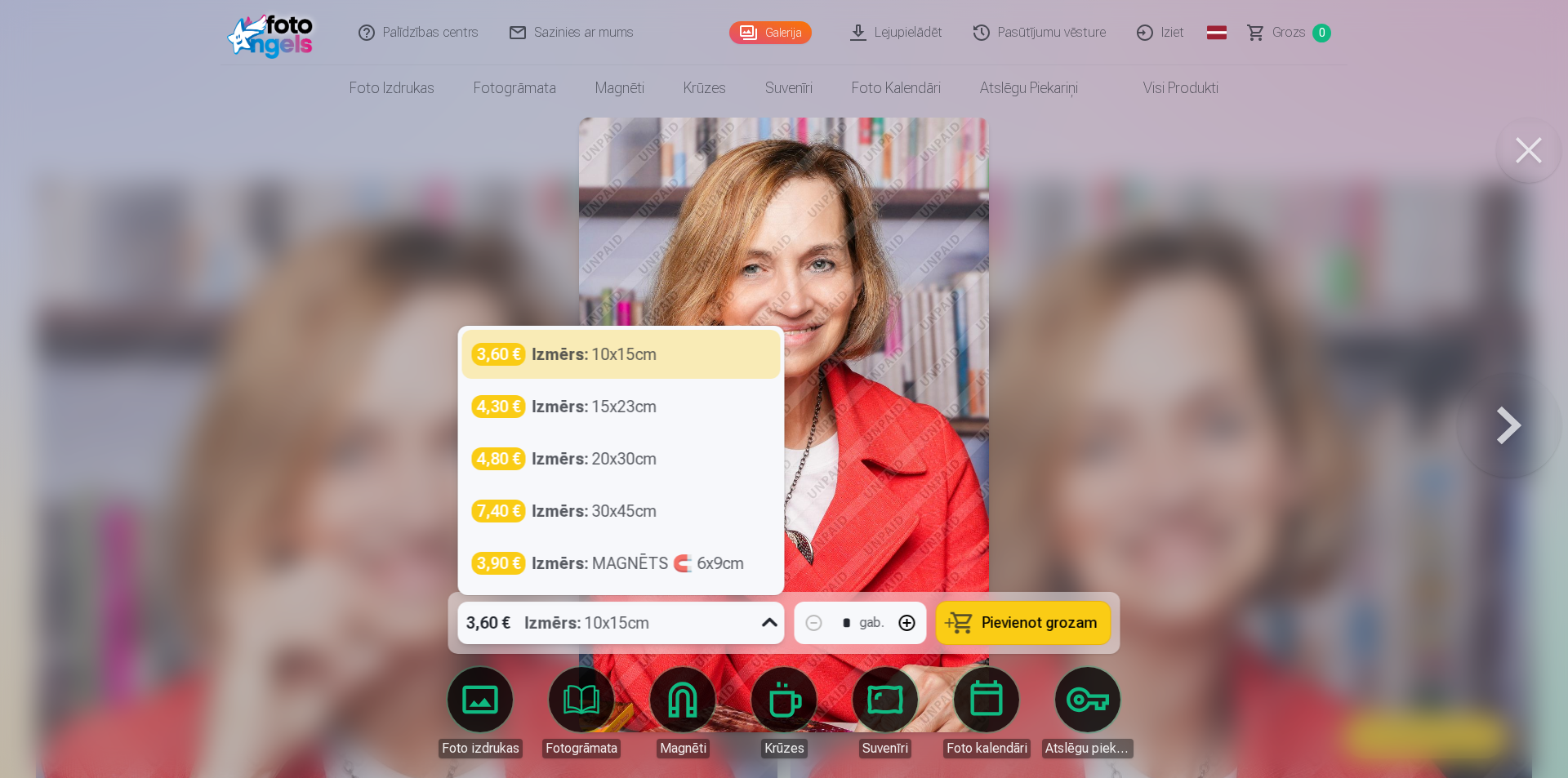
click at [1165, 544] on div at bounding box center [784, 389] width 1568 height 778
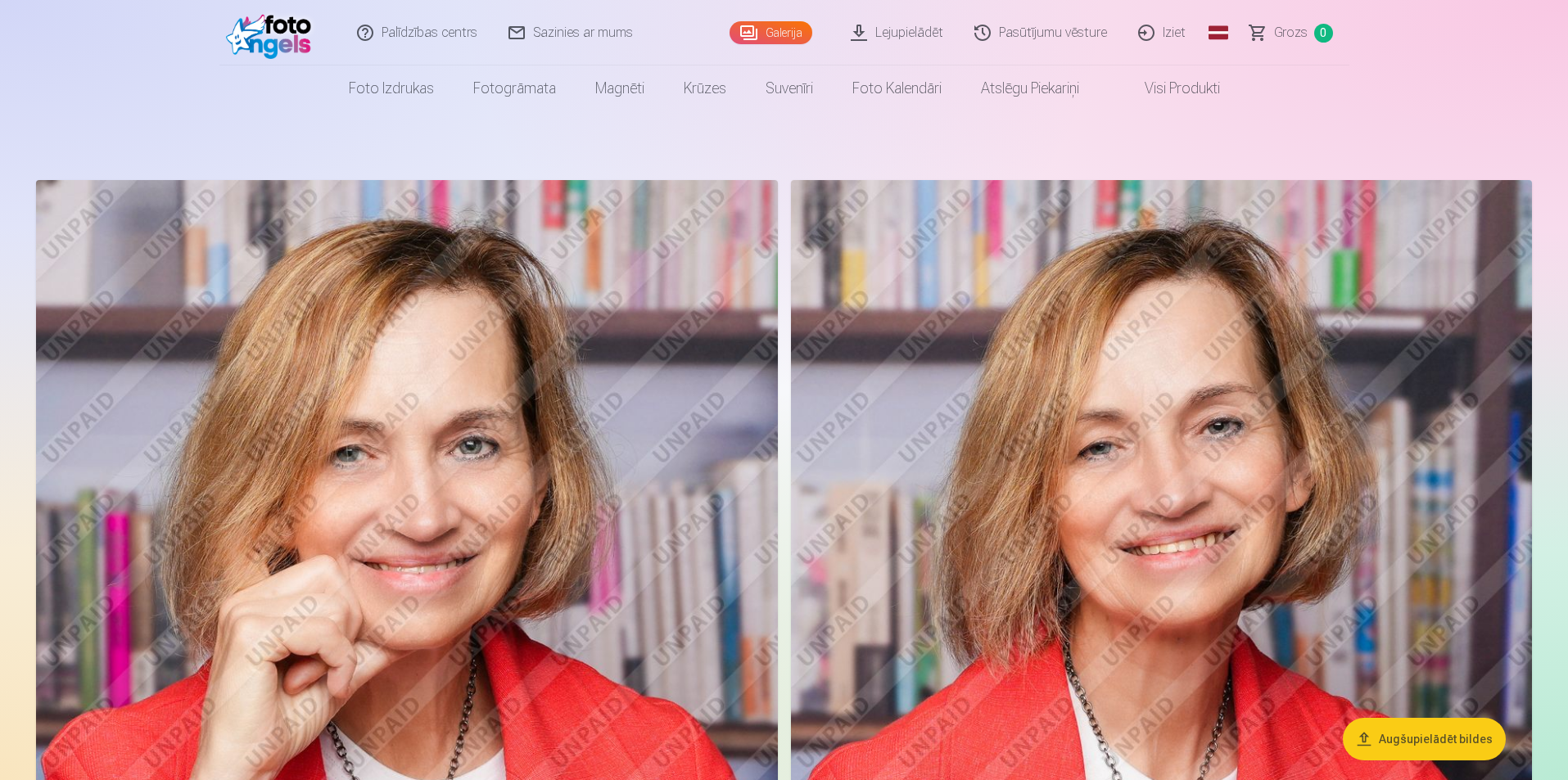
click at [469, 34] on link "Palīdzības centrs" at bounding box center [418, 32] width 152 height 66
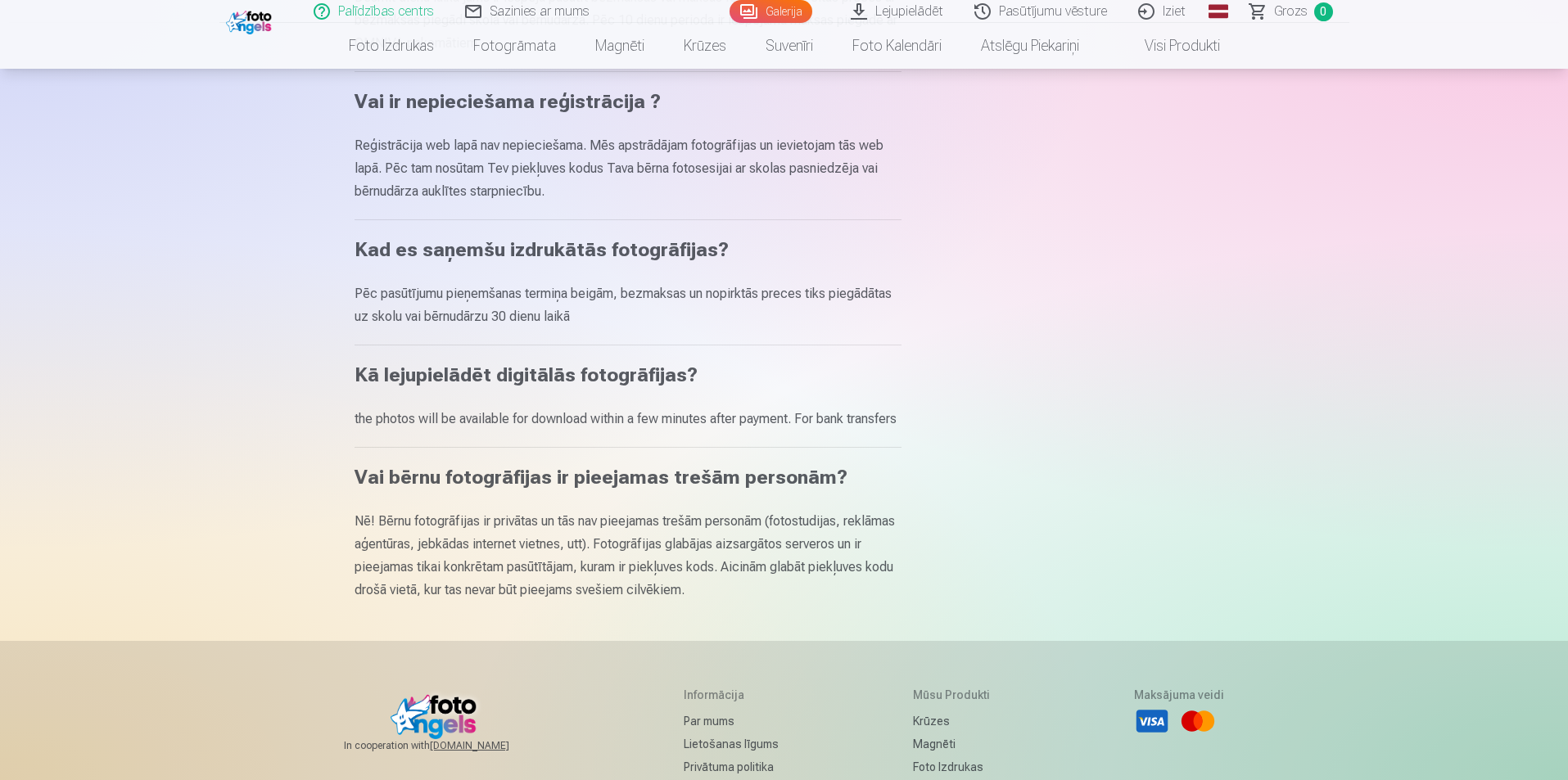
scroll to position [655, 0]
drag, startPoint x: 478, startPoint y: 418, endPoint x: 580, endPoint y: 416, distance: 102.0
click at [580, 416] on p "the photos will be available for download within a few minutes after payment. F…" at bounding box center [628, 417] width 547 height 23
click at [585, 421] on p "the photos will be available for download within a few minutes after payment. F…" at bounding box center [628, 417] width 547 height 23
drag, startPoint x: 597, startPoint y: 412, endPoint x: 303, endPoint y: 429, distance: 294.5
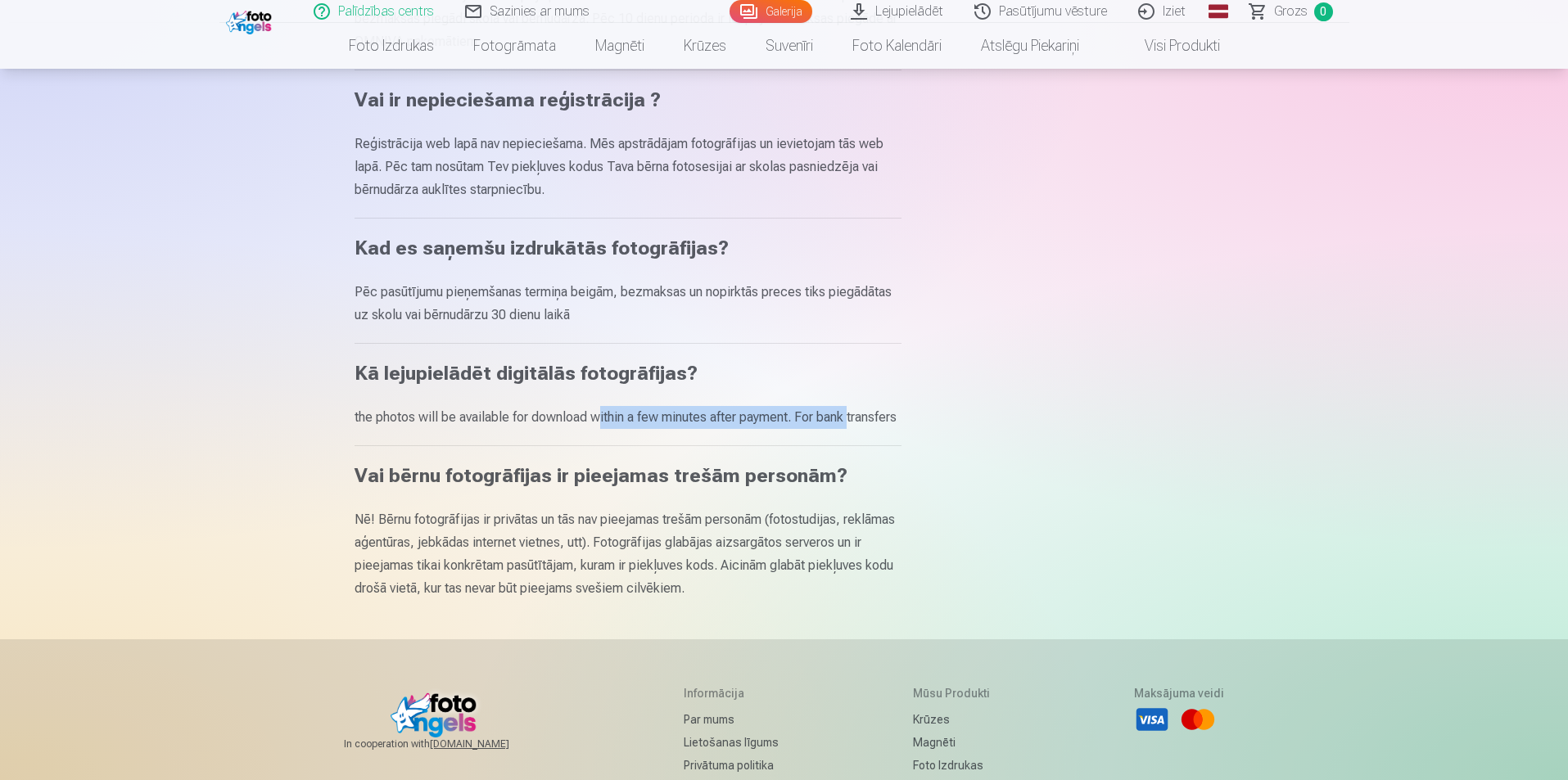
click at [304, 429] on div "Palīdzības centrs Kur dabūt piekļuves kodu fotosesijai? Nedēļas laikā pēc fotos…" at bounding box center [784, 217] width 982 height 1744
click at [586, 422] on p "the photos will be available for download within a few minutes after payment. F…" at bounding box center [628, 417] width 547 height 23
drag, startPoint x: 422, startPoint y: 427, endPoint x: 298, endPoint y: 421, distance: 124.1
click at [298, 421] on div "Palīdzības centrs Kur dabūt piekļuves kodu fotosesijai? Nedēļas laikā pēc fotos…" at bounding box center [784, 217] width 982 height 1744
click at [710, 417] on p "the photos will be available for download within a few minutes after payment. F…" at bounding box center [628, 417] width 547 height 23
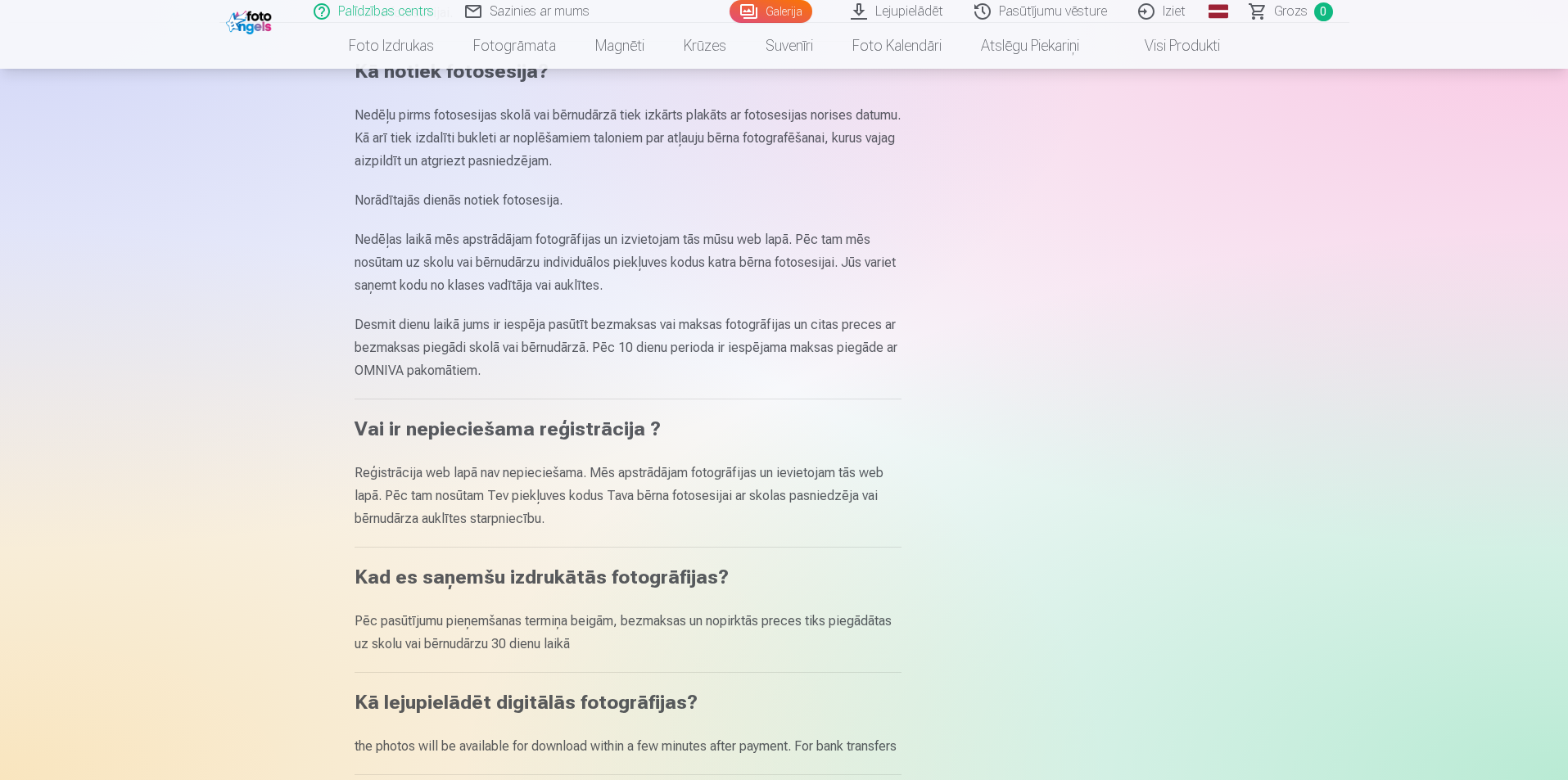
scroll to position [246, 0]
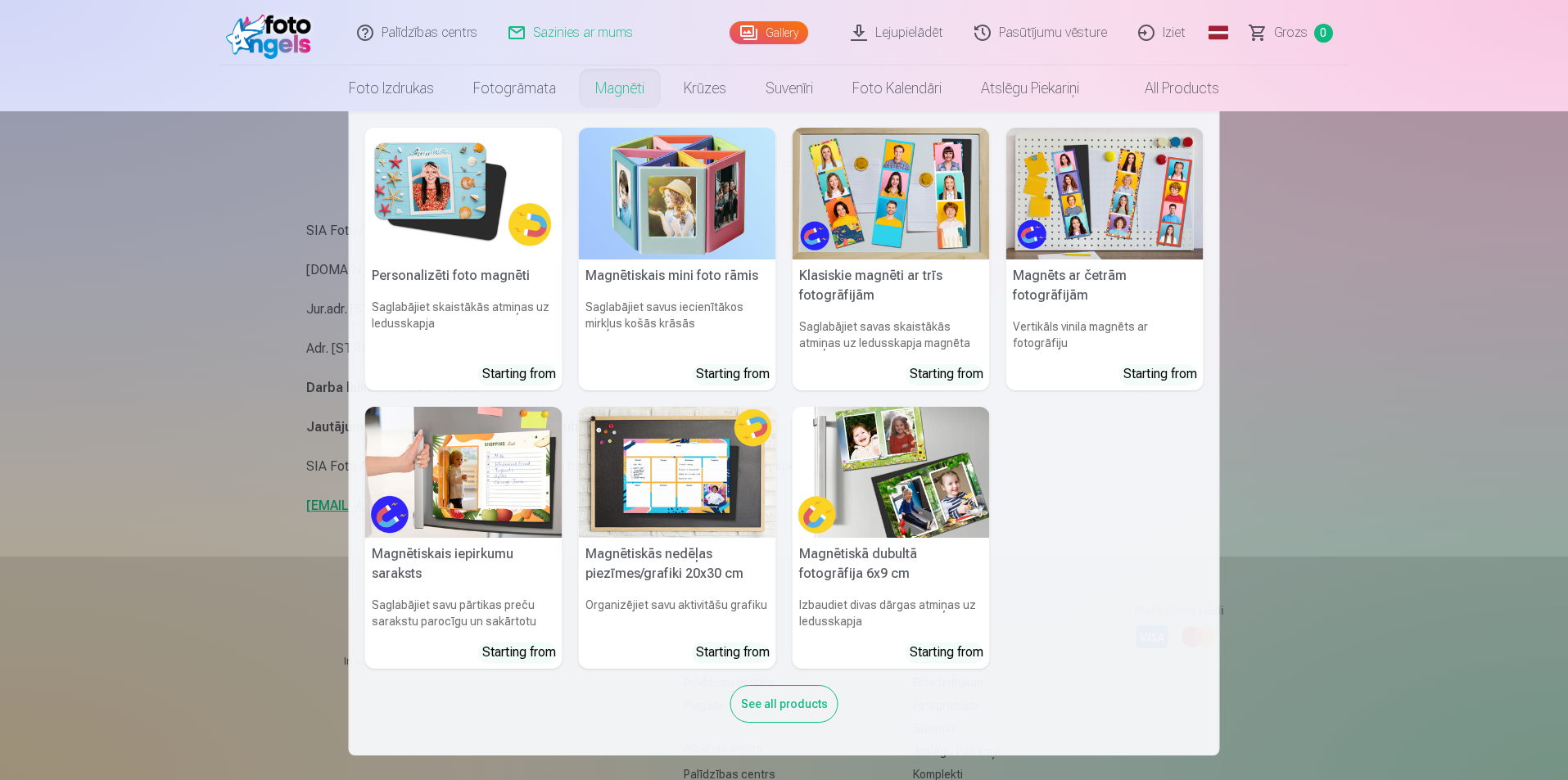
click at [1425, 355] on nav "Personalizēti foto magnēti Saglabājiet skaistākās atmiņas uz ledusskapja Starti…" at bounding box center [784, 434] width 1568 height 644
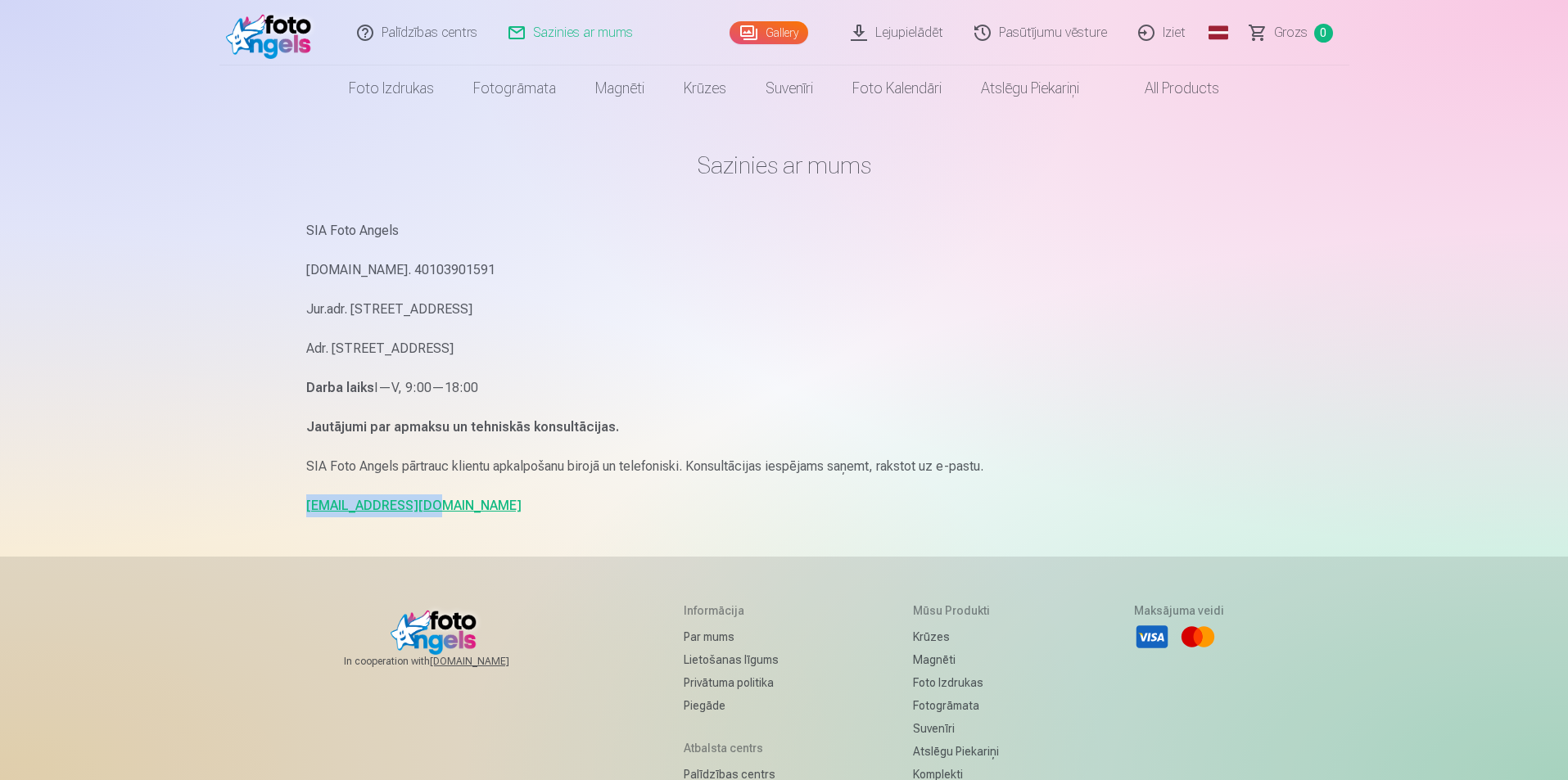
drag, startPoint x: 425, startPoint y: 510, endPoint x: 267, endPoint y: 511, distance: 158.0
click at [267, 511] on div "Palīdzības centrs Sazinies ar mums Gallery Lejupielādēt Pasūtījumu vēsture Izie…" at bounding box center [784, 503] width 1568 height 1007
copy link "[EMAIL_ADDRESS][DOMAIN_NAME]"
click at [772, 292] on div "SIA Foto Angels [DOMAIN_NAME]. 40103901591 Jur.adr. [STREET_ADDRESS]. [STREET_A…" at bounding box center [784, 368] width 957 height 298
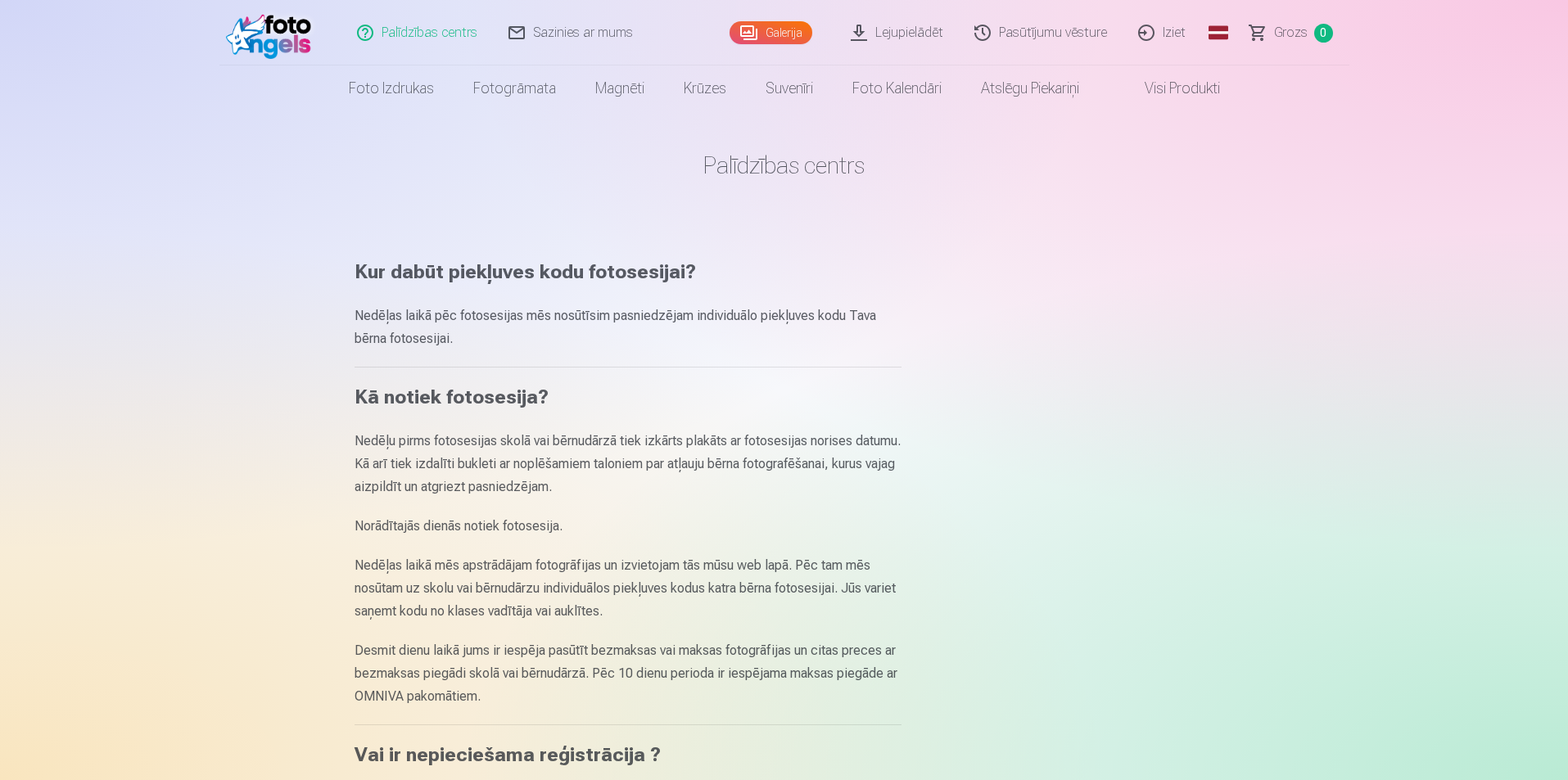
scroll to position [246, 0]
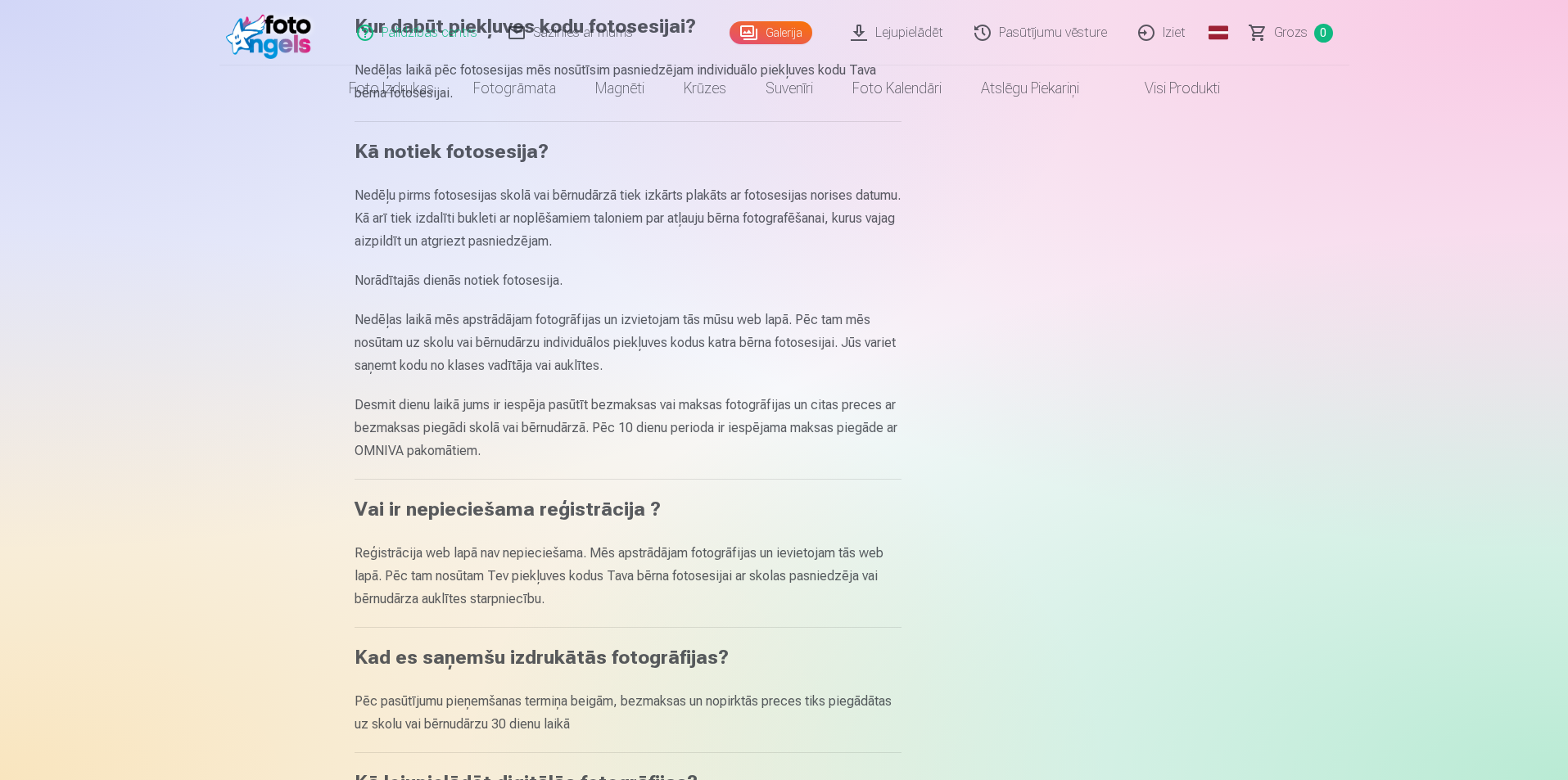
click at [263, 37] on img at bounding box center [273, 32] width 94 height 52
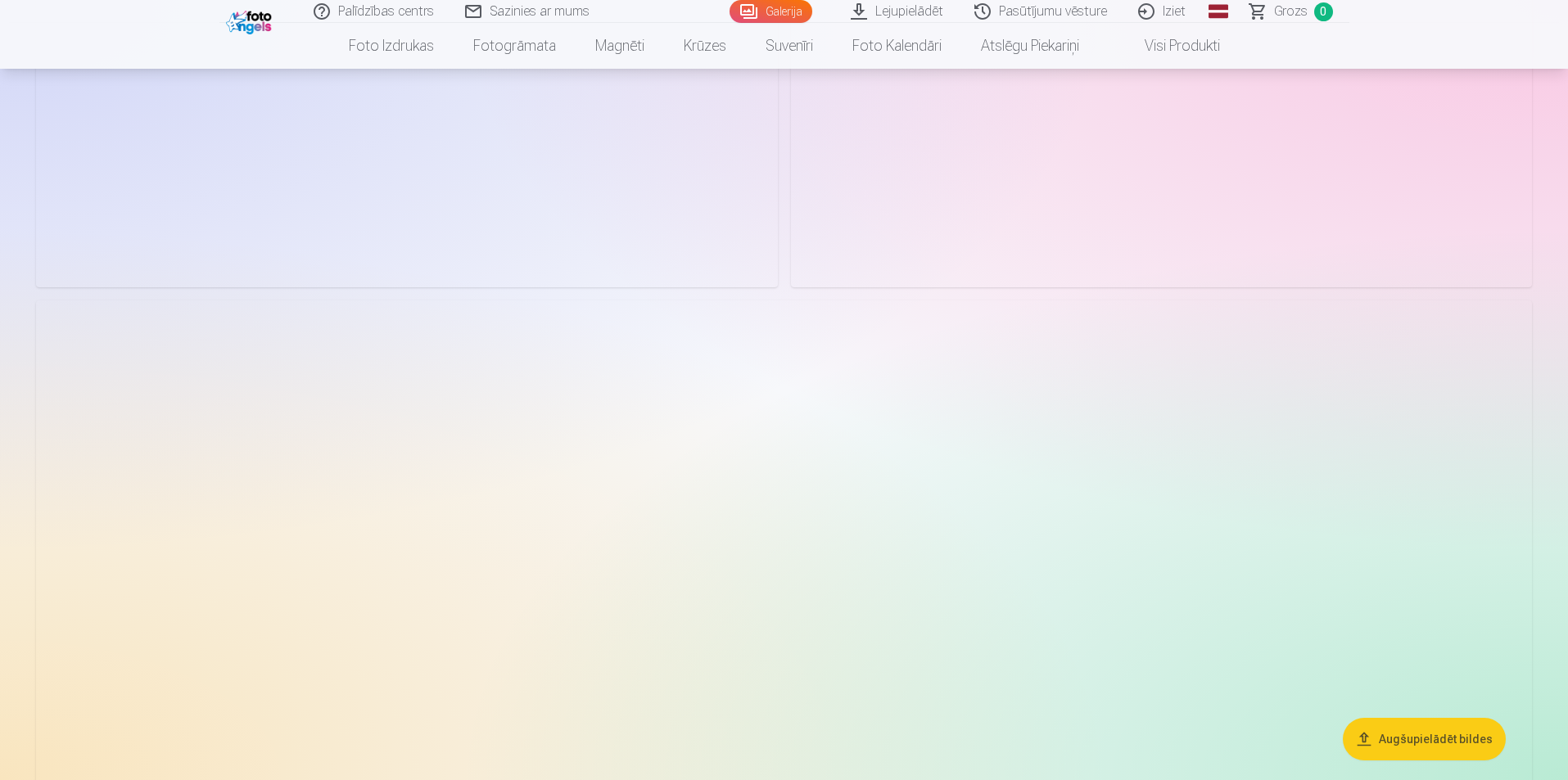
scroll to position [1146, 0]
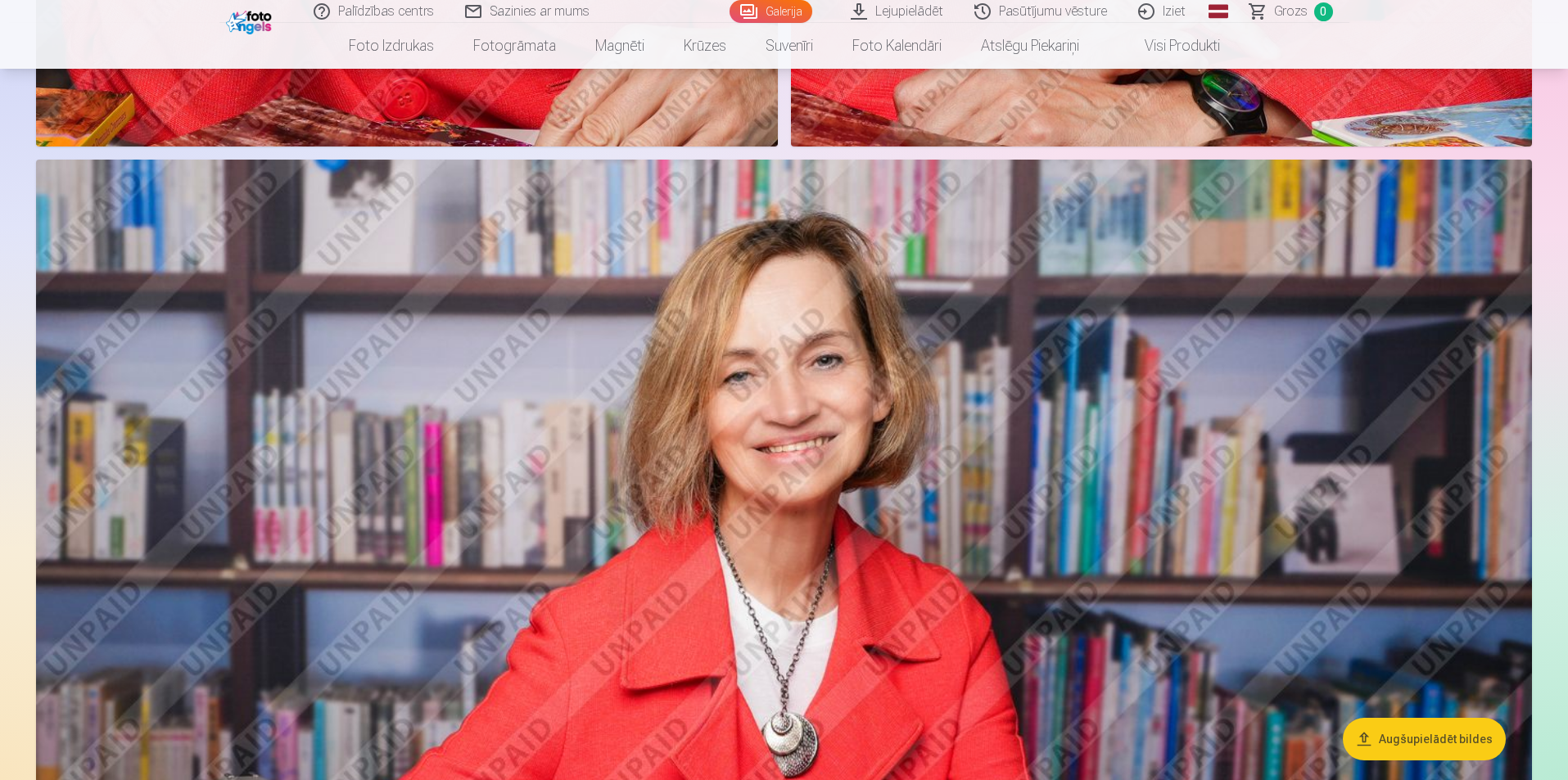
click at [1442, 737] on button "Augšupielādēt bildes" at bounding box center [1424, 739] width 163 height 43
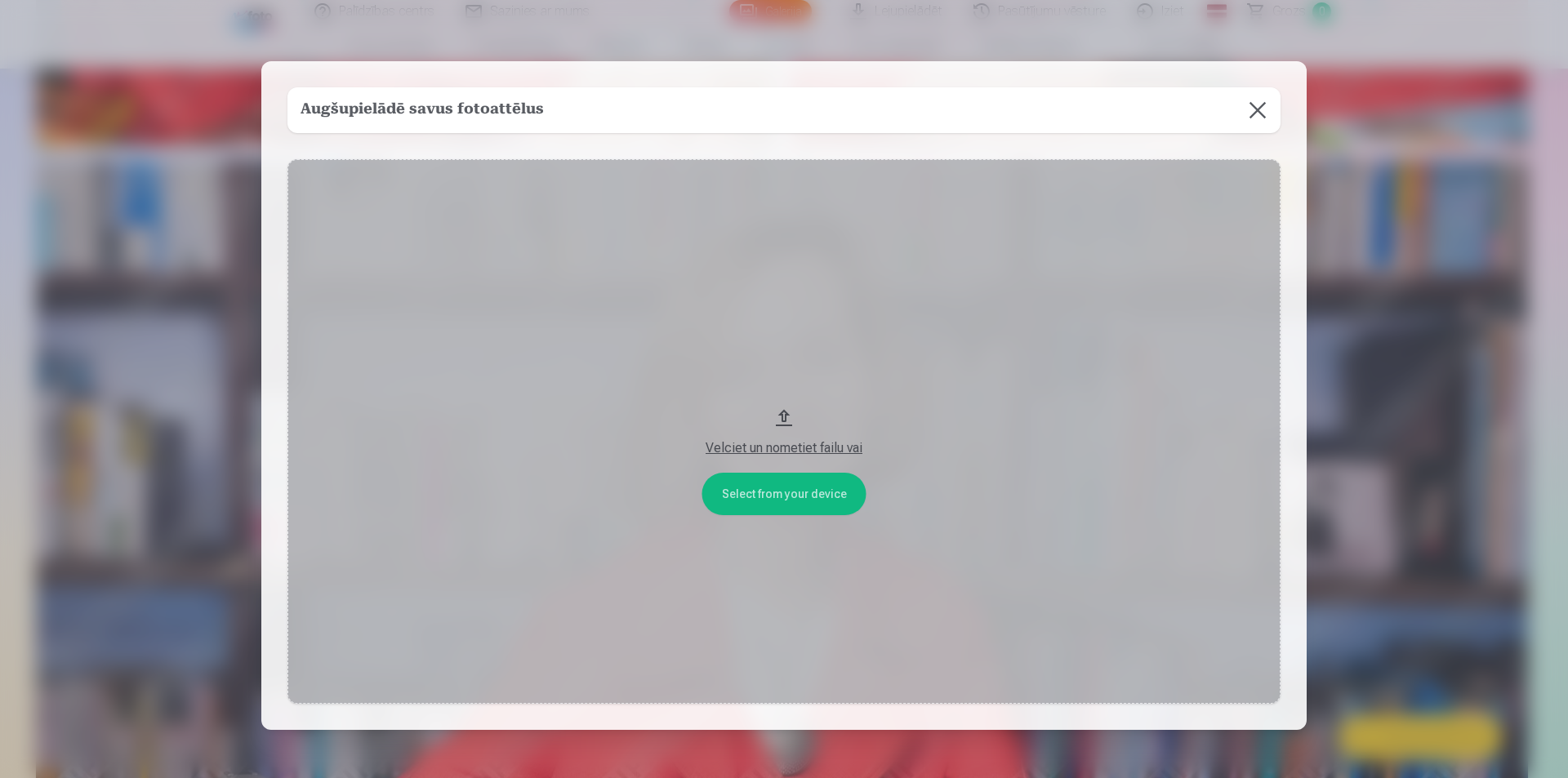
click at [1257, 117] on button at bounding box center [1258, 111] width 46 height 46
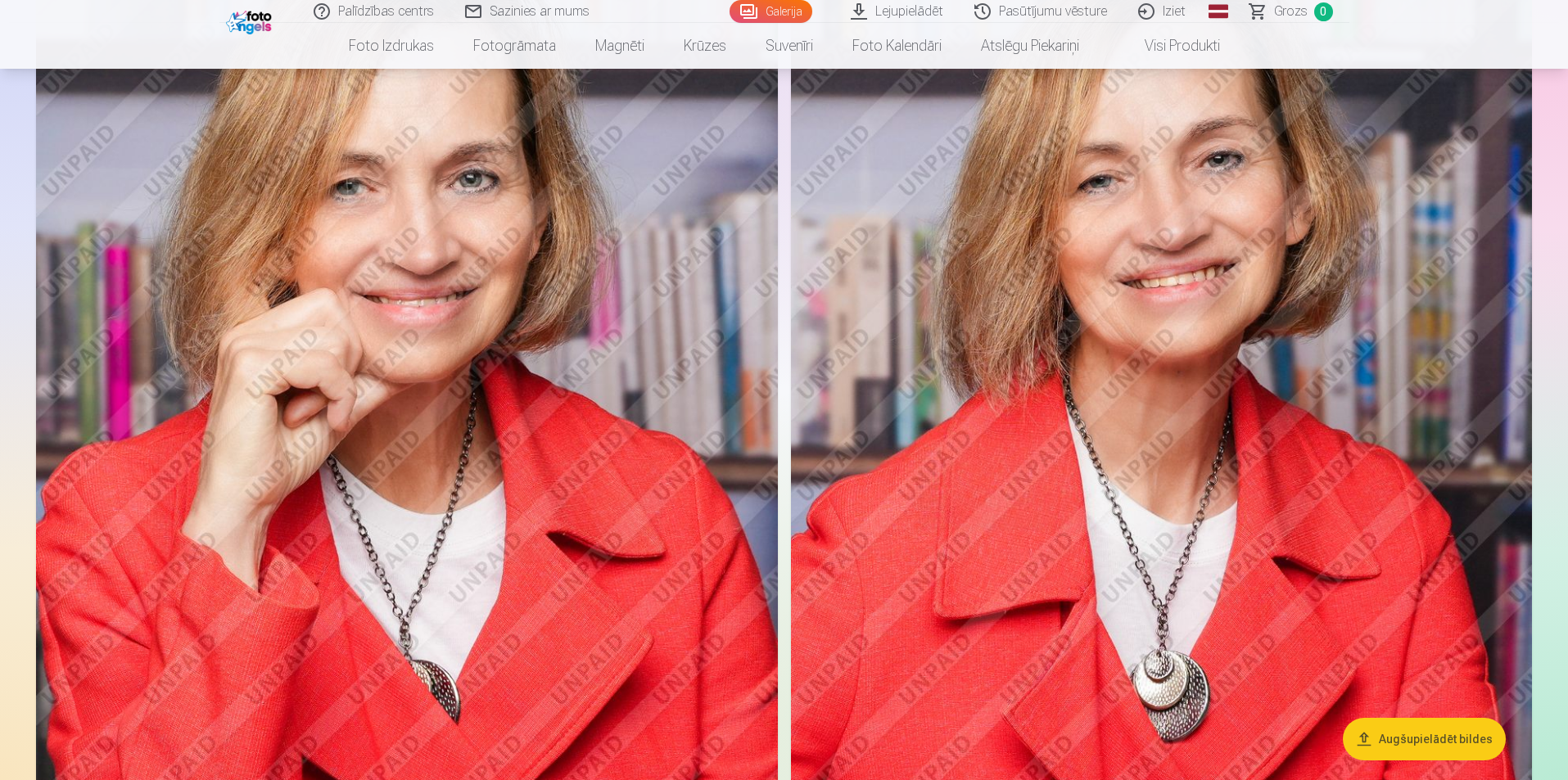
scroll to position [164, 0]
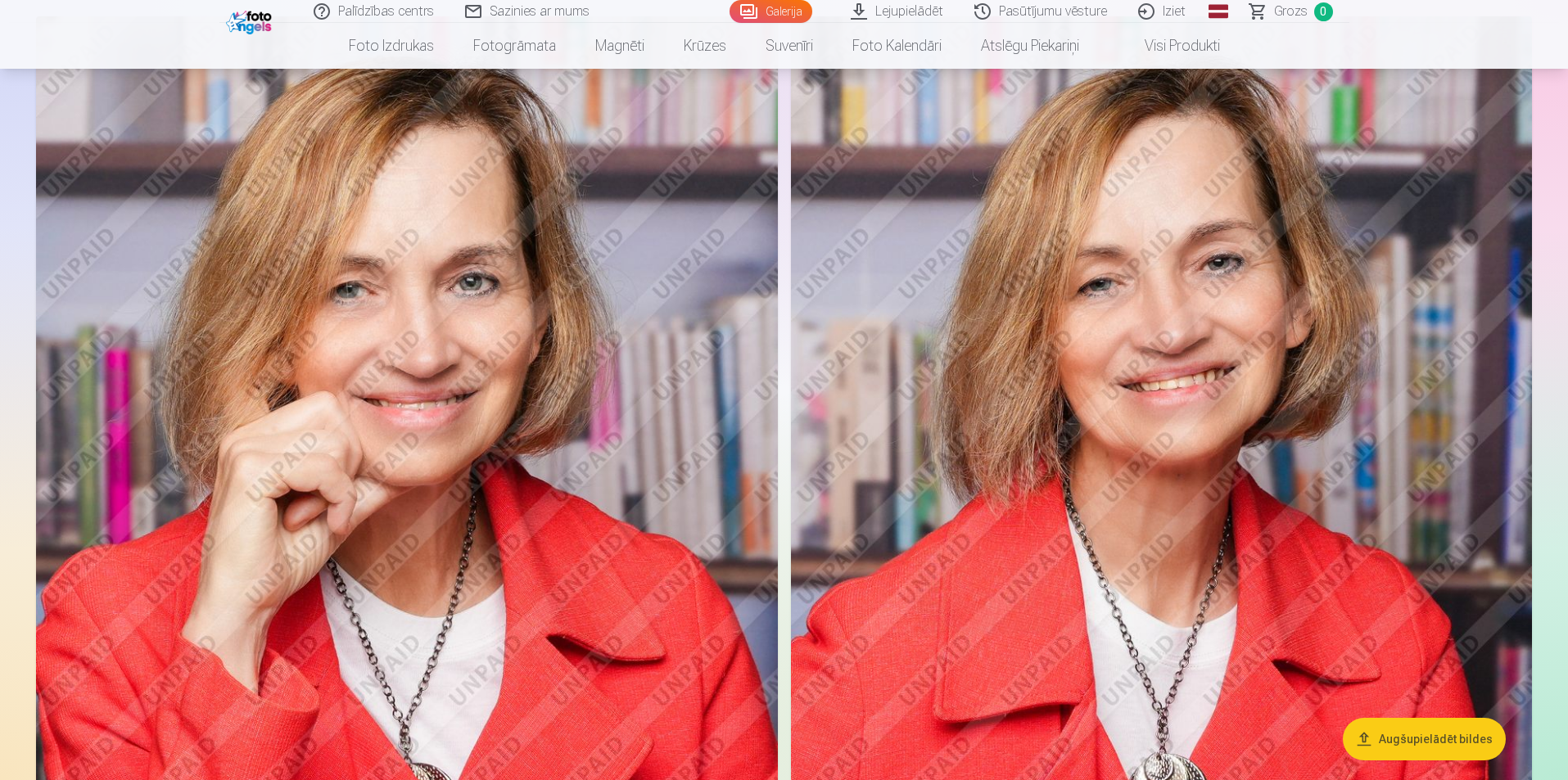
click at [580, 353] on img at bounding box center [407, 572] width 742 height 1112
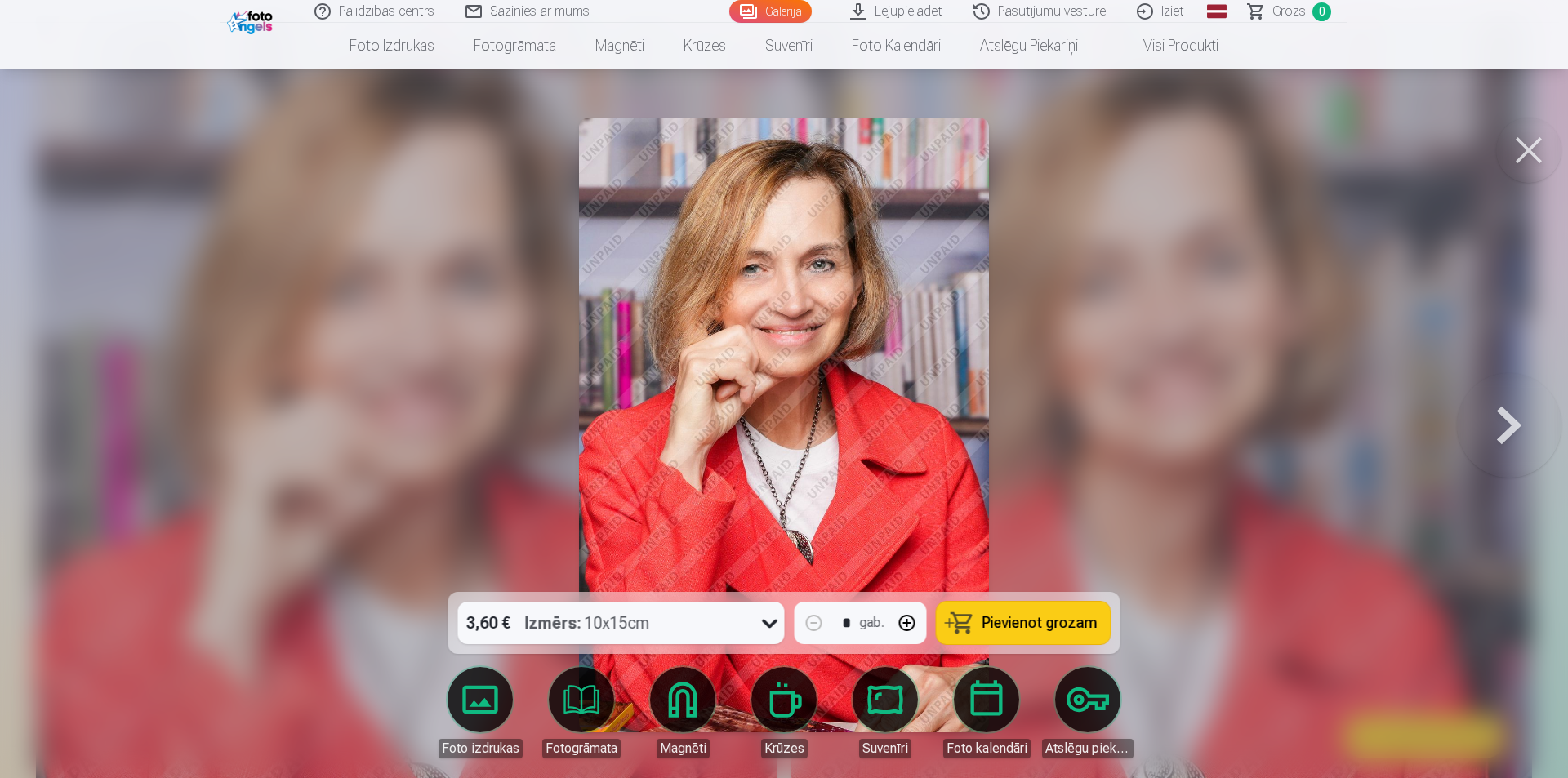
click at [1513, 441] on button at bounding box center [1508, 425] width 105 height 301
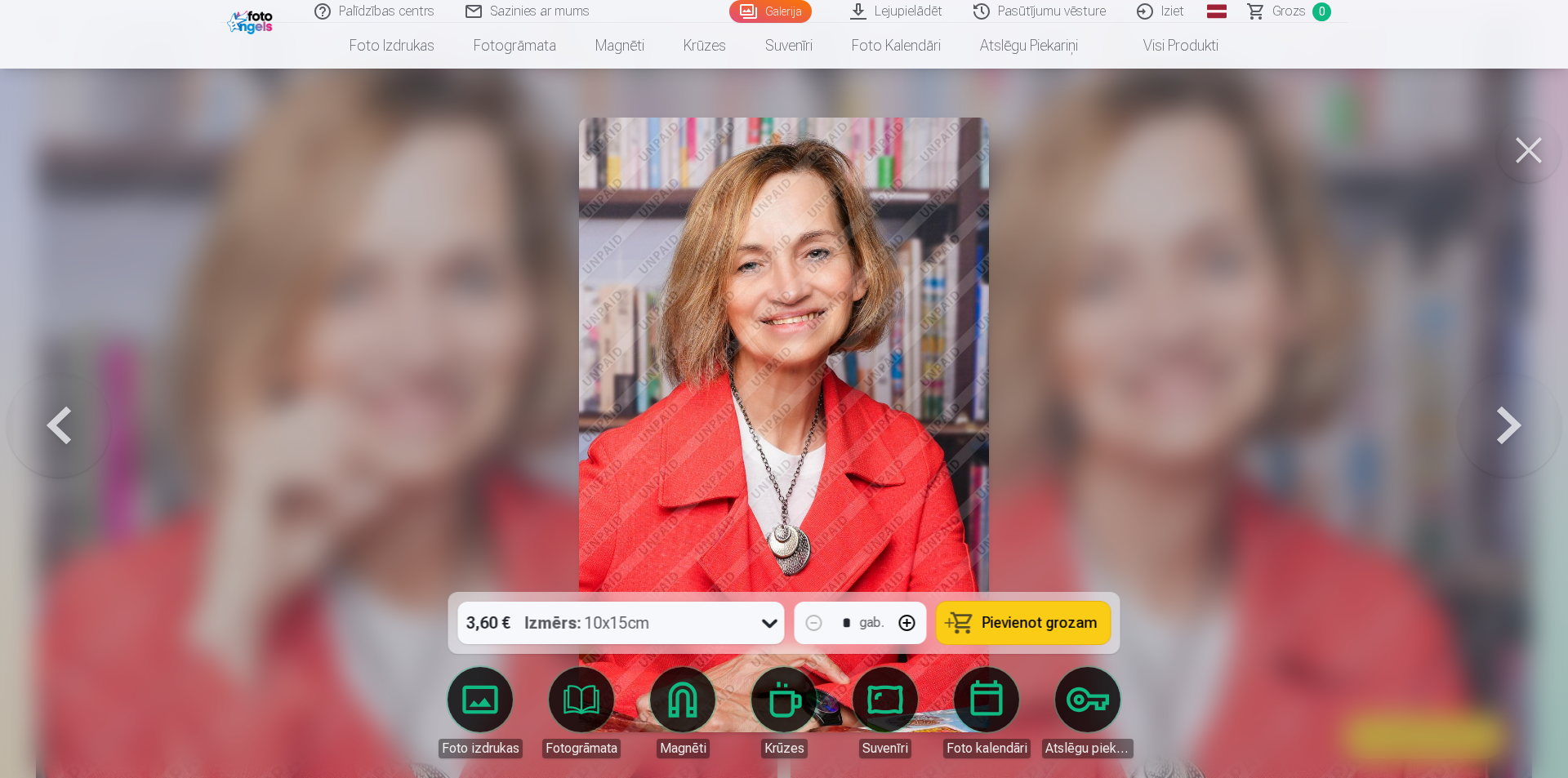
click at [1513, 440] on button at bounding box center [1508, 425] width 105 height 301
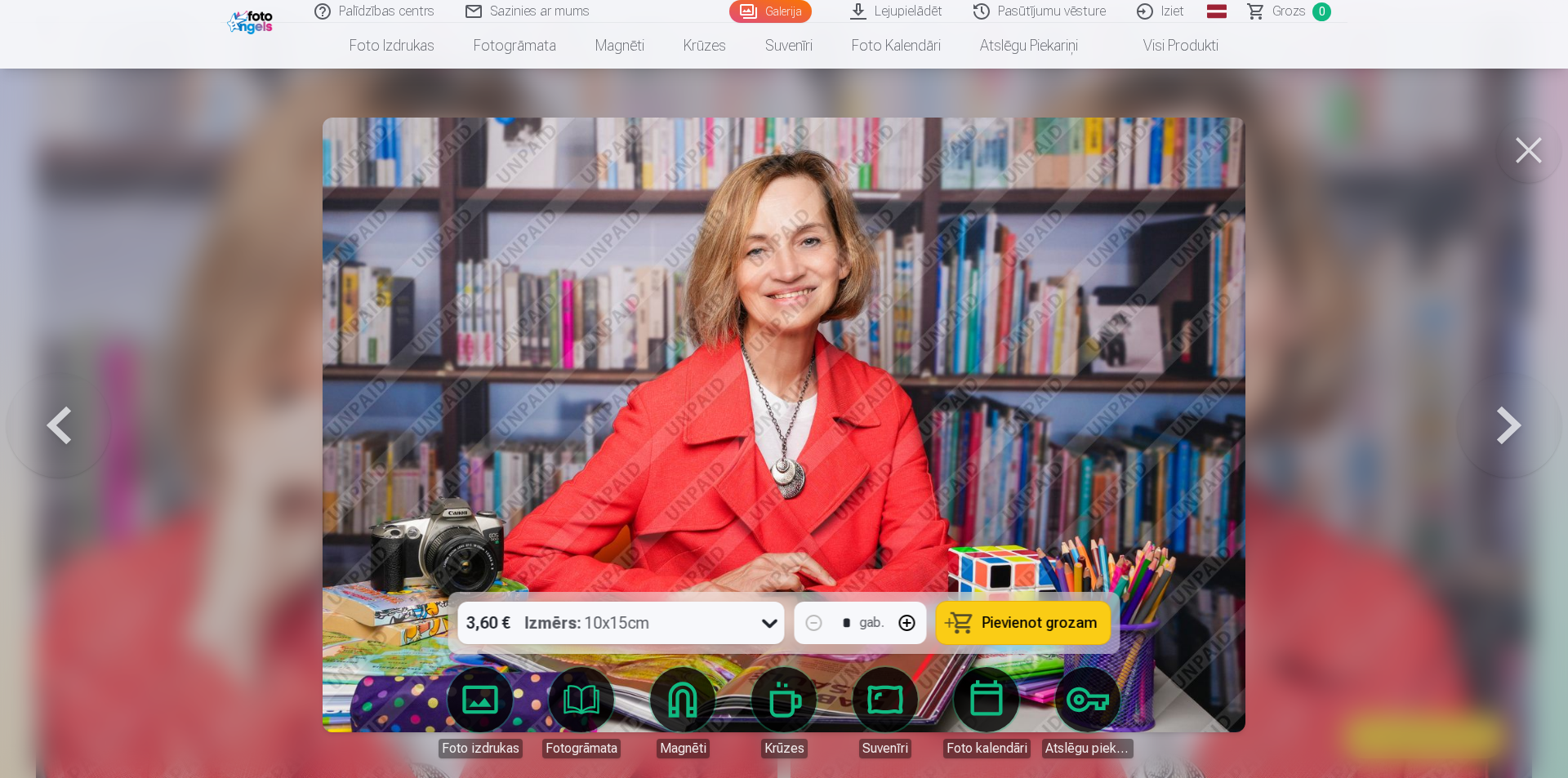
click at [1503, 426] on button at bounding box center [1508, 425] width 105 height 301
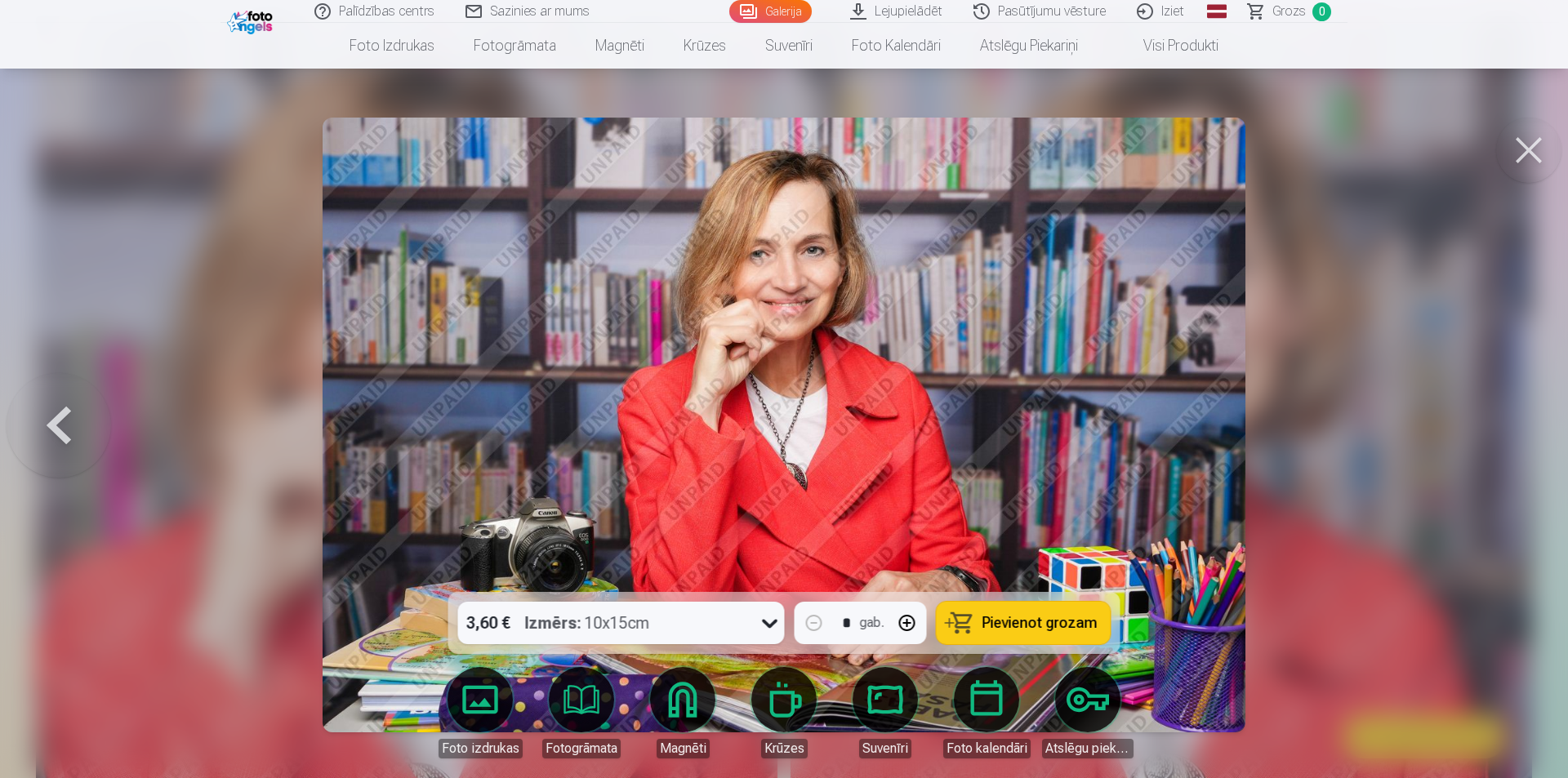
click at [1499, 426] on div at bounding box center [784, 389] width 1568 height 778
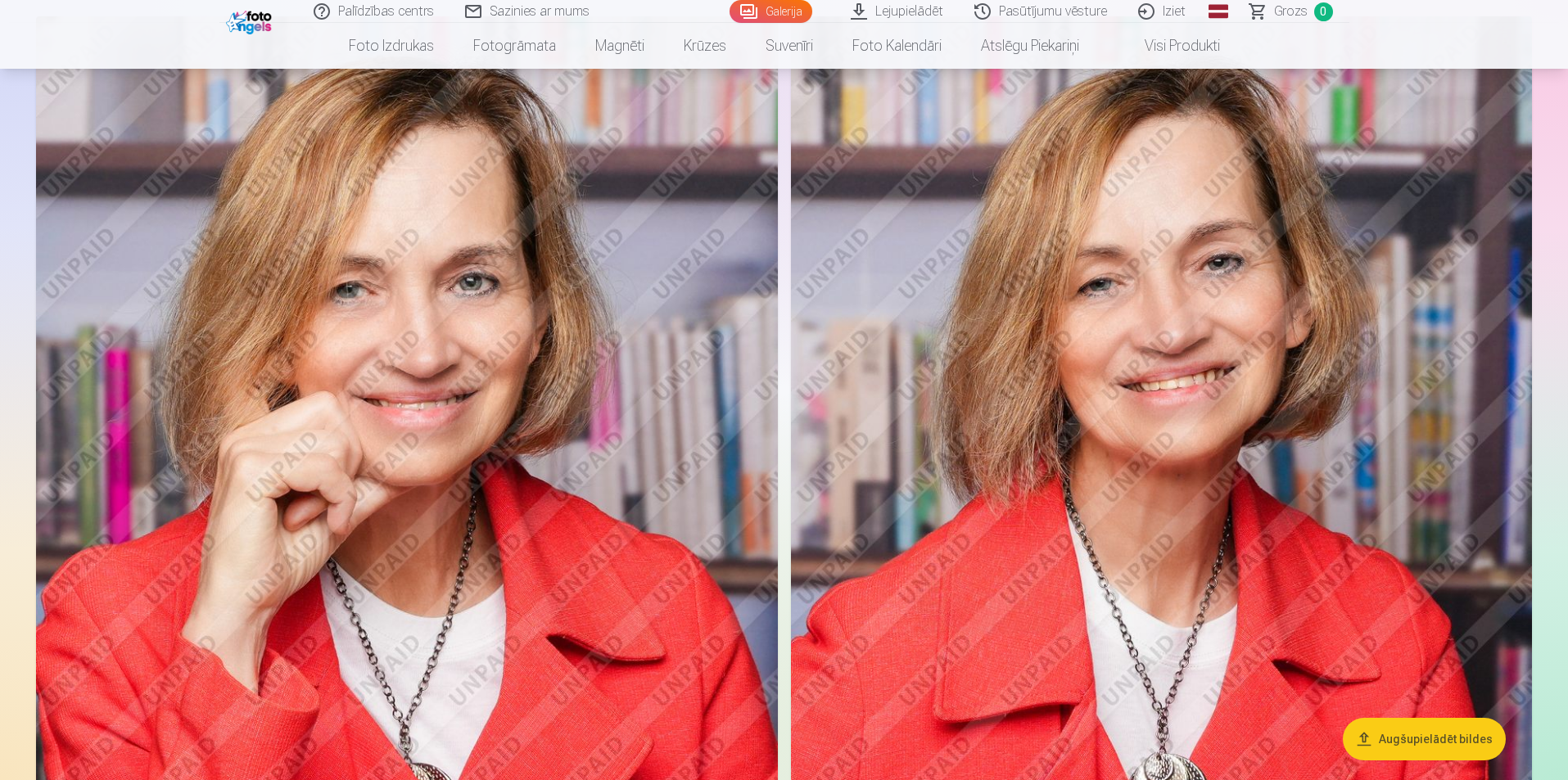
click at [1503, 427] on img at bounding box center [1162, 572] width 742 height 1112
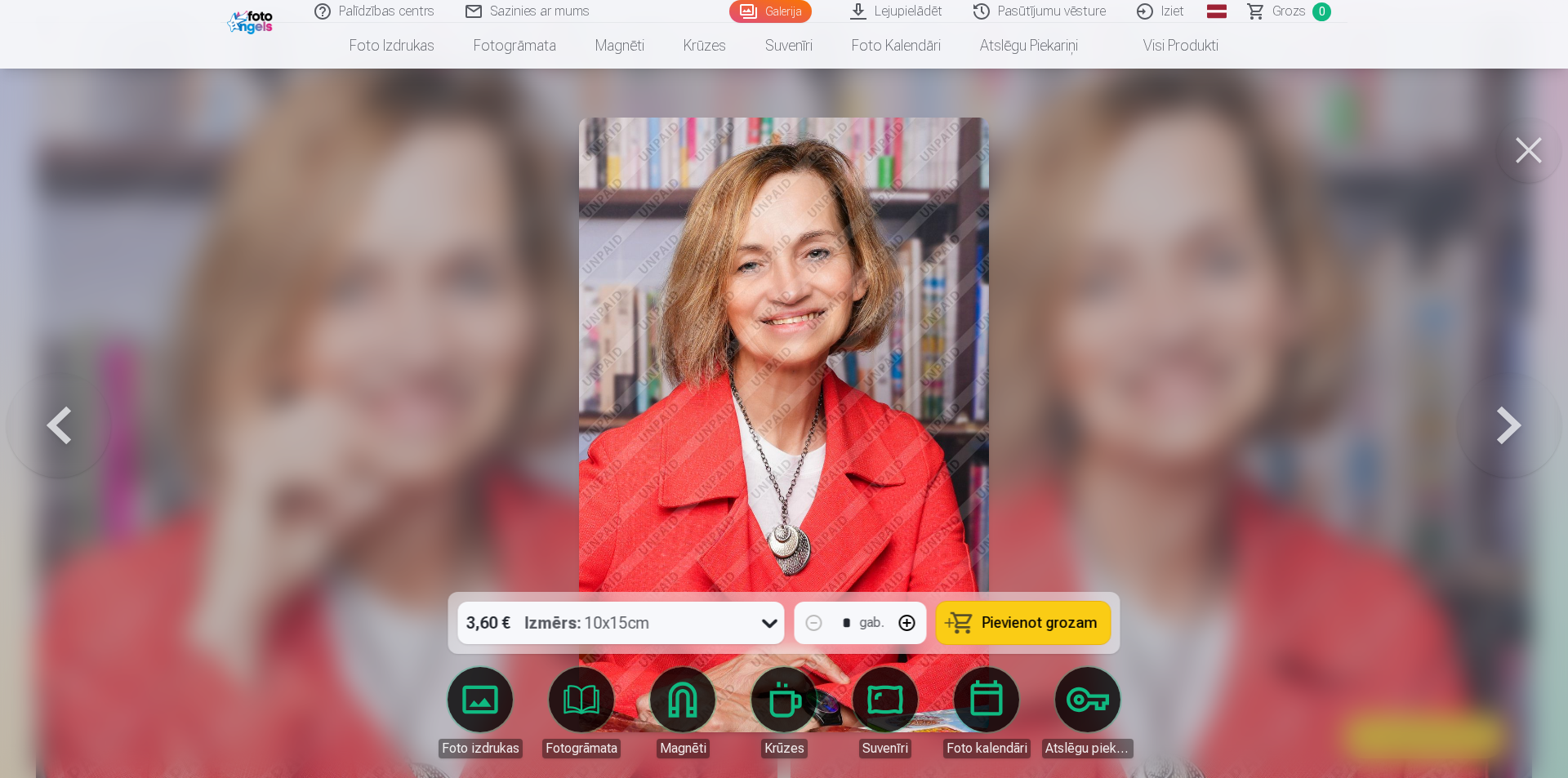
click at [1531, 145] on button at bounding box center [1528, 150] width 65 height 65
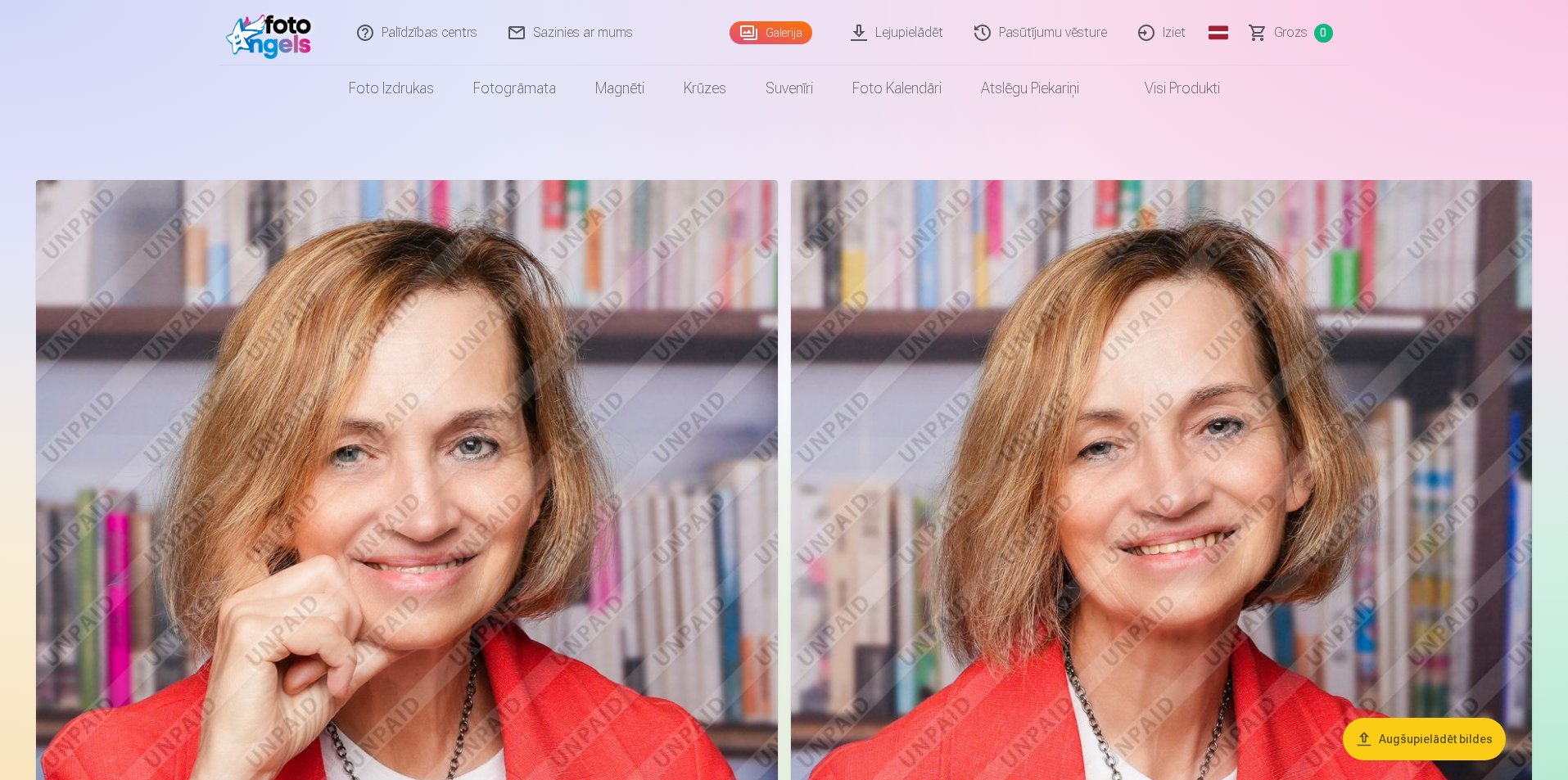
click at [1068, 43] on link "Pasūtījumu vēsture" at bounding box center [1041, 32] width 164 height 66
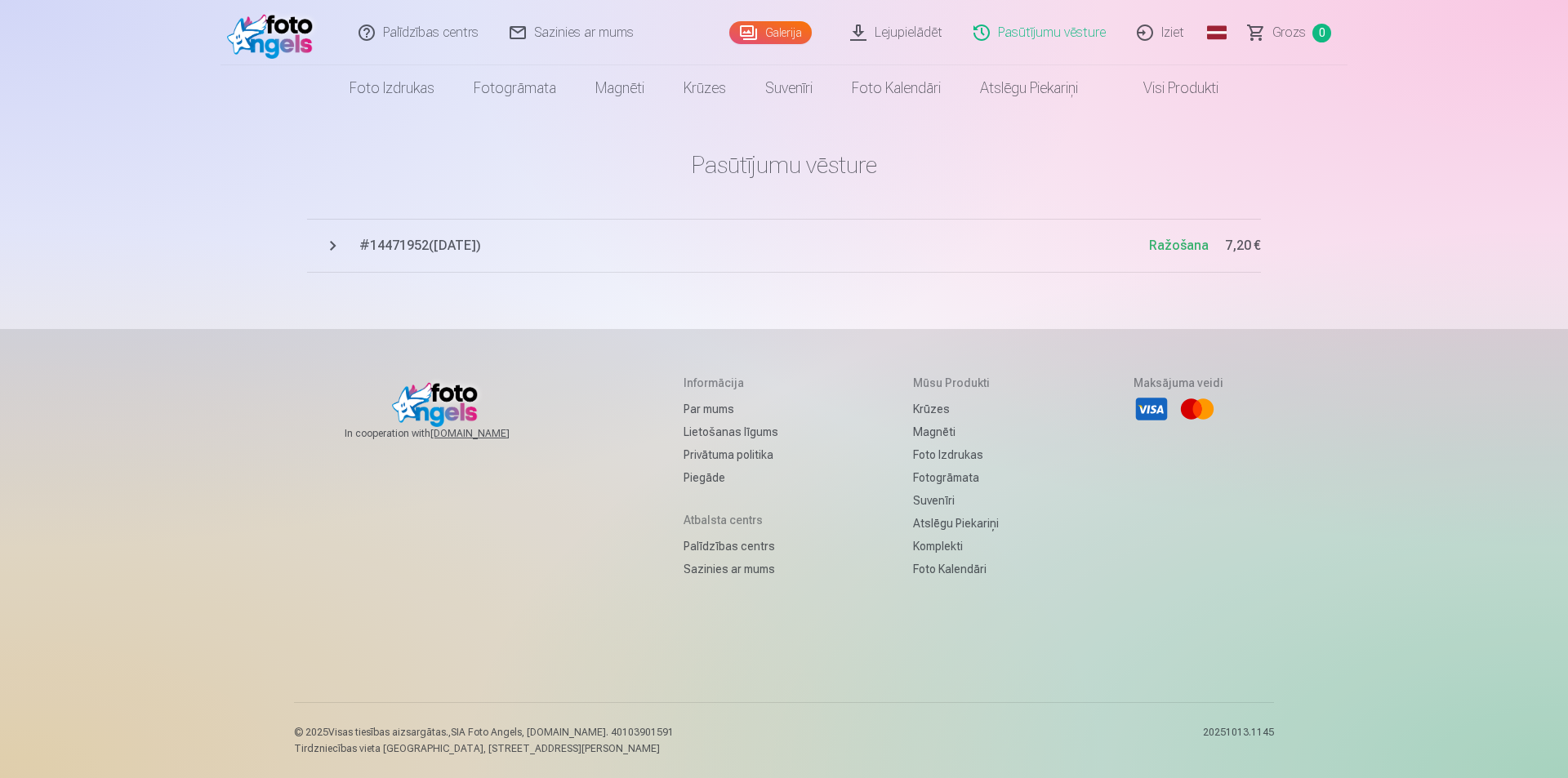
click at [451, 245] on span "# 14471952 ( 13.10.2025 )" at bounding box center [754, 246] width 790 height 20
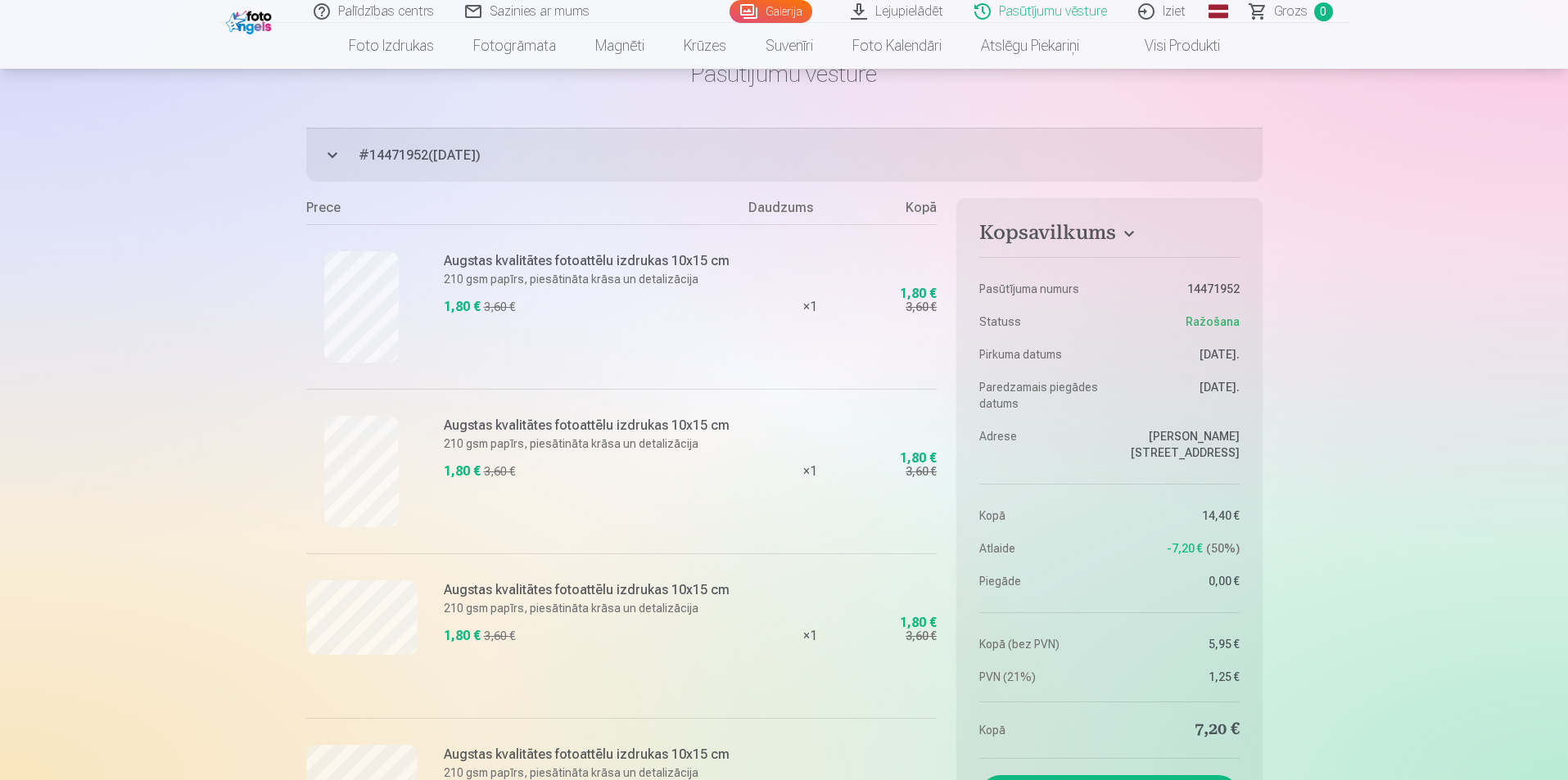
scroll to position [327, 0]
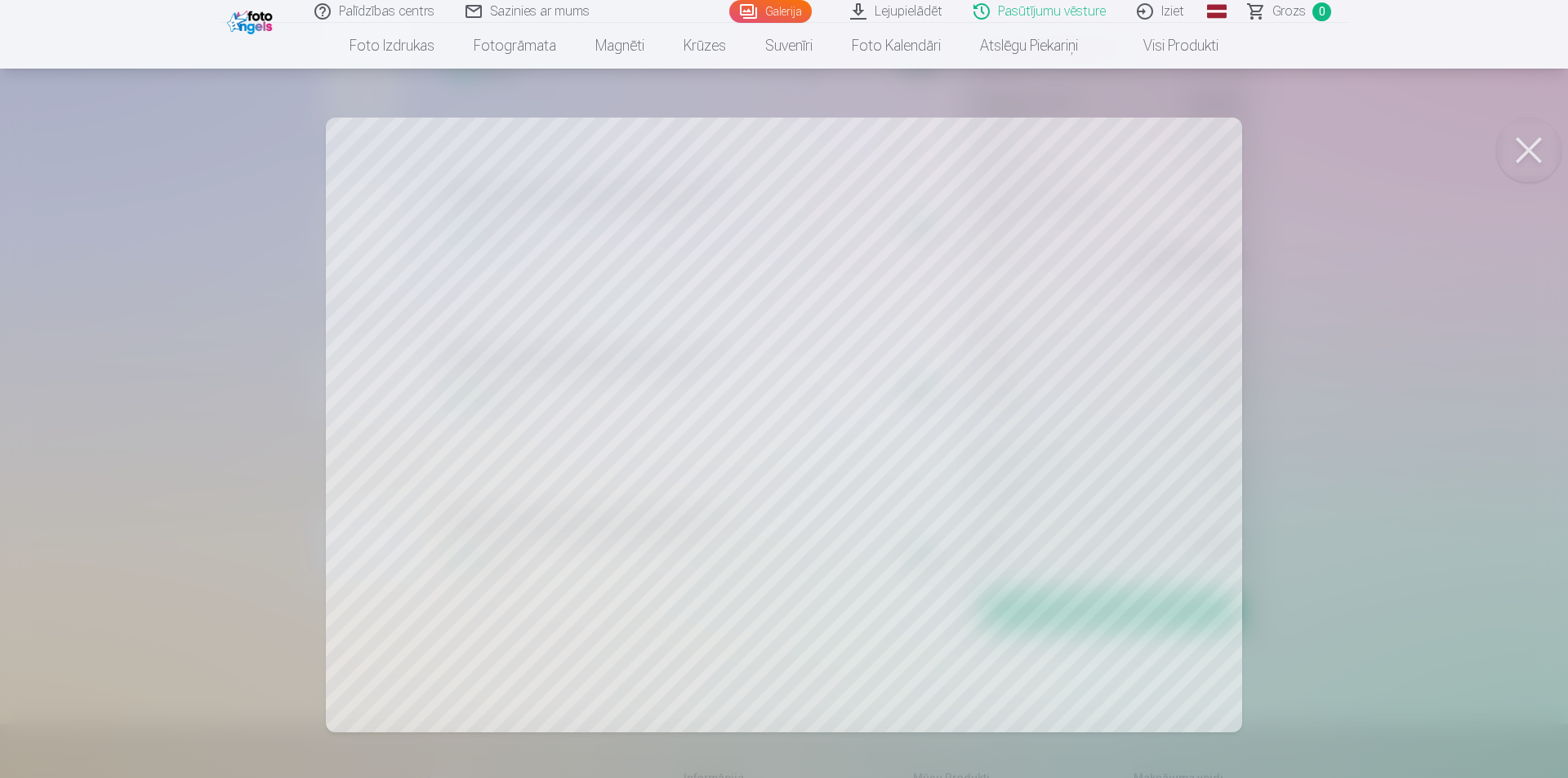
drag, startPoint x: 630, startPoint y: 482, endPoint x: 1520, endPoint y: 145, distance: 951.7
click at [1520, 145] on button at bounding box center [1528, 150] width 65 height 65
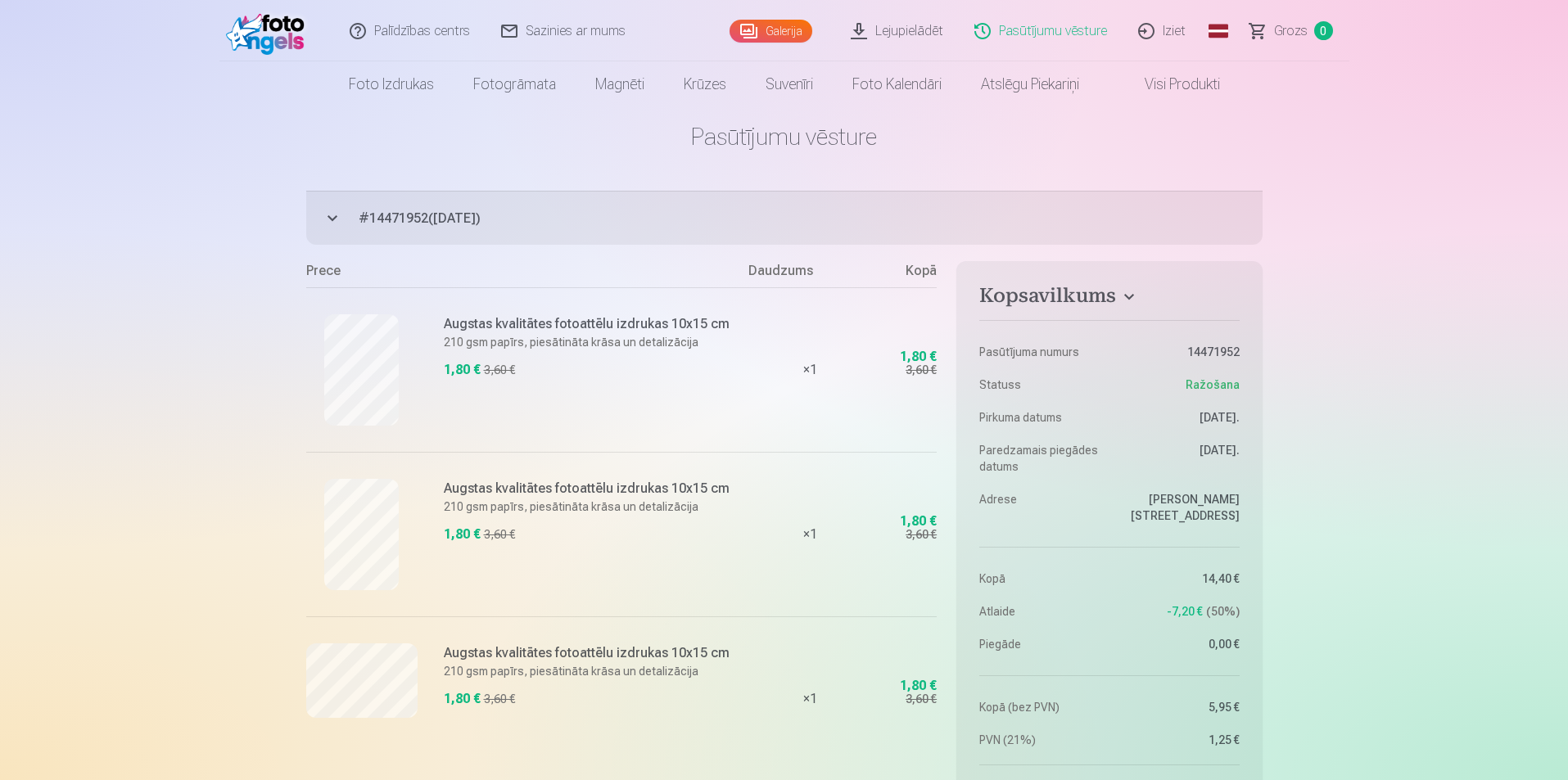
scroll to position [0, 0]
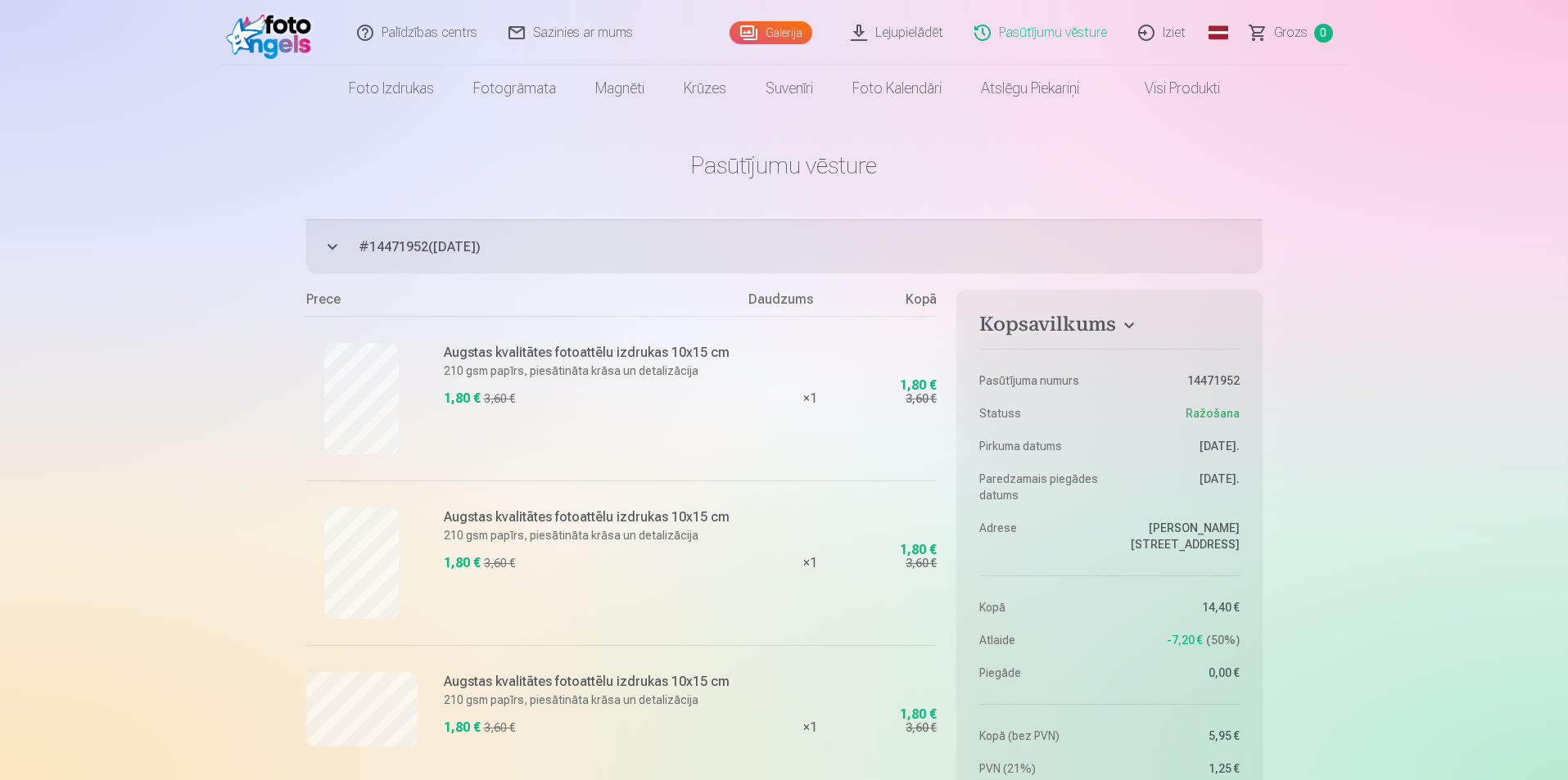
click at [783, 38] on link "Galerija" at bounding box center [771, 32] width 83 height 23
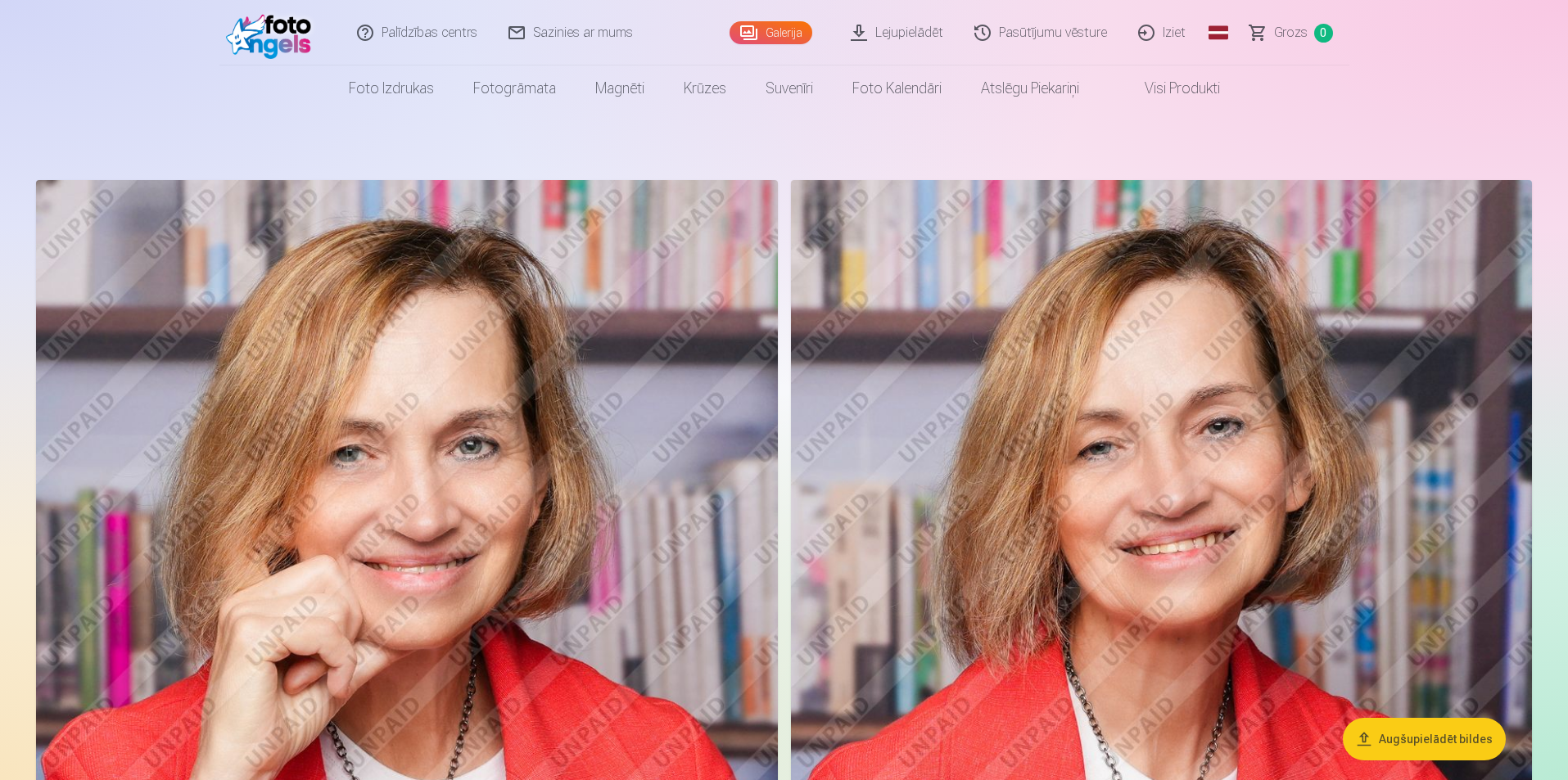
click at [894, 38] on link "Lejupielādēt" at bounding box center [897, 32] width 124 height 66
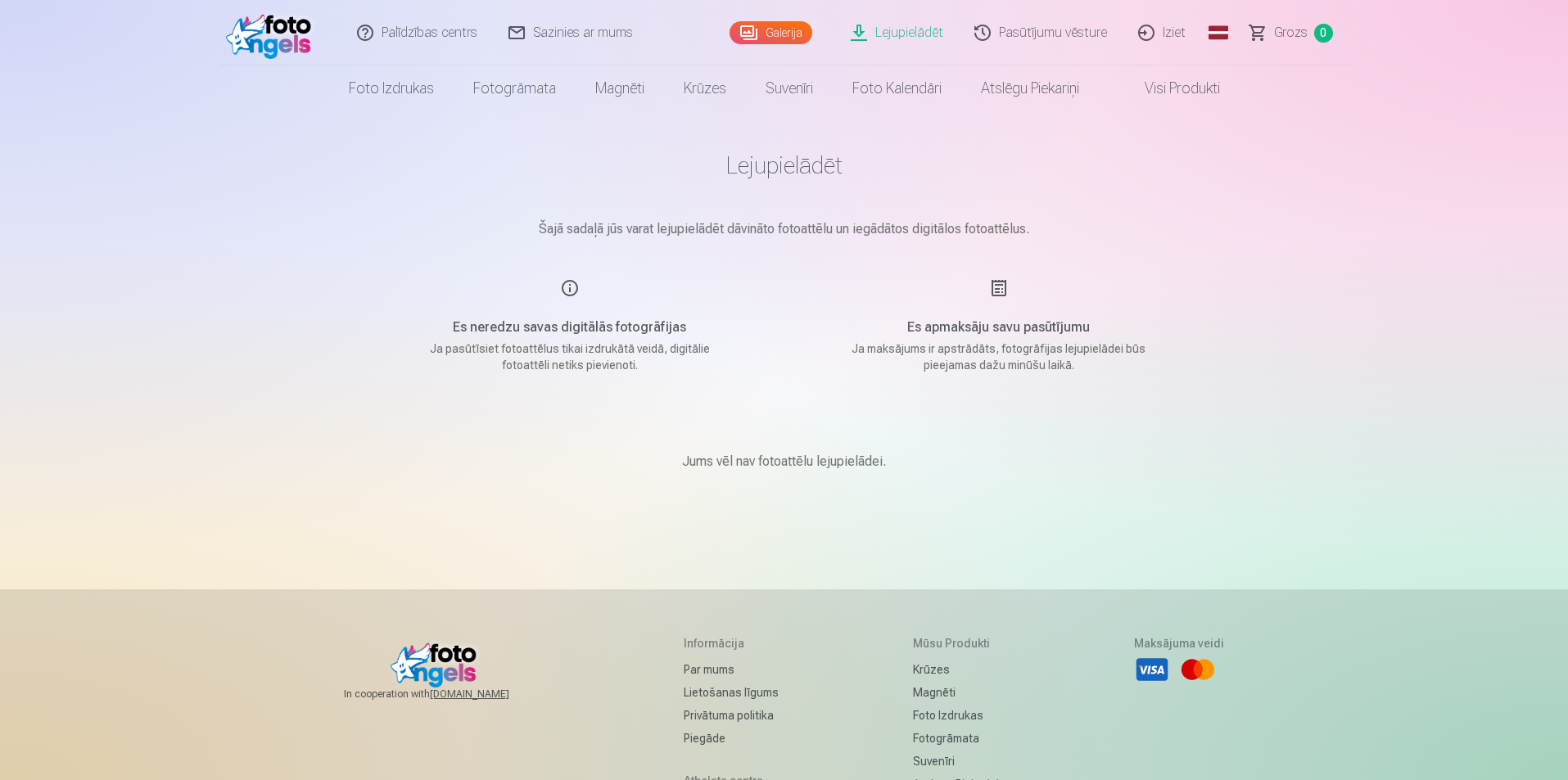
click at [452, 42] on link "Palīdzības centrs" at bounding box center [418, 32] width 152 height 66
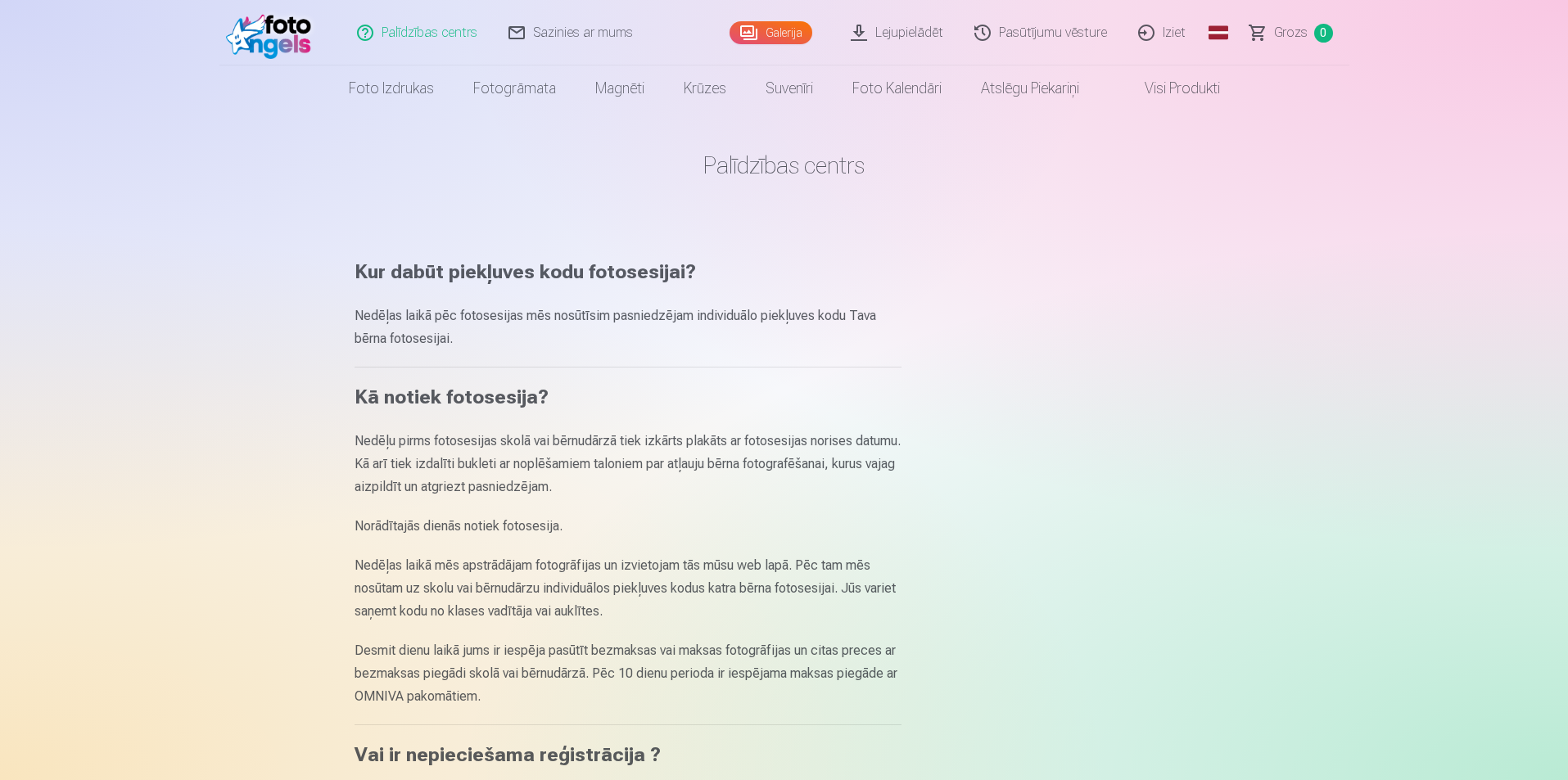
click at [255, 43] on img at bounding box center [273, 32] width 94 height 52
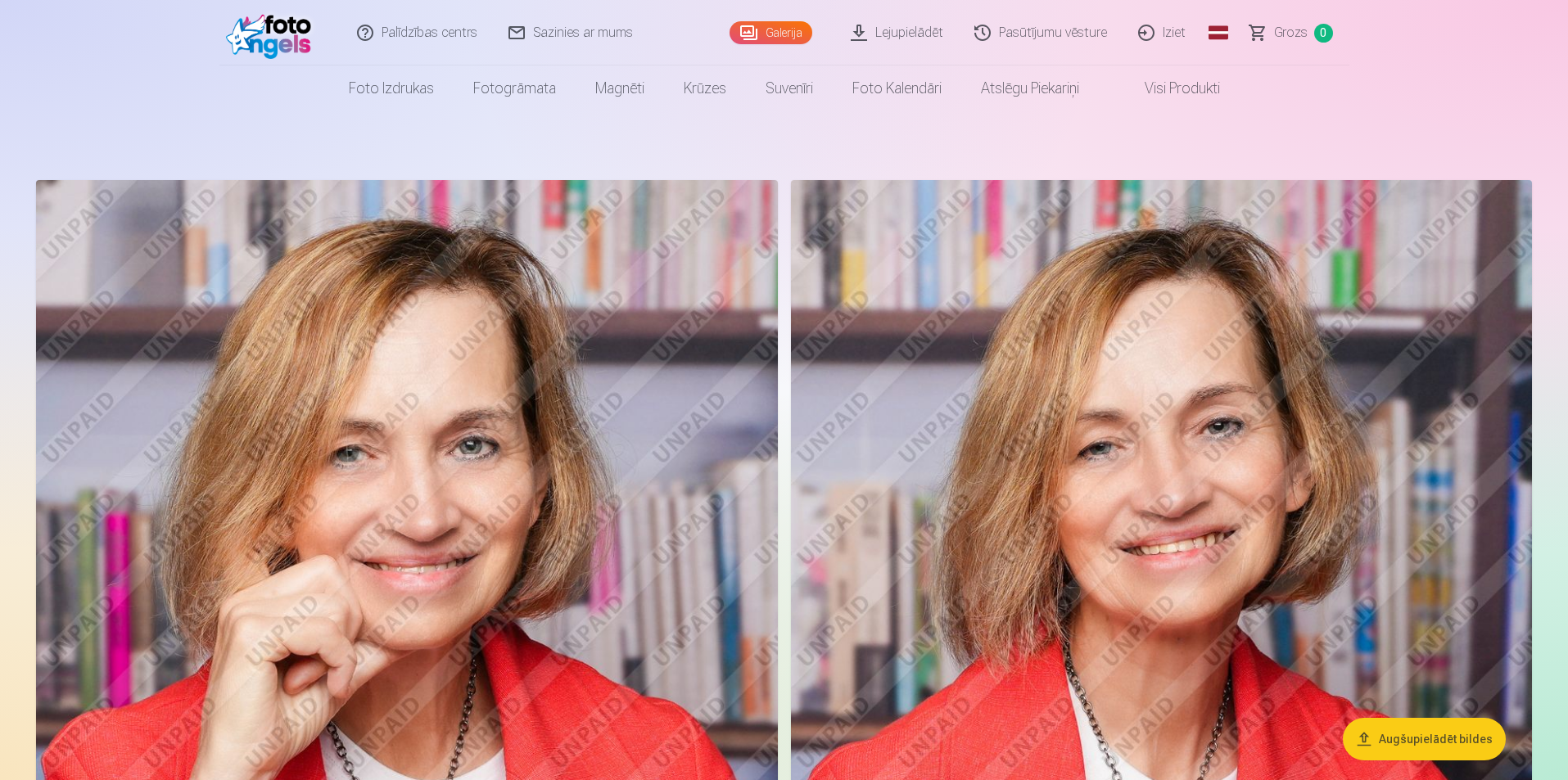
click at [579, 26] on link "Sazinies ar mums" at bounding box center [571, 32] width 155 height 66
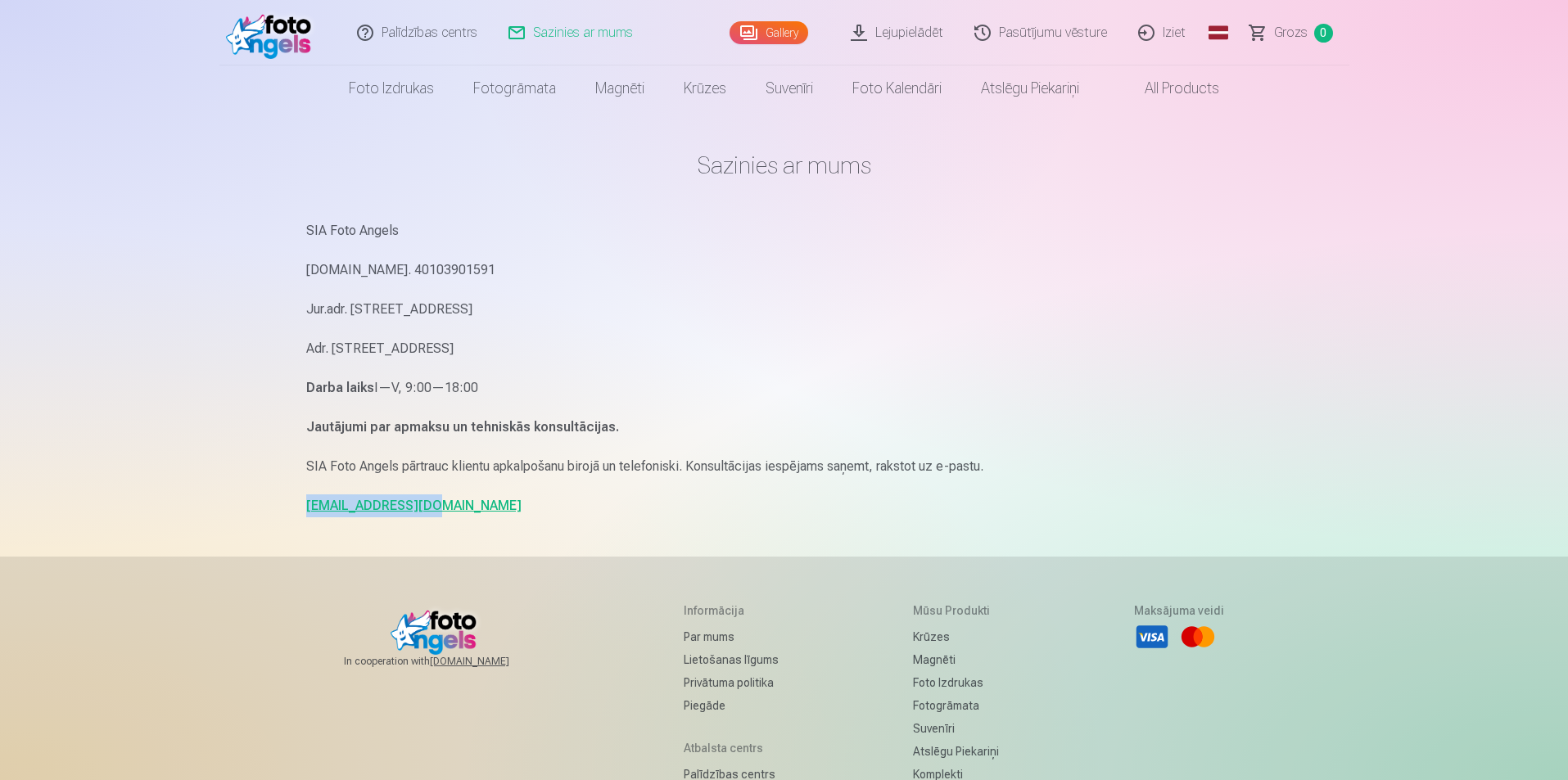
drag, startPoint x: 421, startPoint y: 514, endPoint x: 303, endPoint y: 518, distance: 118.1
click at [303, 518] on div "Sazinies ar mums SIA Foto Angels [DOMAIN_NAME]. 40103901591 Jur.adr. [STREET_AD…" at bounding box center [784, 503] width 982 height 1007
copy link "[EMAIL_ADDRESS][DOMAIN_NAME]"
click at [297, 33] on img at bounding box center [273, 32] width 94 height 52
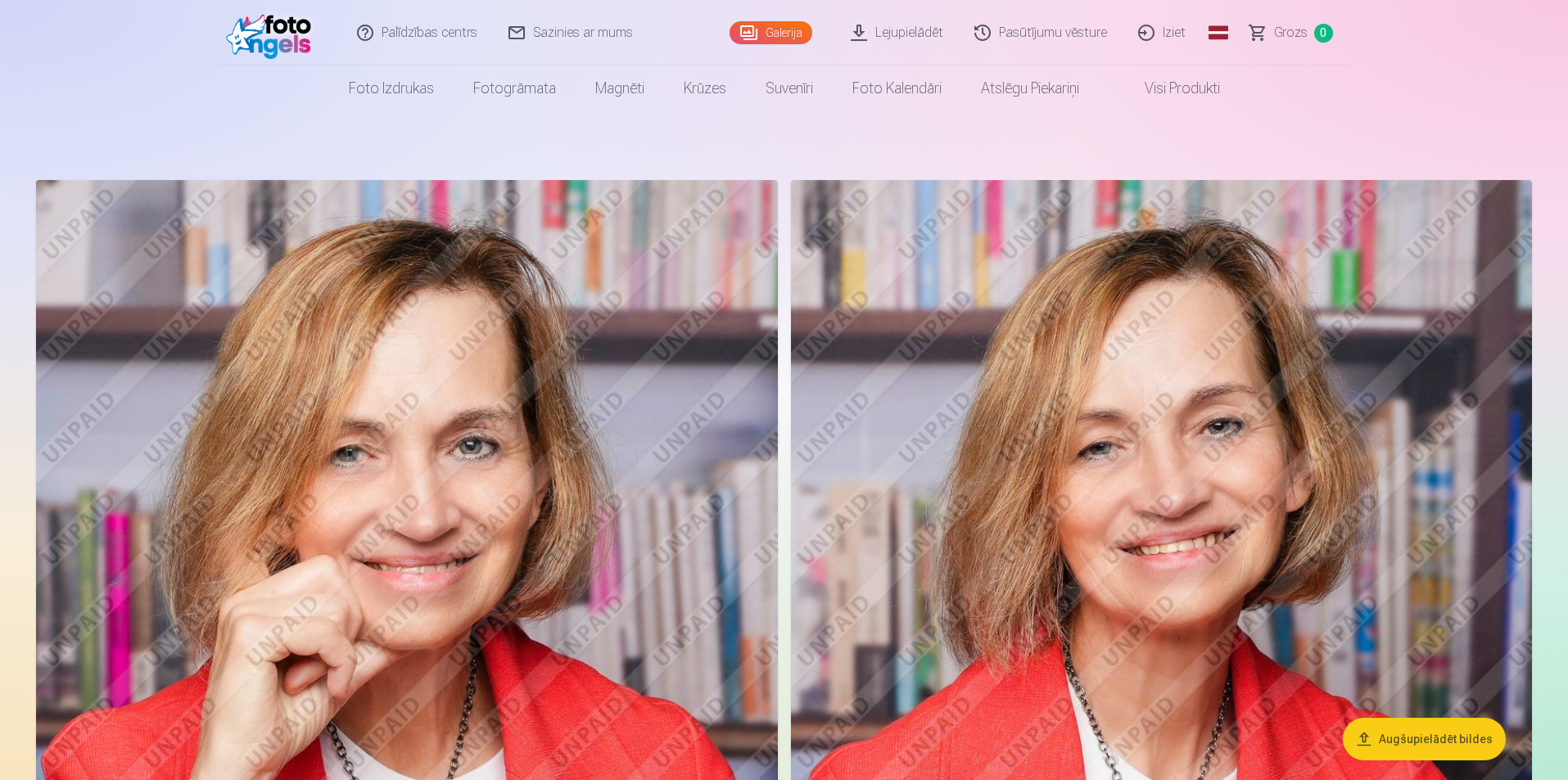
click at [453, 39] on link "Palīdzības centrs" at bounding box center [418, 32] width 152 height 66
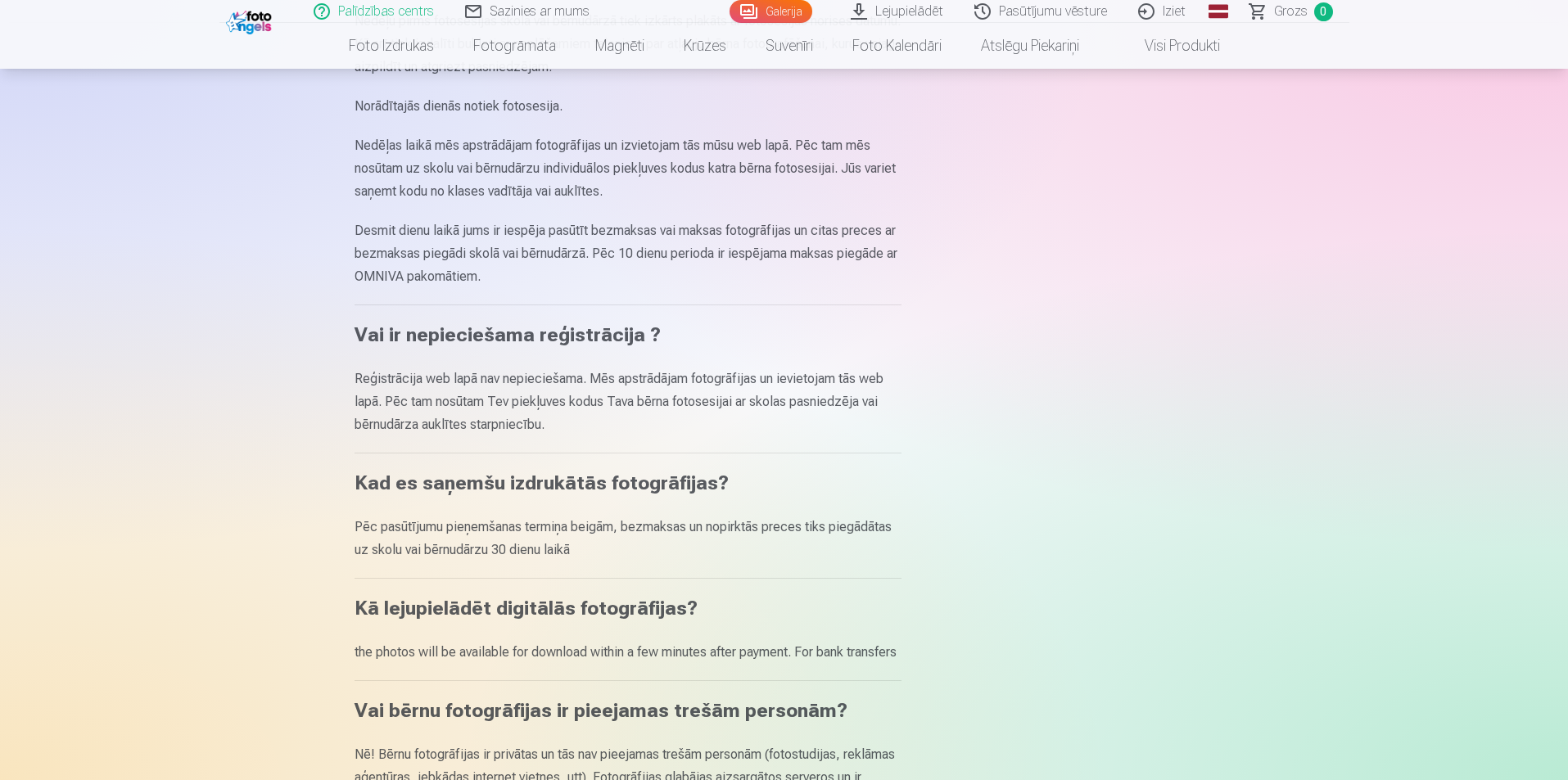
scroll to position [573, 0]
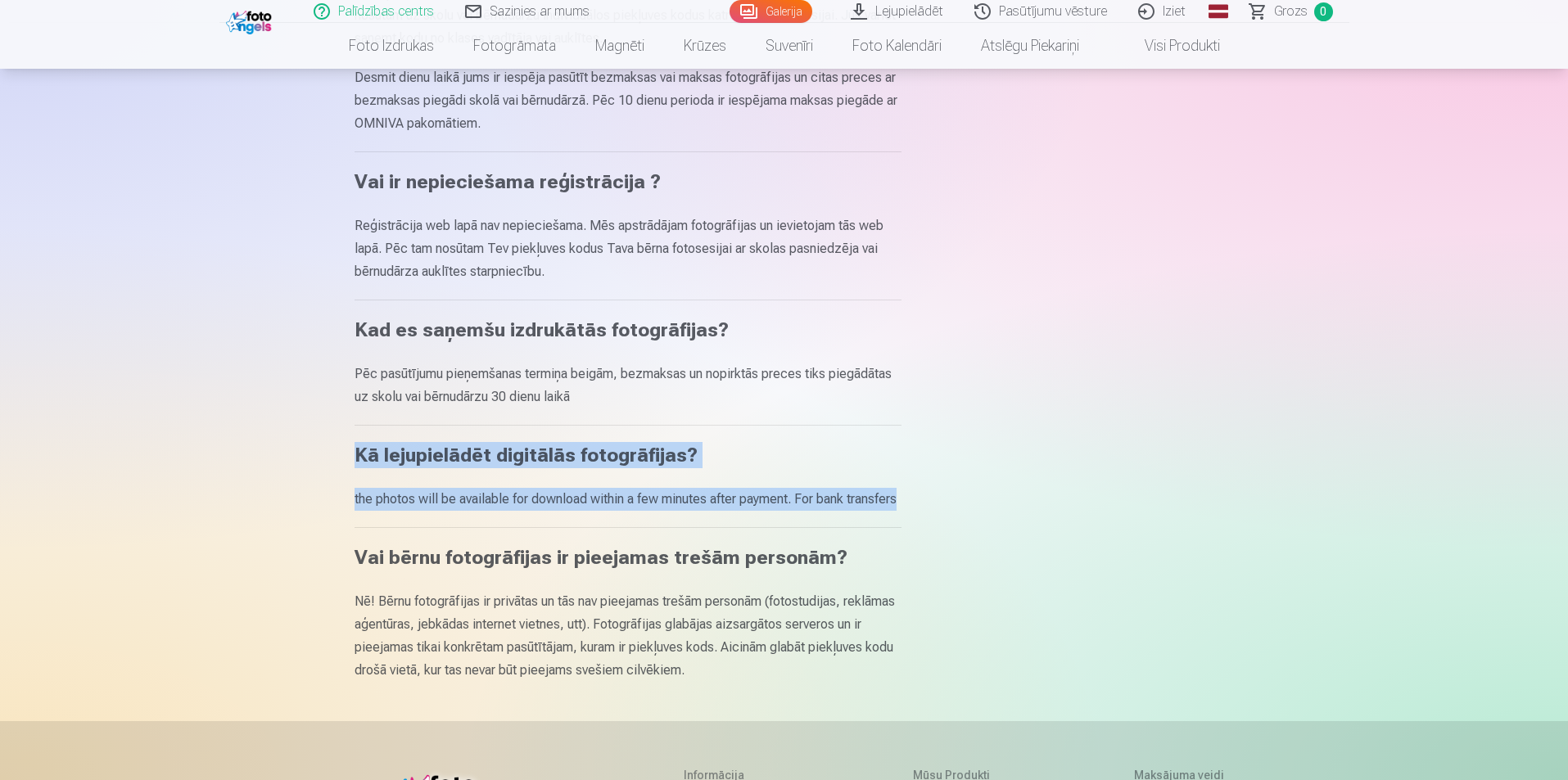
drag, startPoint x: 403, startPoint y: 523, endPoint x: 336, endPoint y: 461, distance: 91.3
click at [336, 461] on div "Palīdzības centrs Kur dabūt piekļuves kodu fotosesijai? Nedēļas laikā pēc fotos…" at bounding box center [784, 299] width 982 height 1744
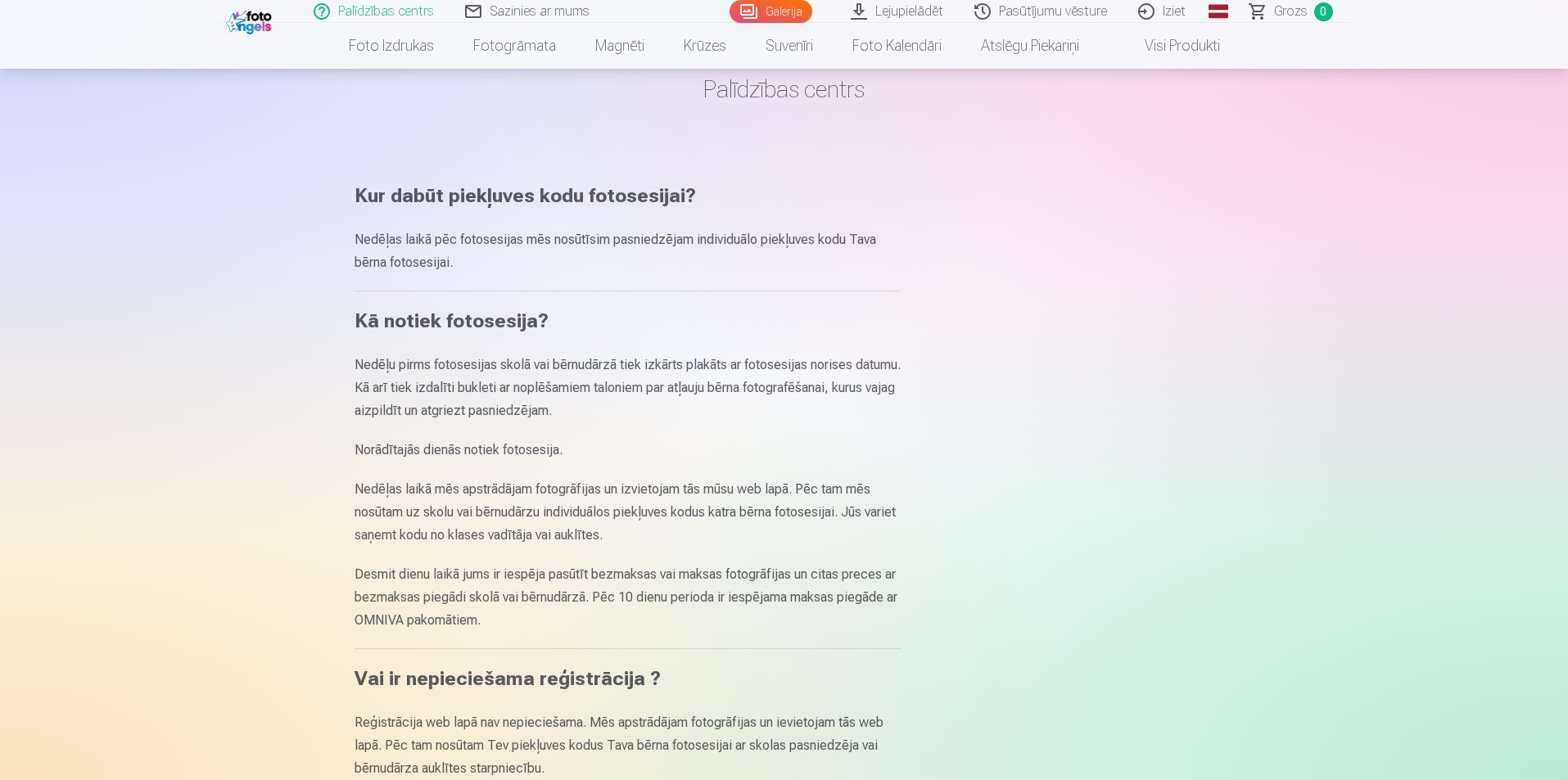
scroll to position [0, 0]
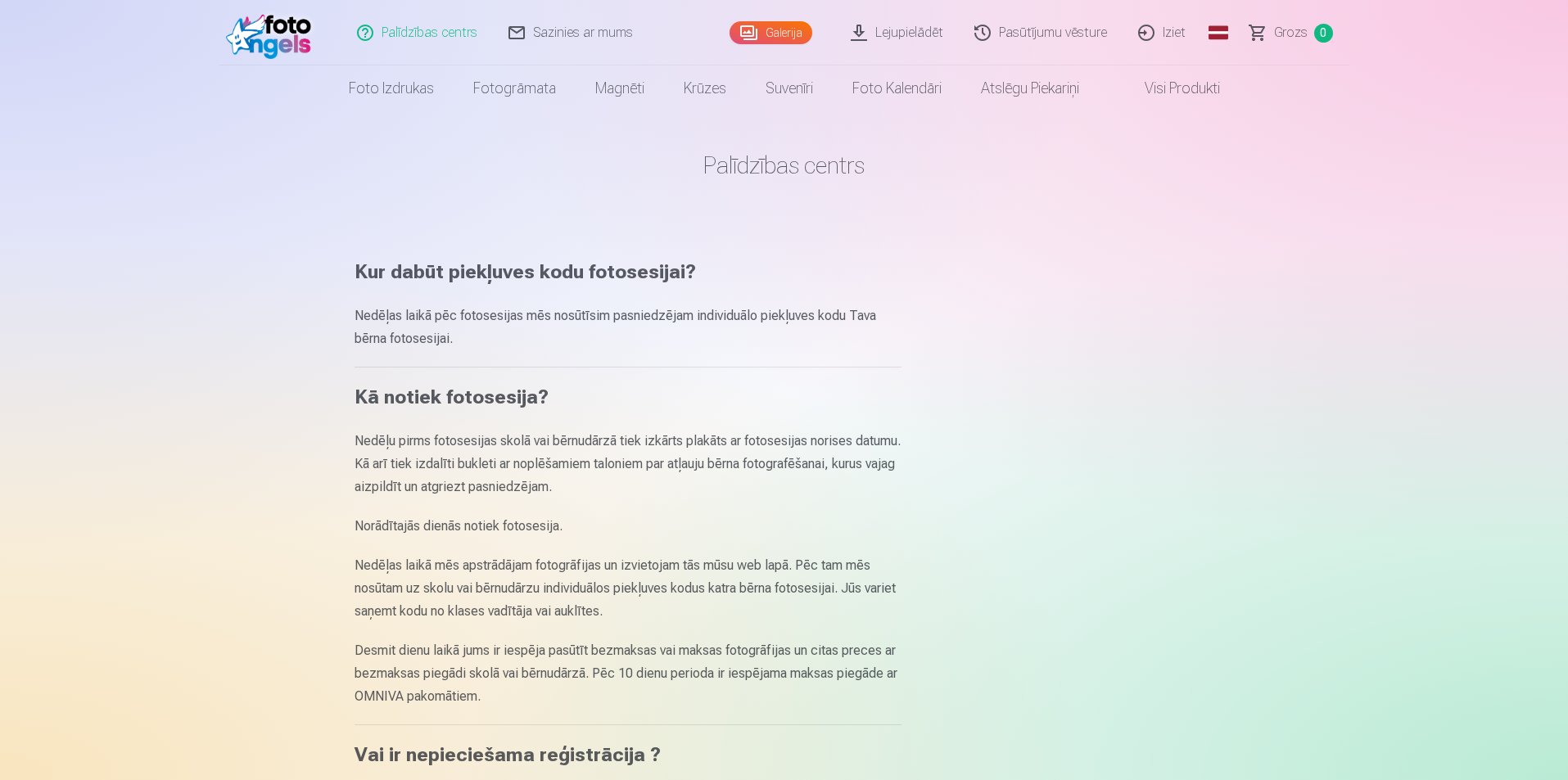
click at [306, 26] on img at bounding box center [273, 32] width 94 height 52
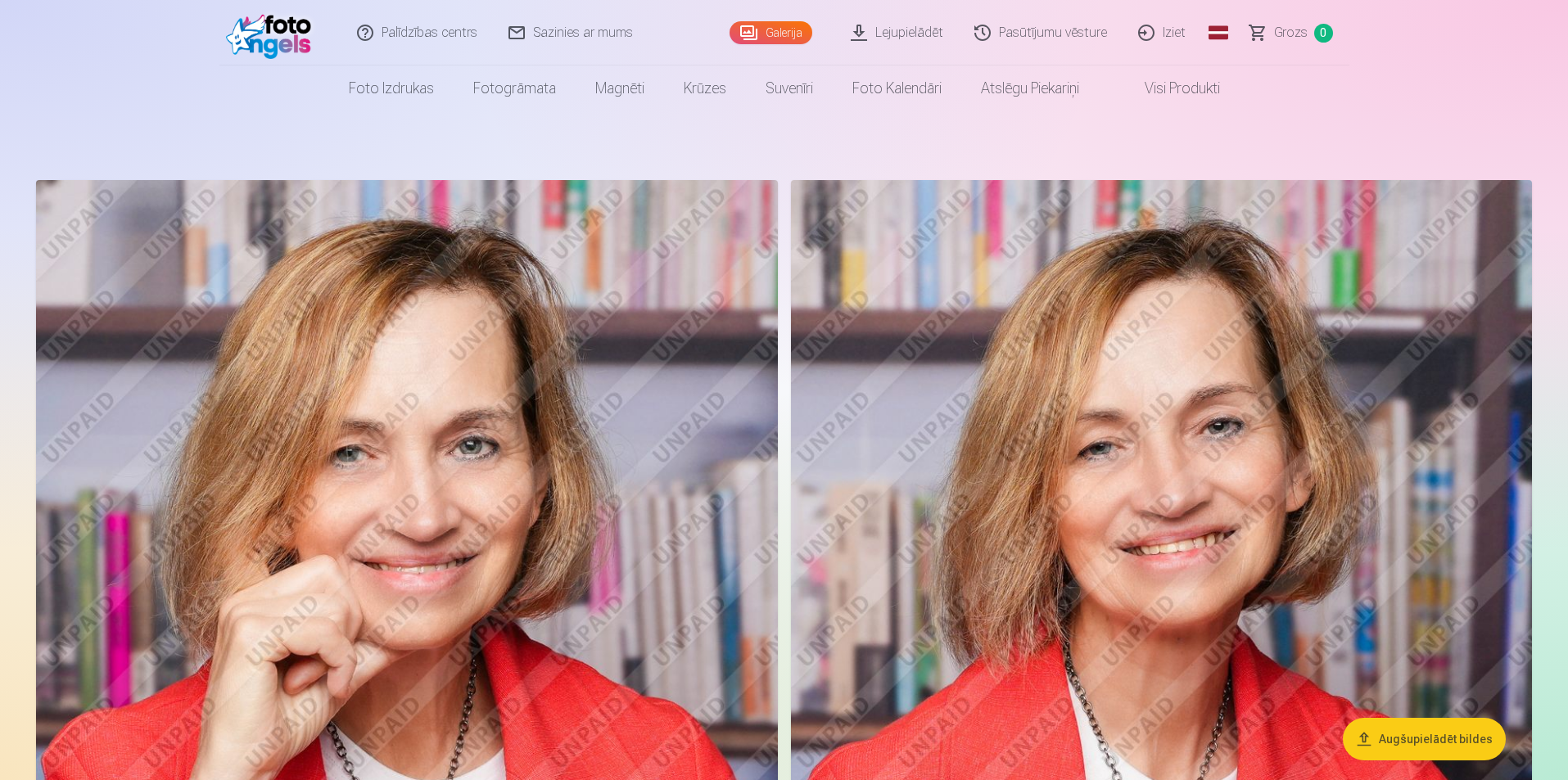
click at [312, 31] on img at bounding box center [273, 32] width 94 height 52
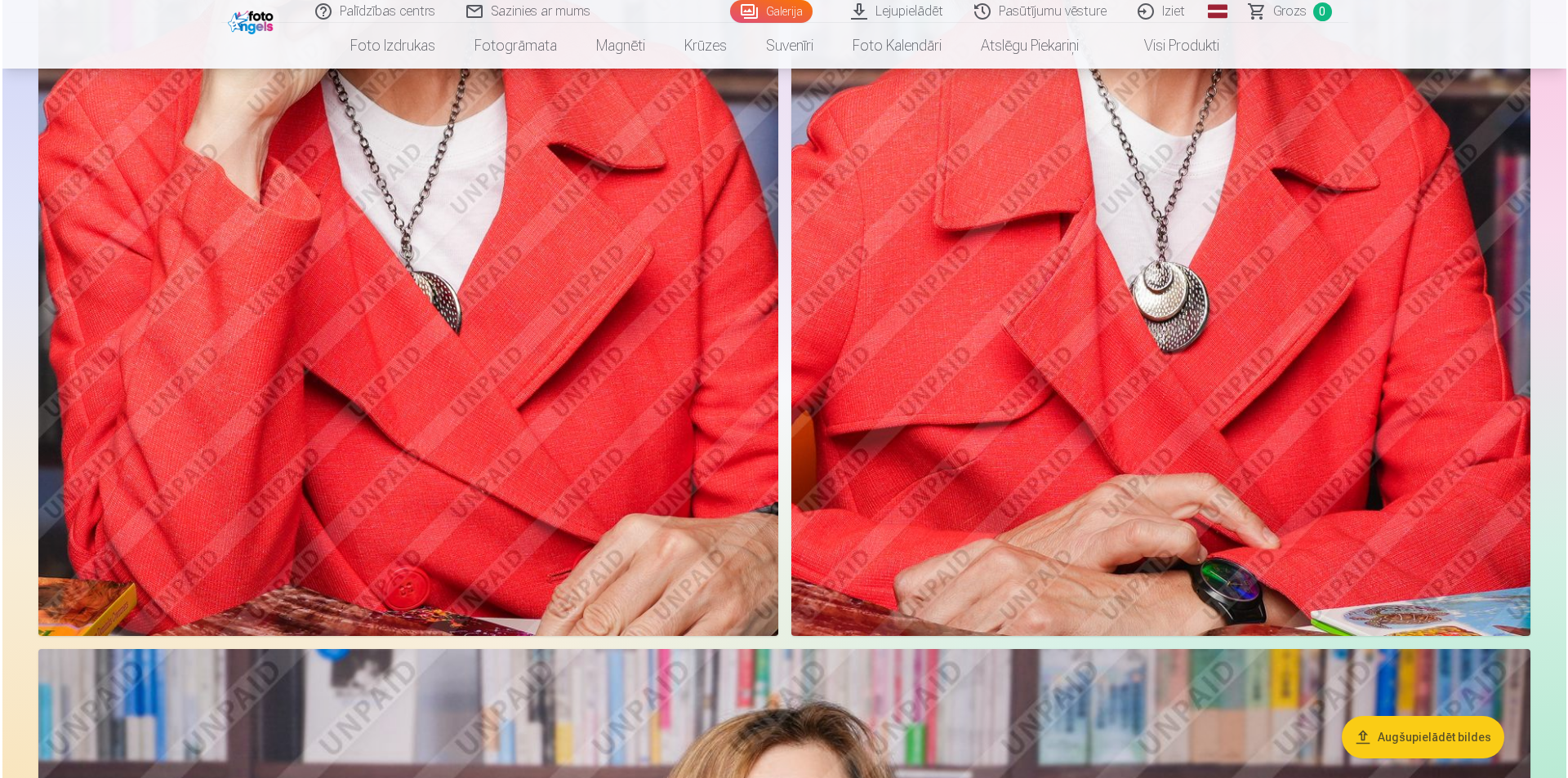
scroll to position [163, 0]
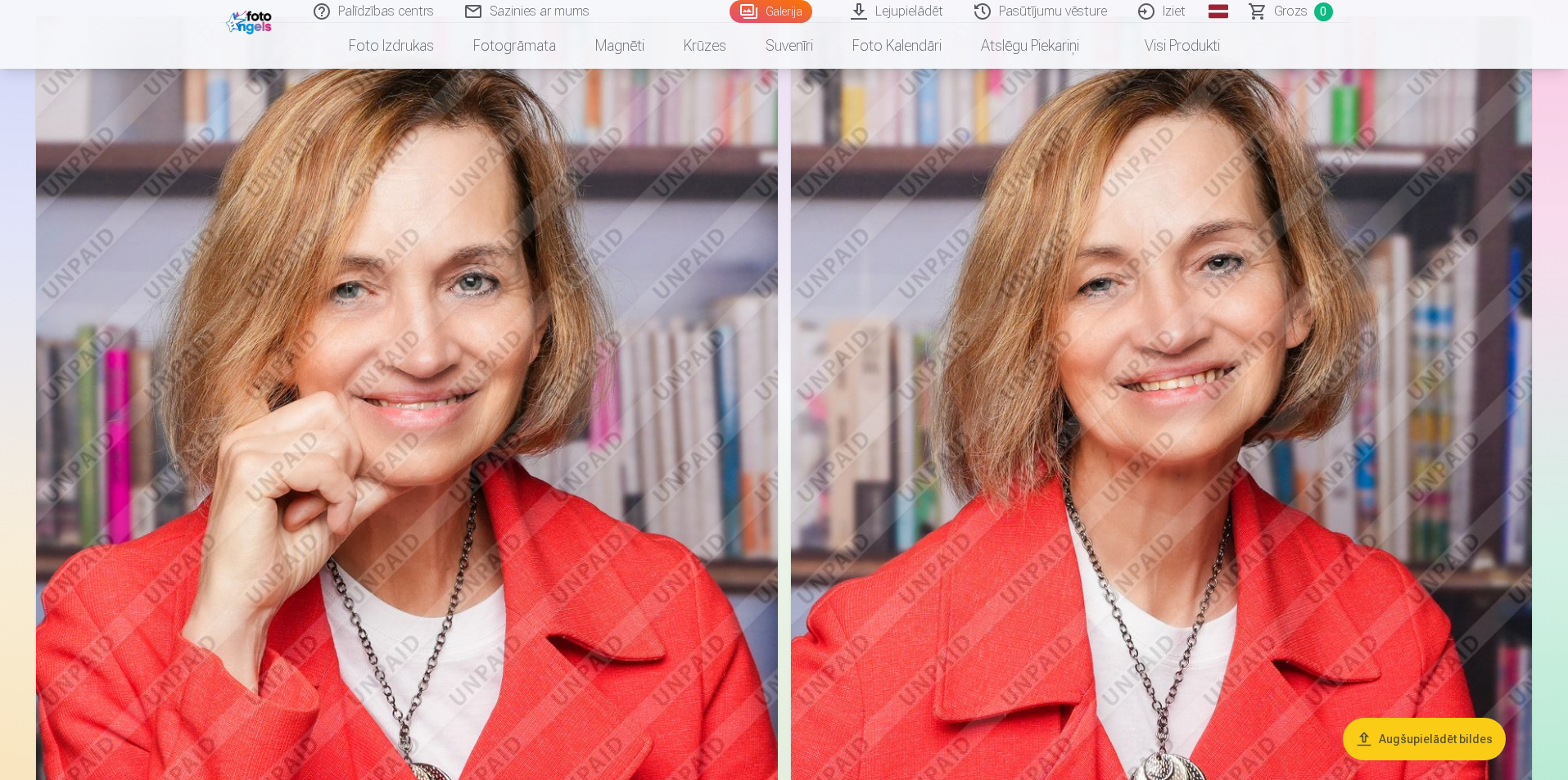
click at [612, 328] on img at bounding box center [407, 572] width 742 height 1112
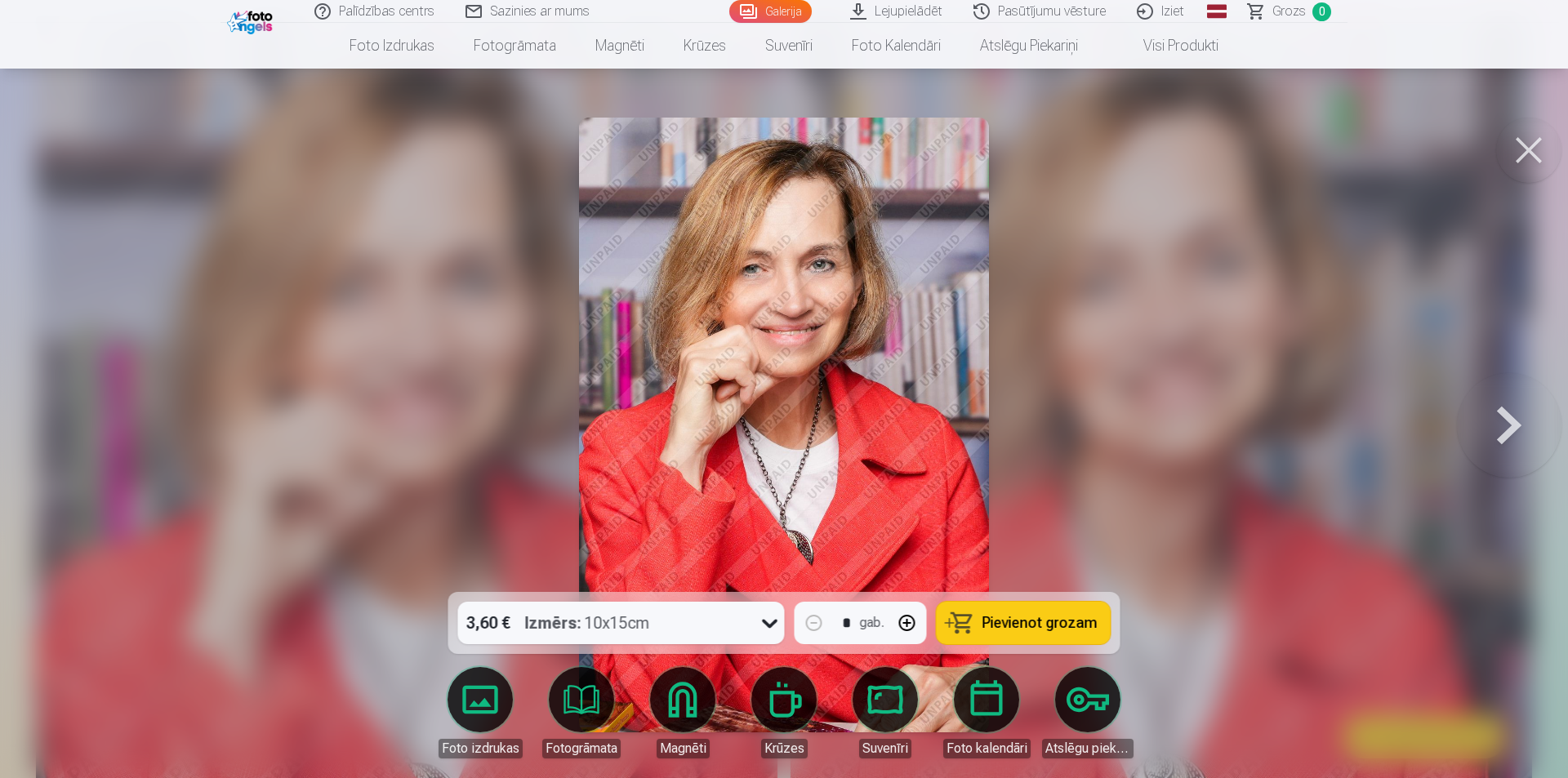
click at [978, 620] on button "Pievienot grozam" at bounding box center [1023, 623] width 174 height 43
click at [1513, 455] on button at bounding box center [1508, 425] width 105 height 301
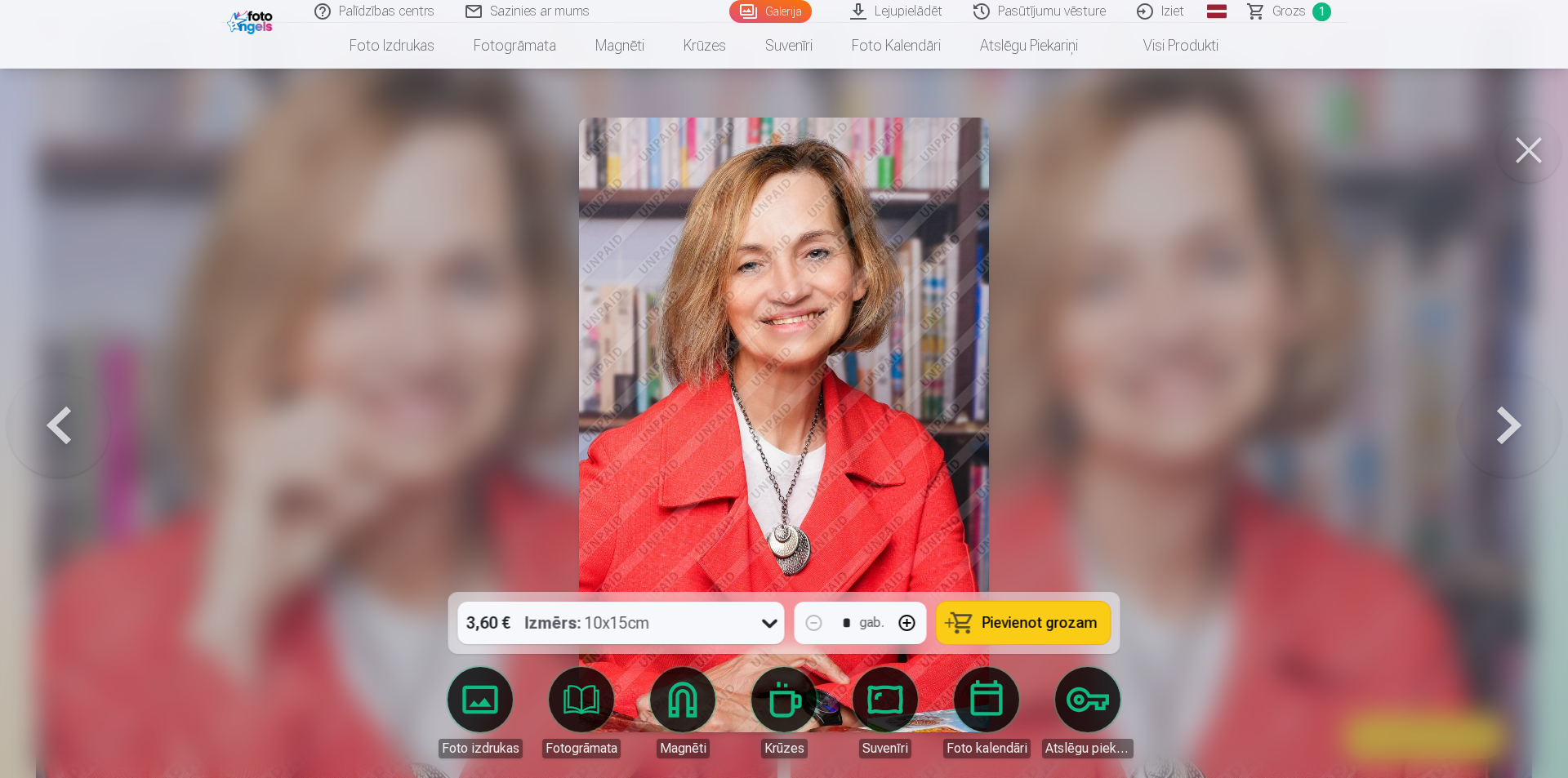
click at [1102, 639] on button "Pievienot grozam" at bounding box center [1023, 623] width 174 height 43
click at [1502, 430] on button at bounding box center [1508, 425] width 105 height 301
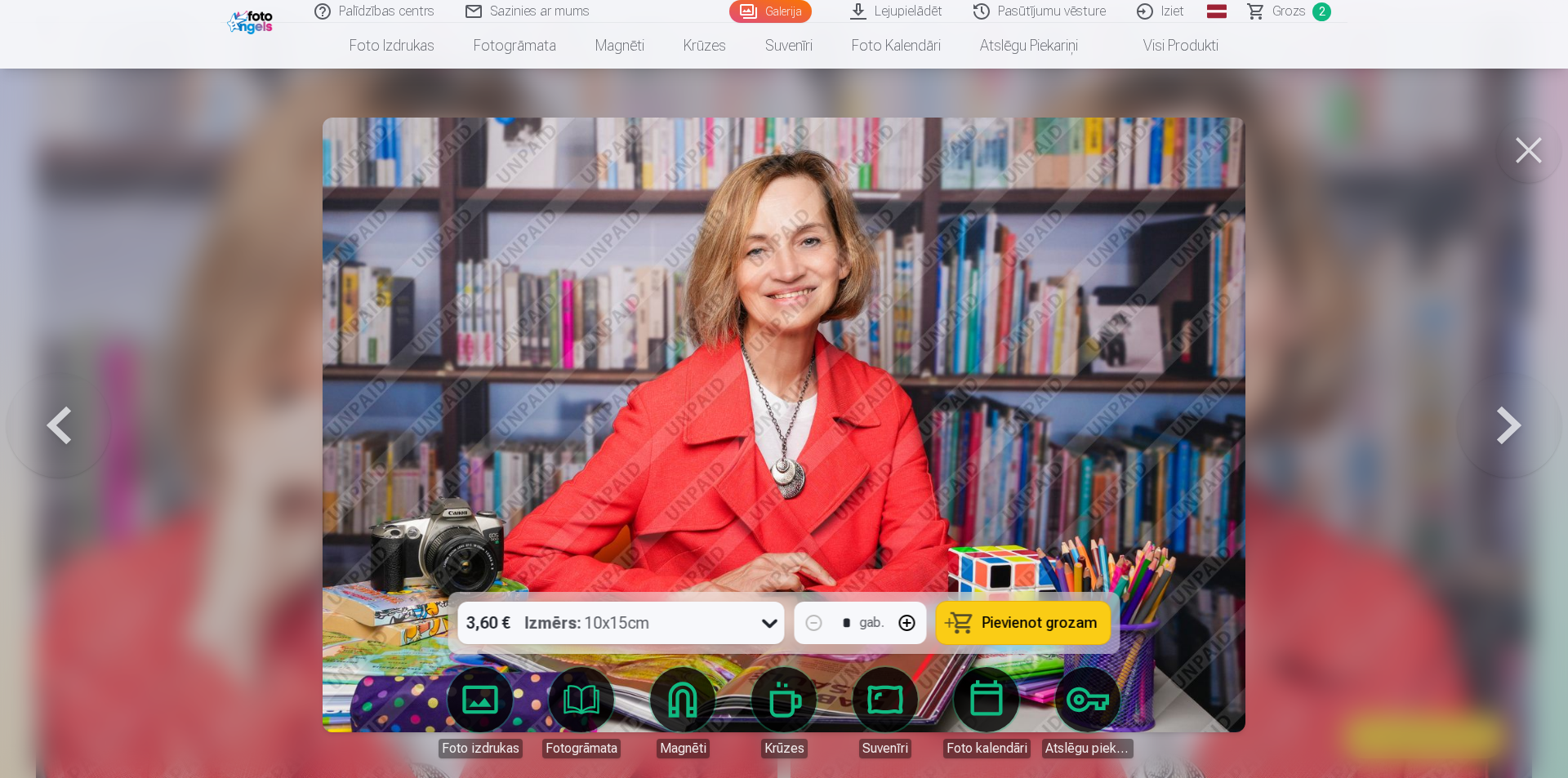
click at [1072, 604] on button "Pievienot grozam" at bounding box center [1023, 623] width 174 height 43
click at [1504, 415] on button at bounding box center [1508, 425] width 105 height 301
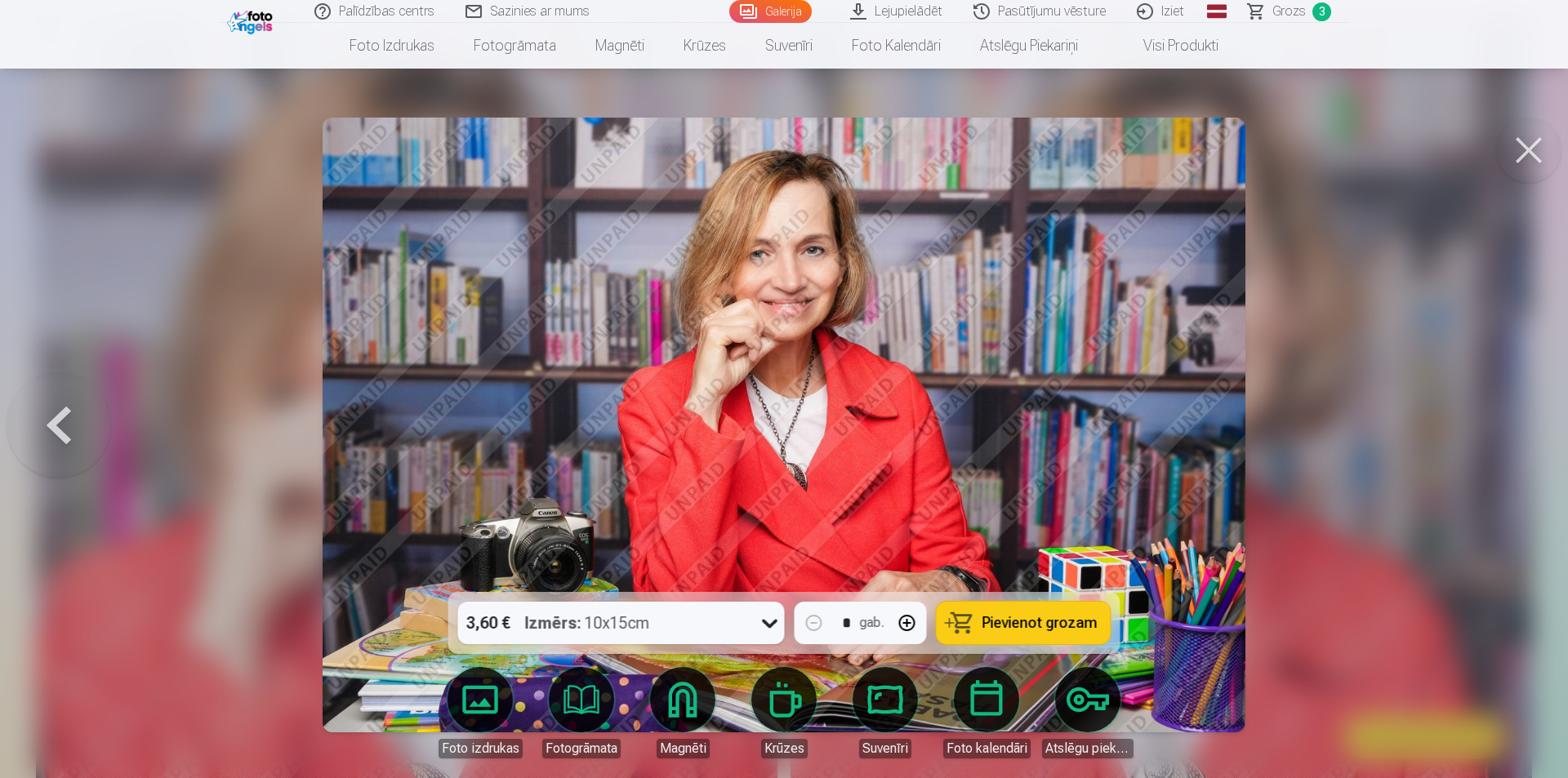
click at [1024, 624] on span "Pievienot grozam" at bounding box center [1039, 622] width 115 height 14
click at [1270, 7] on link "Grozs 4" at bounding box center [1290, 11] width 114 height 23
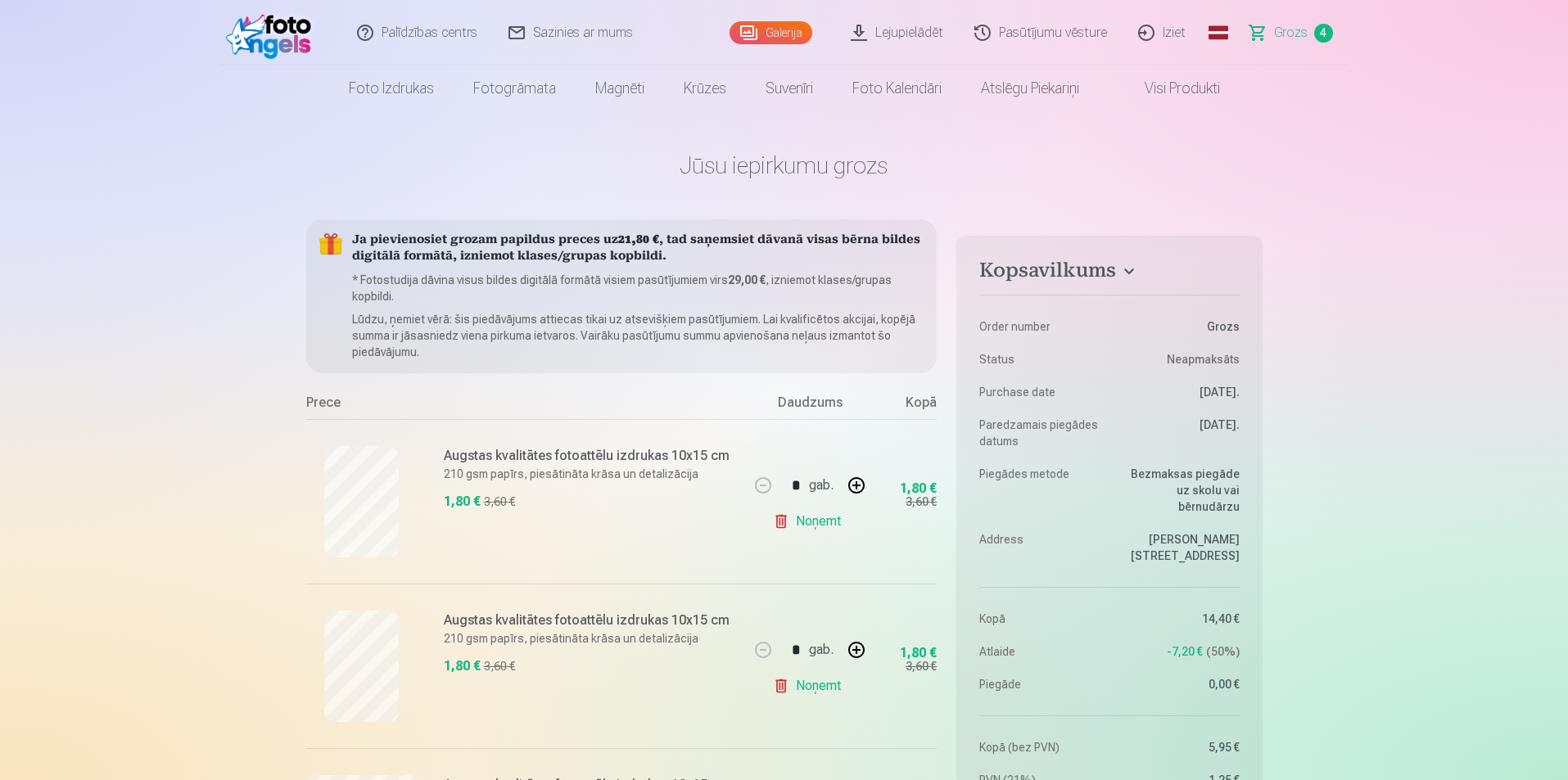
click at [230, 26] on img at bounding box center [273, 32] width 94 height 52
